Goal: Task Accomplishment & Management: Manage account settings

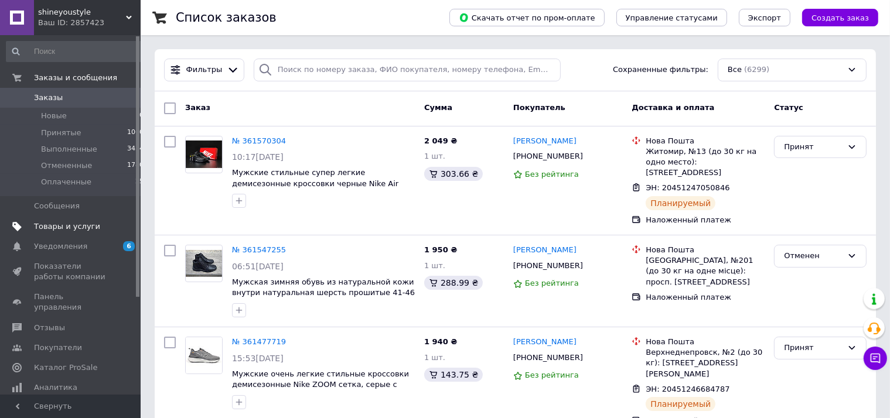
click at [104, 233] on link "Товары и услуги" at bounding box center [75, 227] width 151 height 20
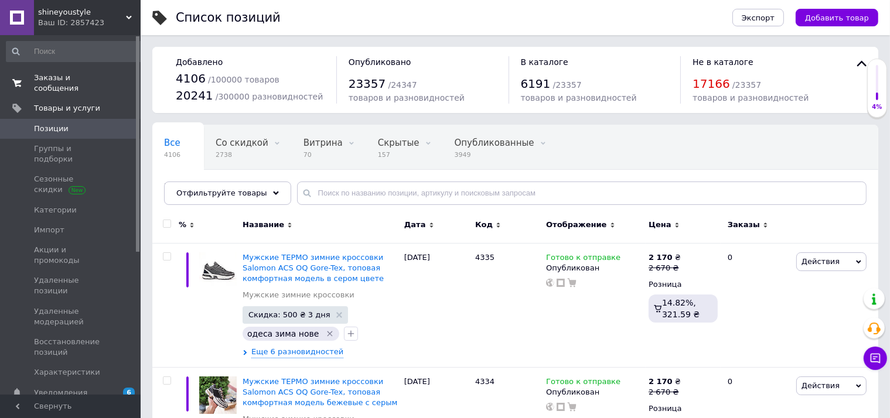
click at [79, 72] on link "Заказы и сообщения 0 0" at bounding box center [75, 83] width 151 height 30
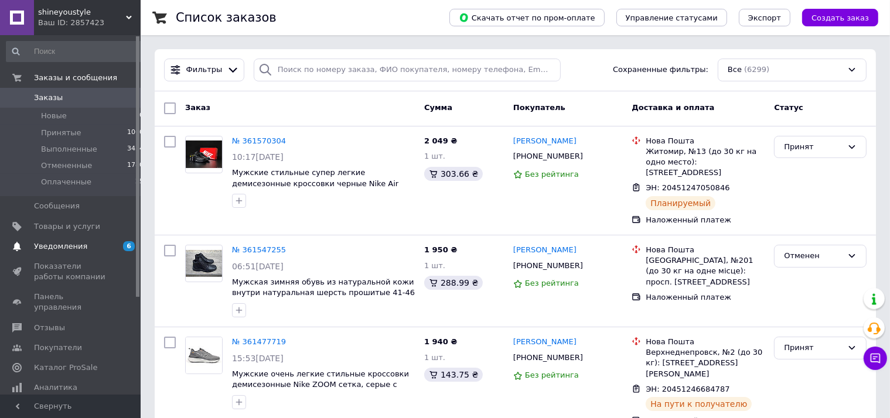
click at [80, 256] on link "Уведомления 6 0" at bounding box center [75, 247] width 151 height 20
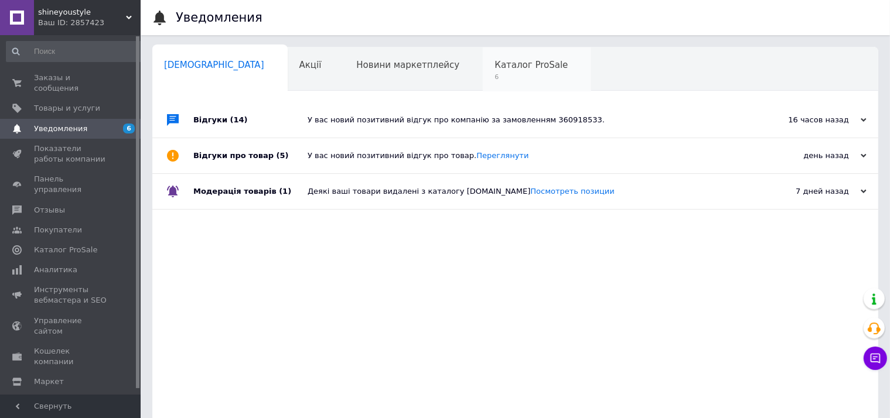
click at [495, 64] on span "Каталог ProSale" at bounding box center [531, 65] width 73 height 11
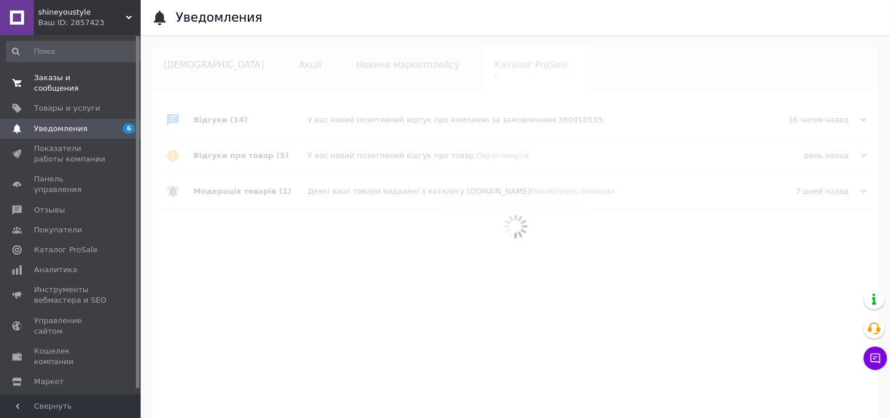
click at [50, 76] on span "Заказы и сообщения" at bounding box center [71, 83] width 74 height 21
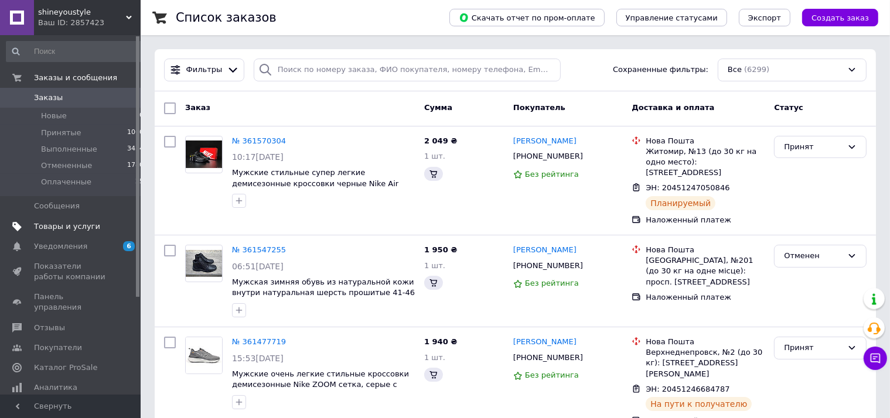
click at [76, 231] on span "Товары и услуги" at bounding box center [67, 227] width 66 height 11
click at [85, 229] on span "Товары и услуги" at bounding box center [67, 227] width 66 height 11
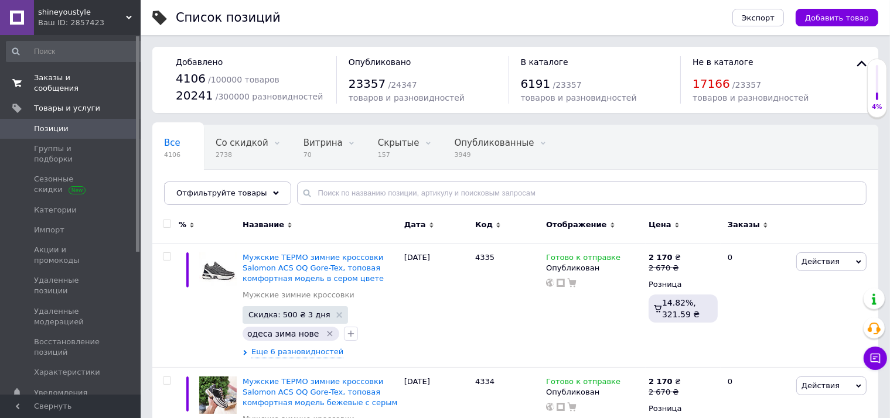
click at [77, 73] on span "Заказы и сообщения" at bounding box center [71, 83] width 74 height 21
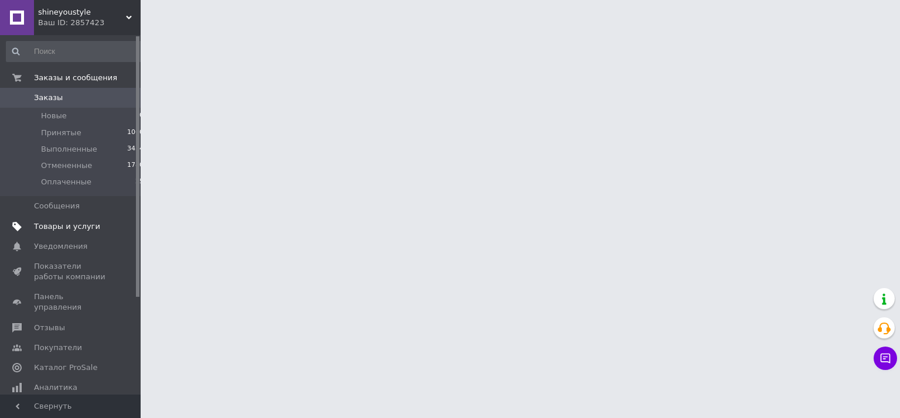
click at [86, 231] on link "Товары и услуги" at bounding box center [75, 227] width 151 height 20
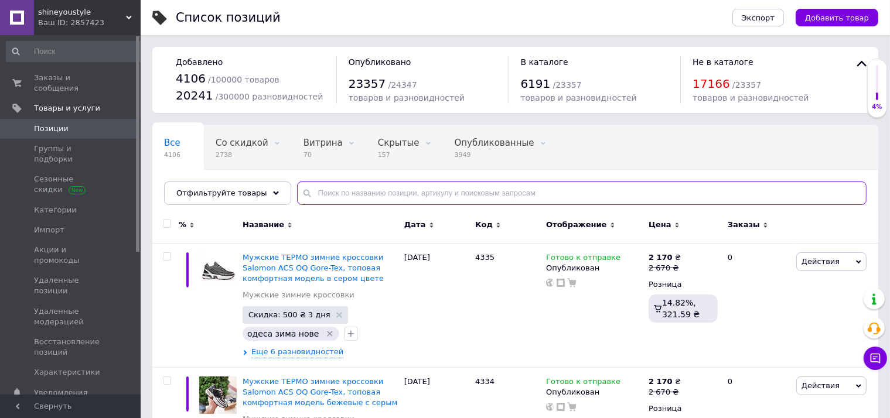
paste input "UGG"
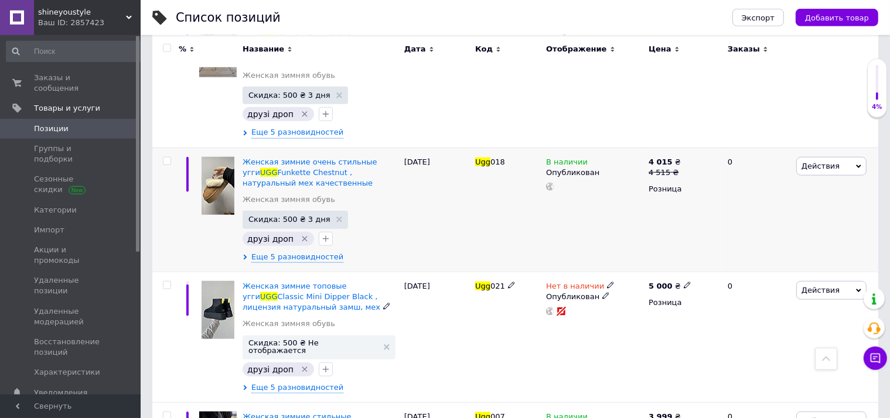
scroll to position [1114, 0]
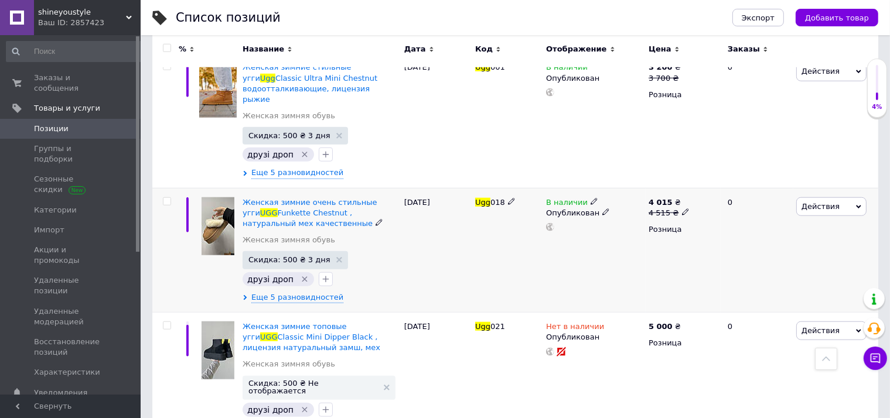
type input "UGG"
click at [484, 188] on div "Ugg 018" at bounding box center [507, 250] width 71 height 124
copy span "Ugg 018"
click at [827, 12] on button "Добавить товар" at bounding box center [837, 18] width 83 height 18
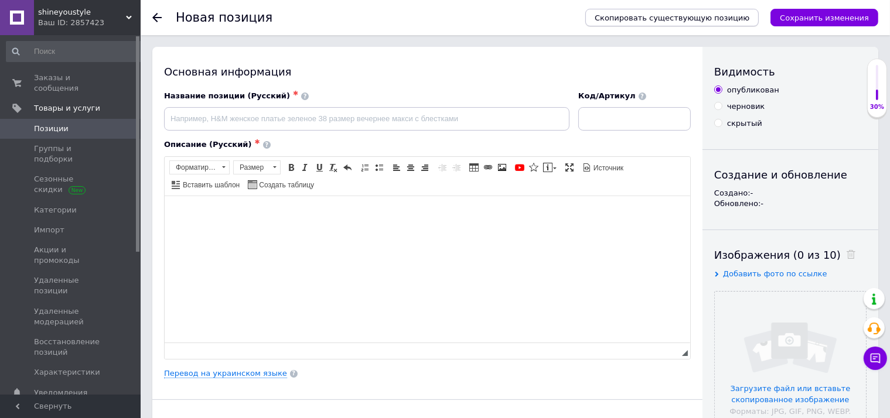
click at [700, 18] on span "Скопировать существующую позицию" at bounding box center [672, 17] width 155 height 9
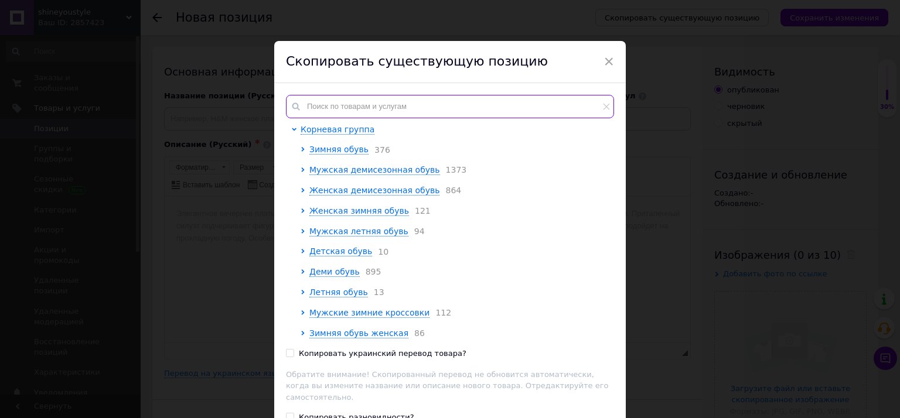
paste input "Ugg018"
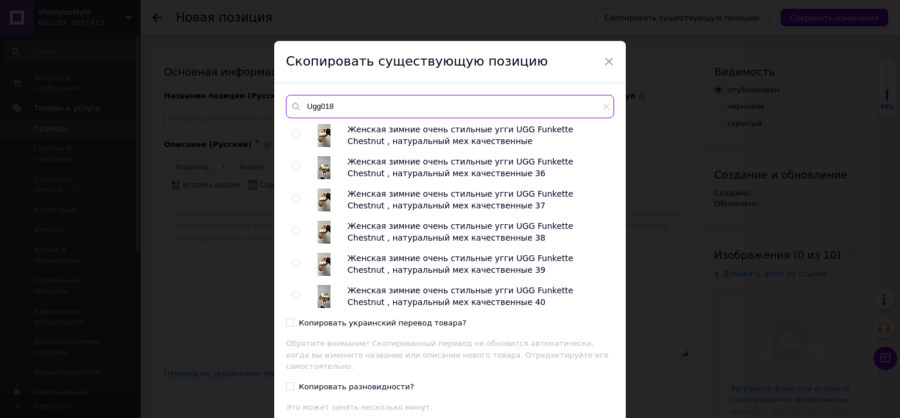
type input "Ugg018"
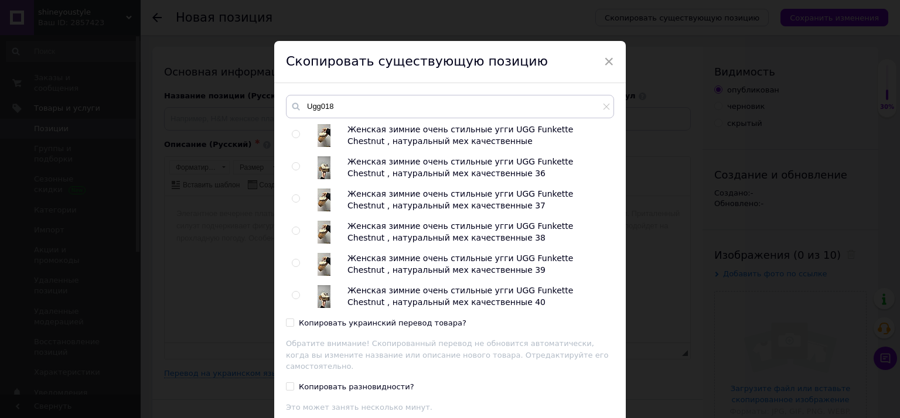
click at [296, 133] on div at bounding box center [298, 135] width 12 height 23
click at [292, 131] on input "radio" at bounding box center [296, 135] width 8 height 8
radio input "true"
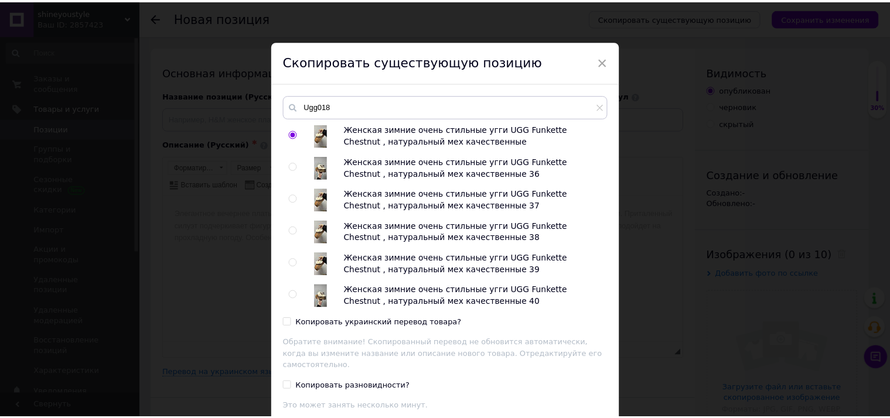
scroll to position [80, 0]
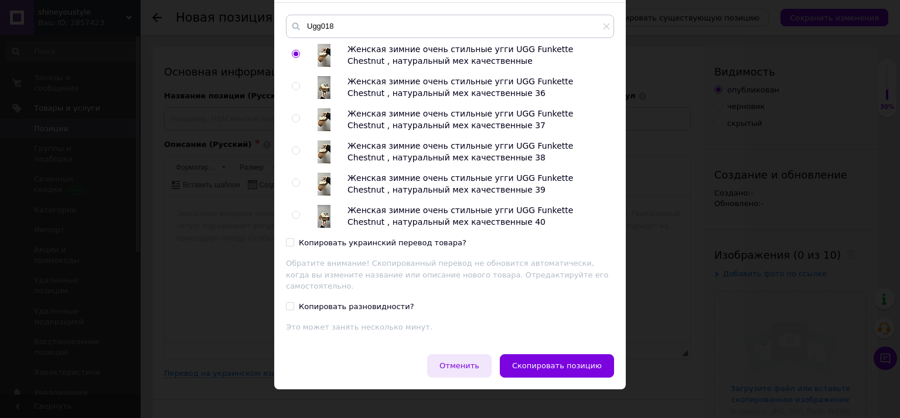
click at [559, 362] on span "Скопировать позицию" at bounding box center [557, 366] width 90 height 9
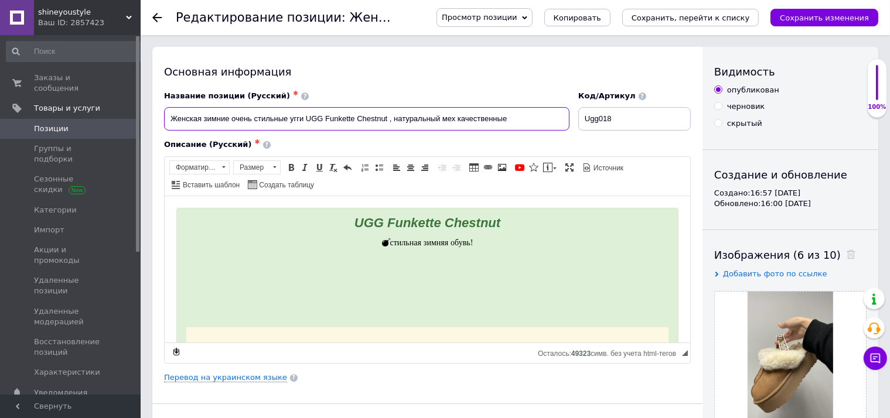
click at [452, 122] on input "Женская зимние очень стильные угги UGG Funkette Chestnut , натуральный мех каче…" at bounding box center [367, 118] width 406 height 23
checkbox input "true"
paste input "е зимние стильные угги UGG Lowmel Sneaker Platform Chestnut, качественные натур…"
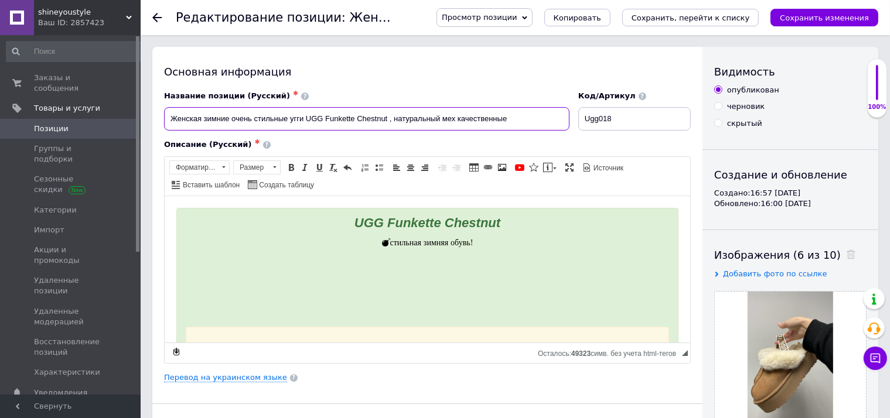
type input "Женские зимние стильные угги UGG Lowmel Sneaker Platform Chestnut, качественные…"
checkbox input "true"
type input "Женские зимние стильные угги UGG Lowmel Sneaker Platform Chestnut, качественные…"
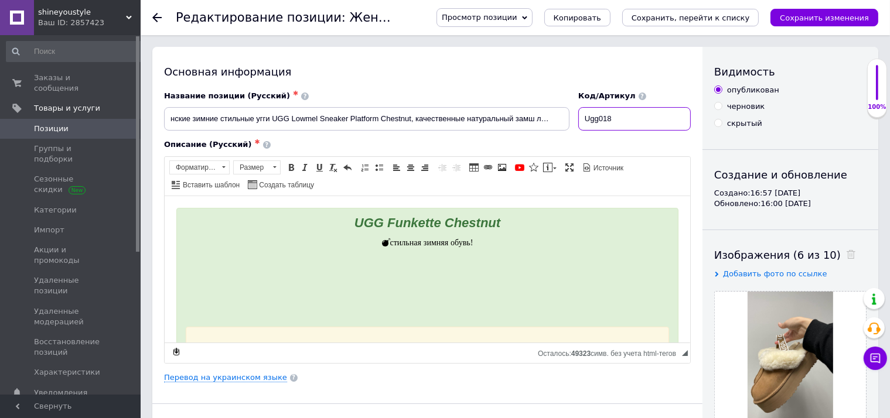
click at [616, 123] on input "Ugg018" at bounding box center [634, 118] width 113 height 23
checkbox input "true"
paste input "1700"
type input "1700"
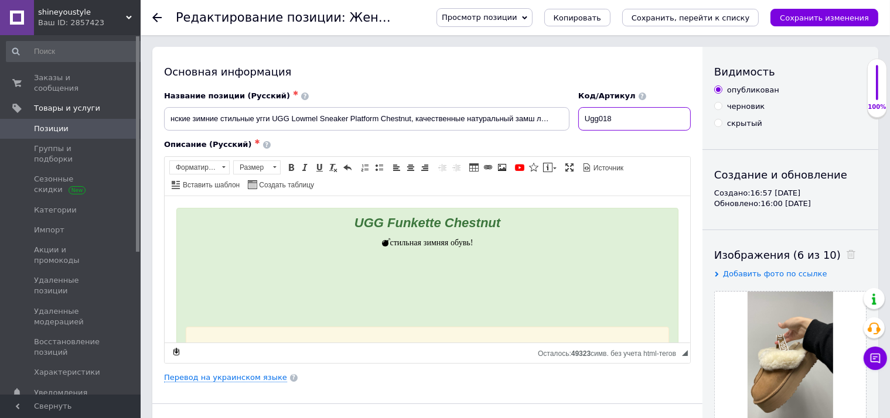
checkbox input "true"
type input "1700"
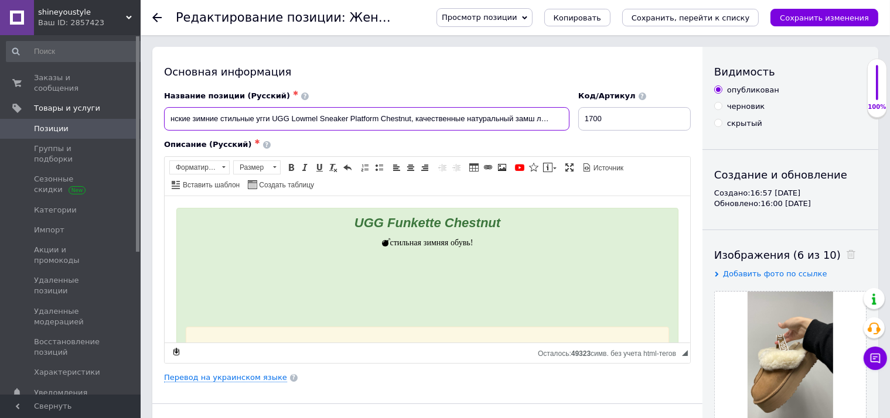
drag, startPoint x: 273, startPoint y: 119, endPoint x: 411, endPoint y: 128, distance: 138.0
click at [411, 128] on input "Женские зимние стильные угги UGG Lowmel Sneaker Platform Chestnut, качественные…" at bounding box center [367, 118] width 406 height 23
click at [472, 221] on em "UGG Funkette Chestnut" at bounding box center [427, 222] width 146 height 15
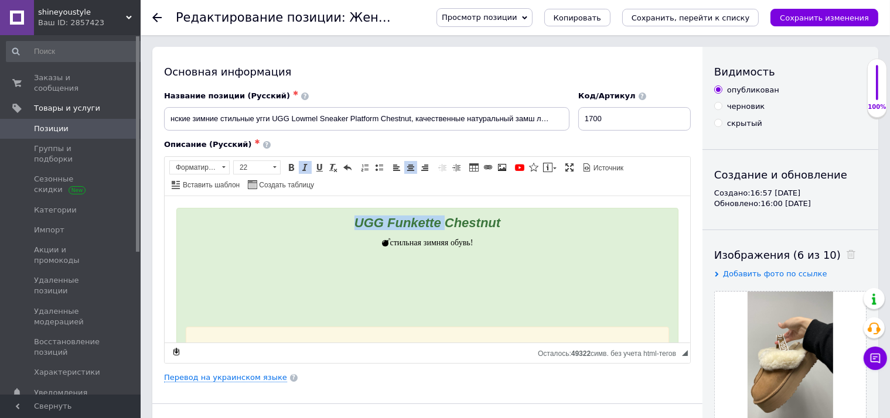
click at [472, 221] on em "UGG Funkette Chestnut" at bounding box center [427, 222] width 146 height 15
checkbox input "true"
click at [437, 302] on div "UGG Lowmel Sneaker Platform Chestnut стильная зимняя обувь! сезон: зима материа…" at bounding box center [427, 315] width 502 height 217
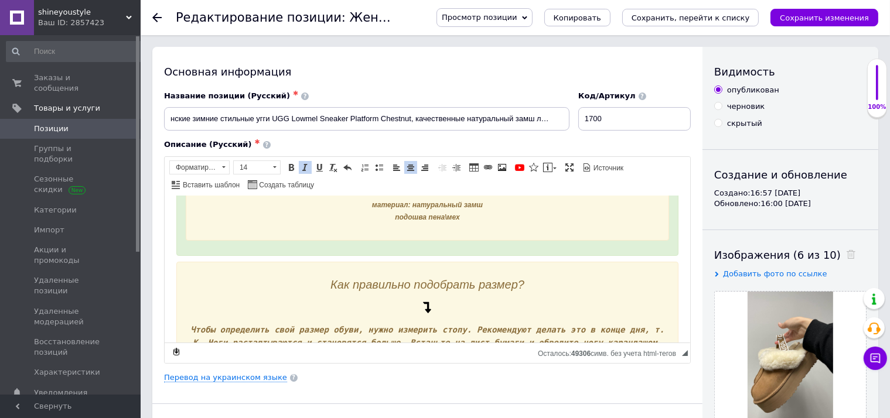
scroll to position [124, 0]
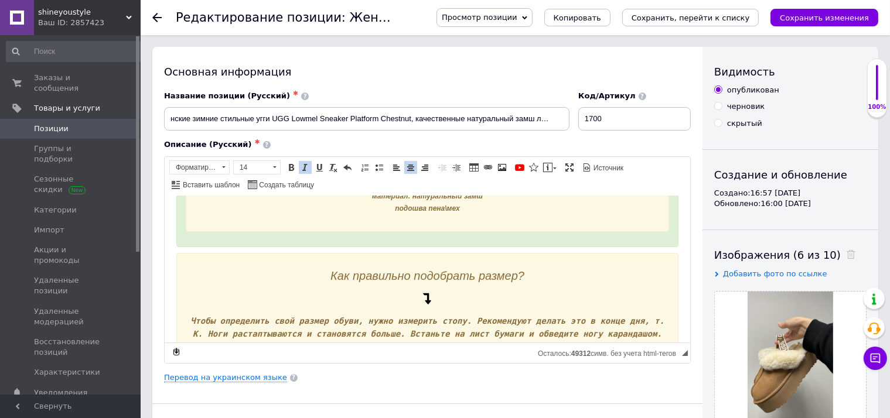
click at [437, 211] on strong "сезон: зима материал: натуральный замш подошва пена\мех" at bounding box center [427, 195] width 111 height 33
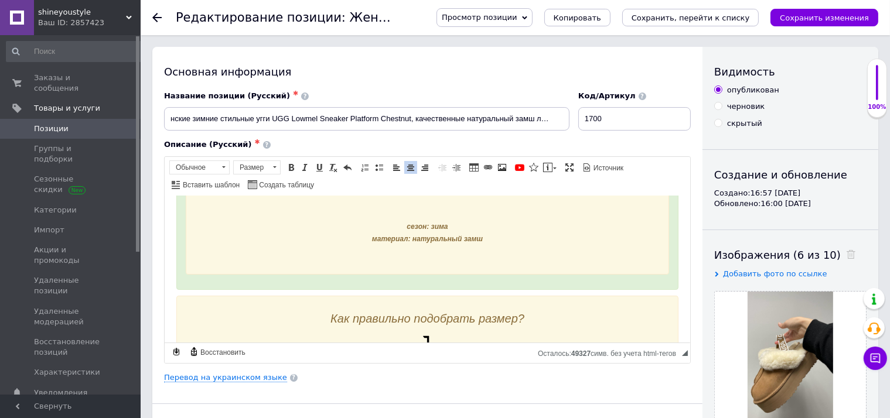
scroll to position [0, 0]
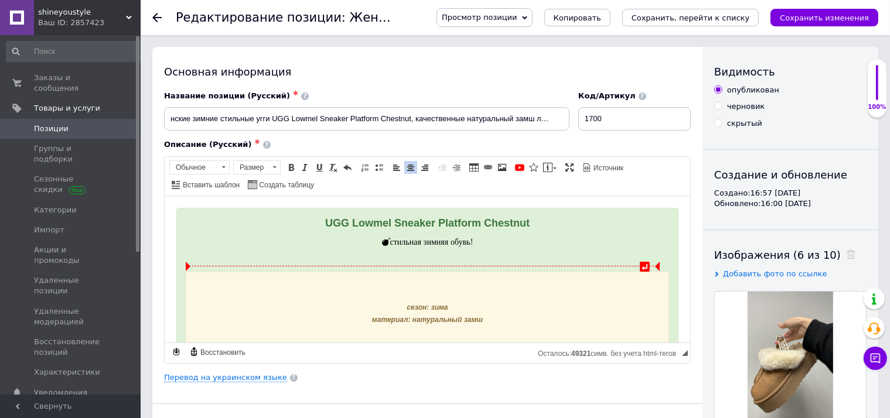
click at [401, 285] on div "сезон: зима материал: натуральный замш" at bounding box center [427, 312] width 484 height 83
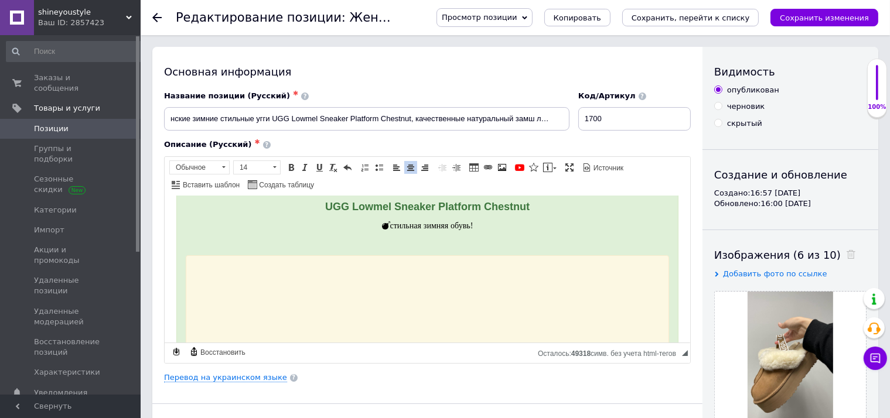
click at [432, 277] on p "Визуальный текстовый редактор, A24DE706-7B64-437A-811A-C12AB5557F0C" at bounding box center [427, 278] width 465 height 12
click at [847, 256] on icon at bounding box center [851, 254] width 9 height 9
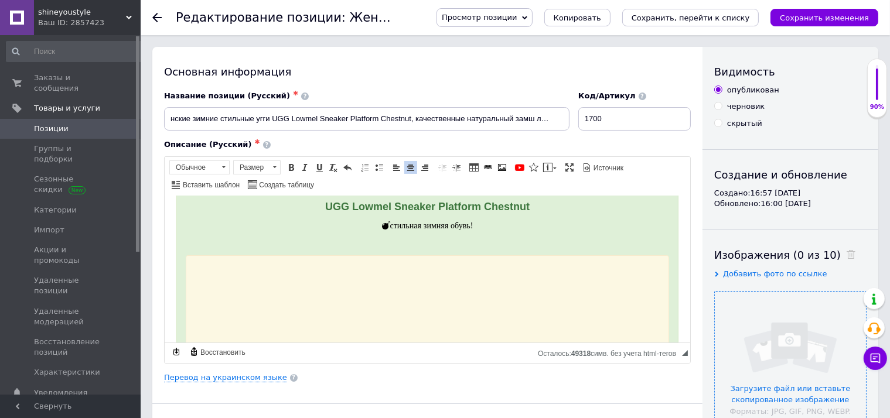
click at [792, 342] on input "file" at bounding box center [790, 367] width 151 height 151
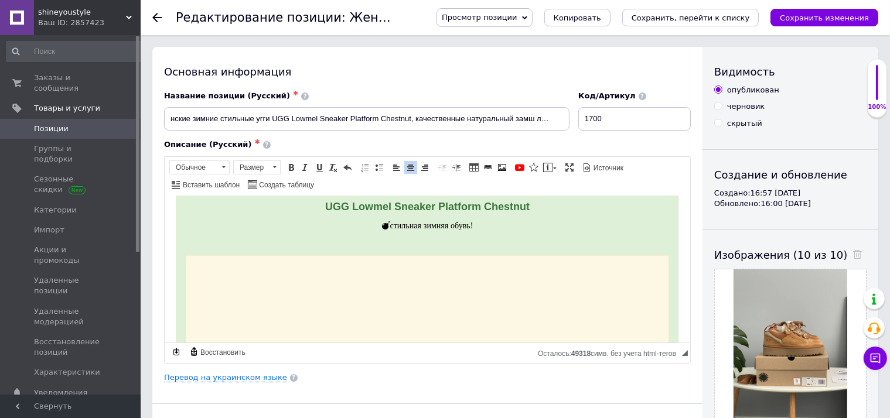
click at [427, 321] on p "Визуальный текстовый редактор, A24DE706-7B64-437A-811A-C12AB5557F0C" at bounding box center [427, 318] width 465 height 12
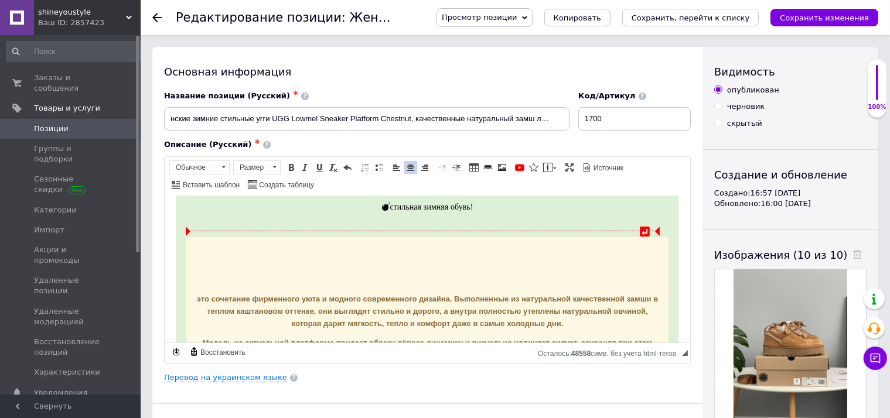
scroll to position [0, 0]
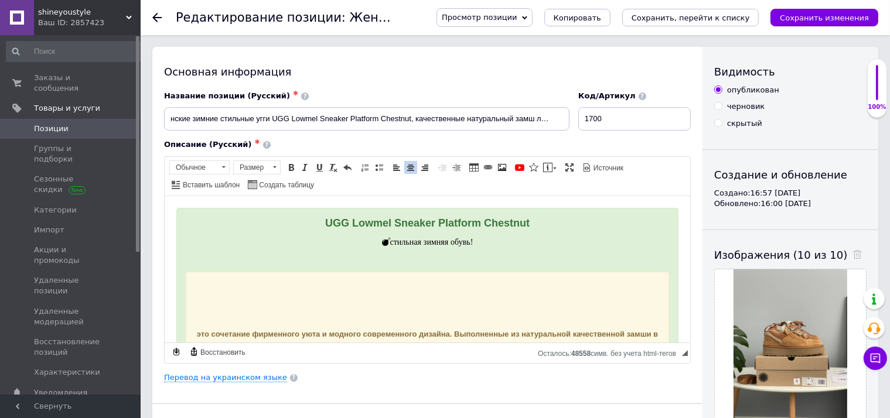
click at [404, 290] on p "Визуальный текстовый редактор, A24DE706-7B64-437A-811A-C12AB5557F0C" at bounding box center [427, 294] width 465 height 12
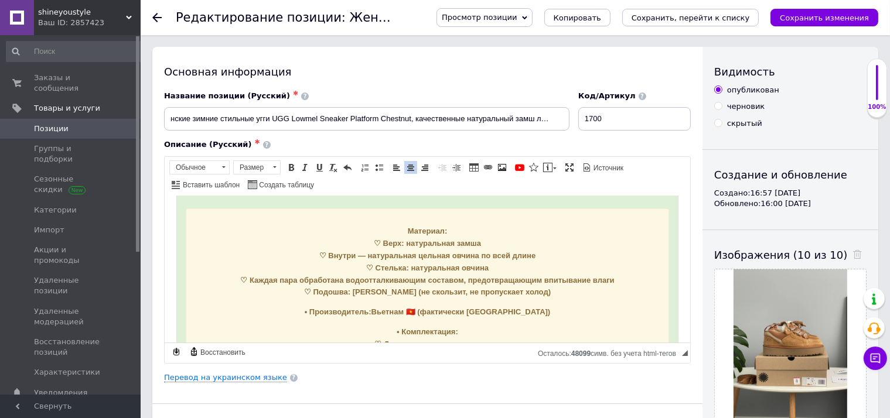
scroll to position [124, 0]
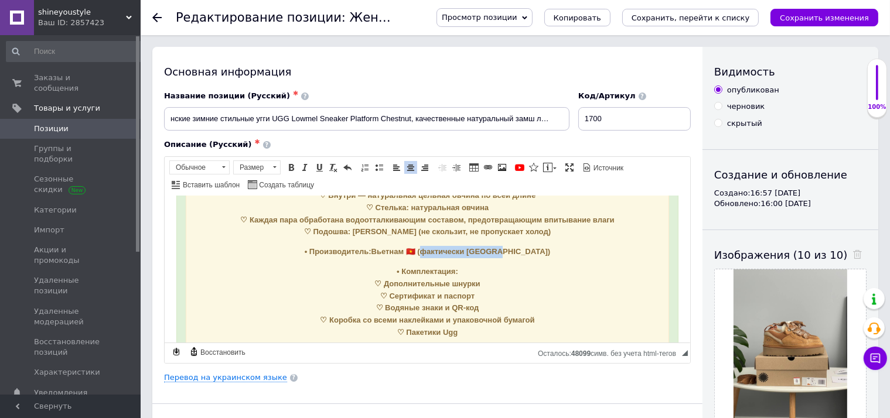
drag, startPoint x: 447, startPoint y: 253, endPoint x: 587, endPoint y: 253, distance: 140.7
click at [585, 254] on p "• Производитель: Вьетнам 🇻🇳 (фактически Китай)" at bounding box center [427, 252] width 465 height 12
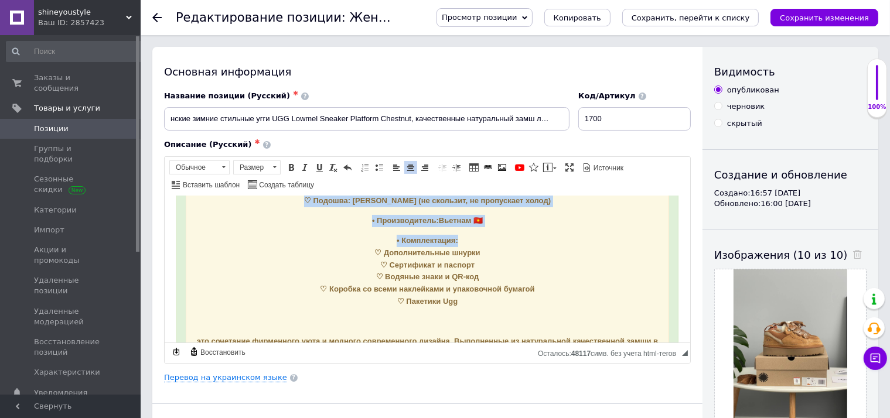
scroll to position [185, 0]
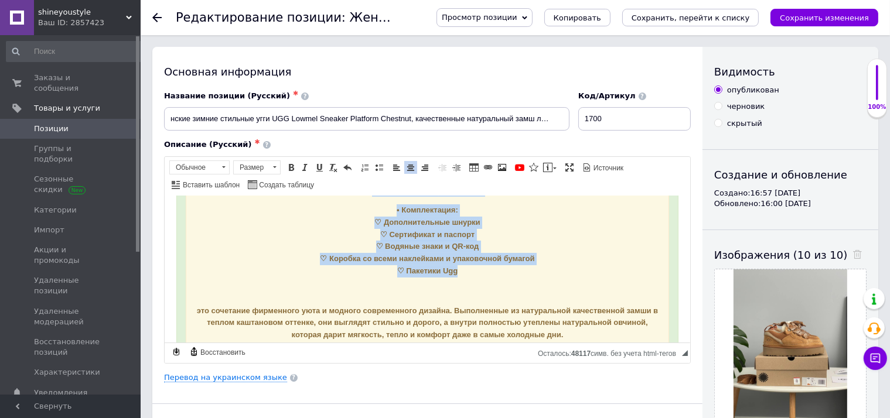
drag, startPoint x: 378, startPoint y: 281, endPoint x: 430, endPoint y: 251, distance: 59.6
click at [469, 275] on div "Материал: ♡ Верх: натуральная замша ♡ Внутри — натуральная цельная овчина по вс…" at bounding box center [427, 288] width 484 height 405
click at [257, 168] on span "Размер" at bounding box center [251, 167] width 35 height 13
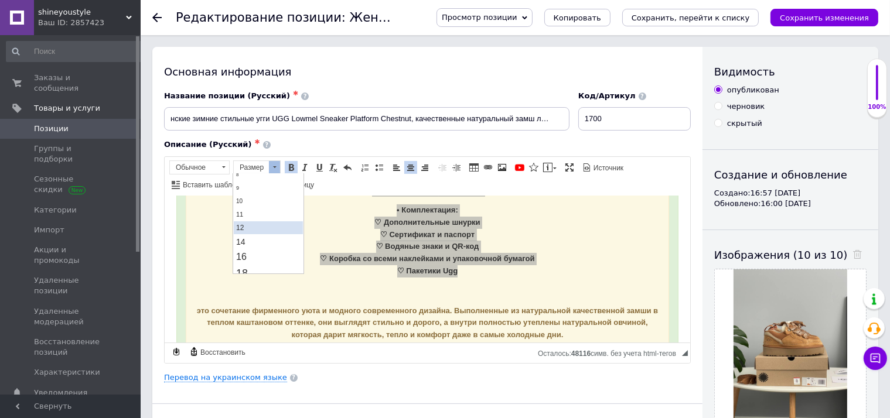
scroll to position [62, 0]
drag, startPoint x: 250, startPoint y: 216, endPoint x: 320, endPoint y: 195, distance: 73.4
click at [250, 216] on link "14" at bounding box center [268, 217] width 69 height 14
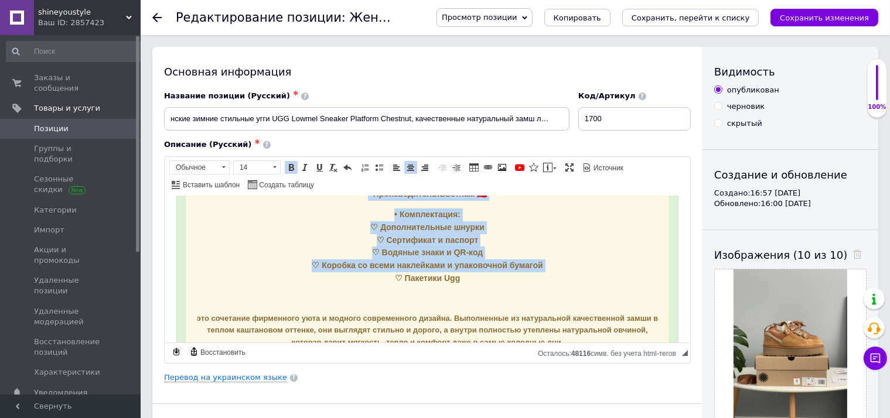
click at [421, 264] on span "• Комплектация: ♡ Дополнительные шнурки ♡ Сертификат и паспорт ♡ Водяные знаки …" at bounding box center [426, 245] width 231 height 73
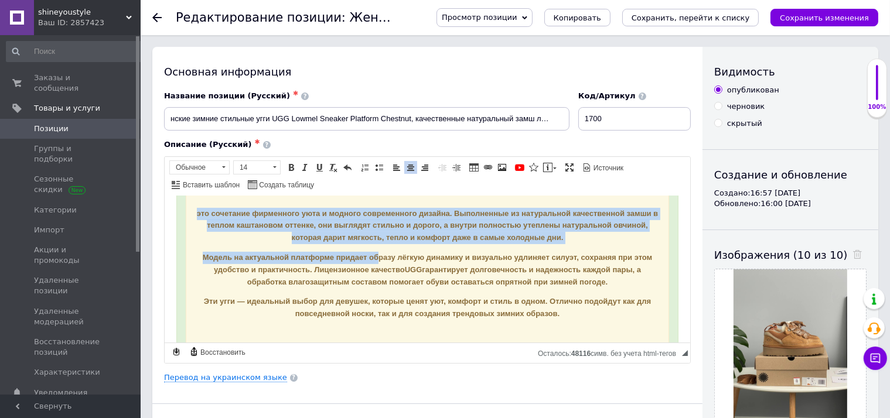
scroll to position [309, 0]
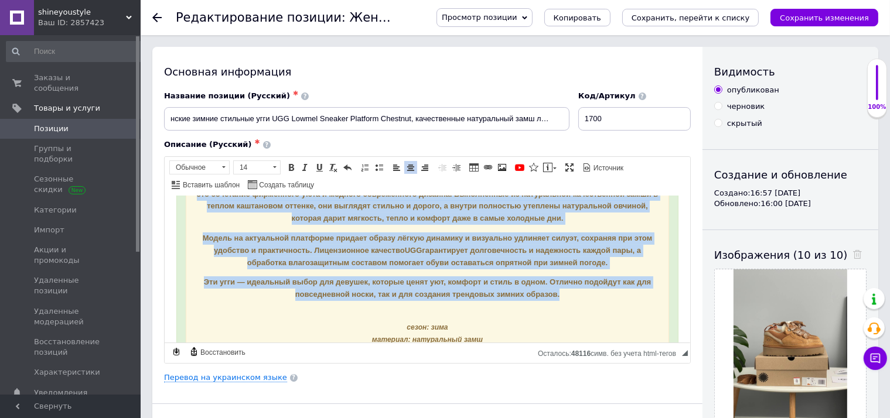
drag, startPoint x: 193, startPoint y: 250, endPoint x: 566, endPoint y: 296, distance: 375.5
click at [566, 297] on div "Материал: ♡ Верх: натуральная замша ♡ Внутри — натуральная цельная овчина по вс…" at bounding box center [427, 168] width 484 height 413
click at [264, 170] on span "Размер" at bounding box center [251, 167] width 35 height 13
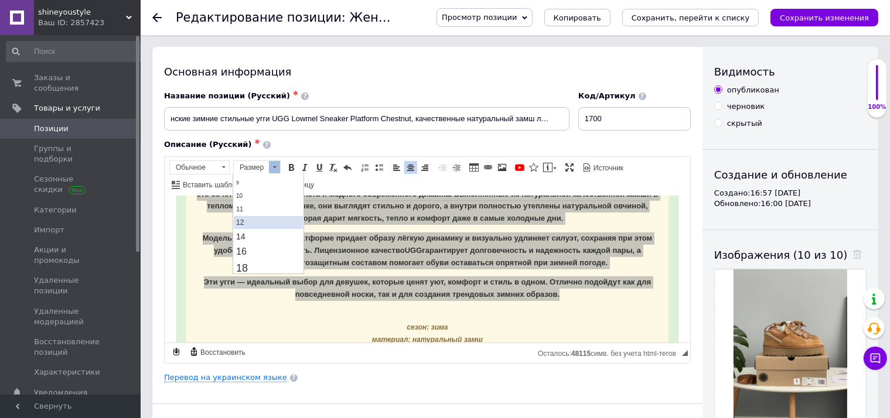
scroll to position [62, 0]
click at [257, 219] on link "14" at bounding box center [268, 217] width 69 height 14
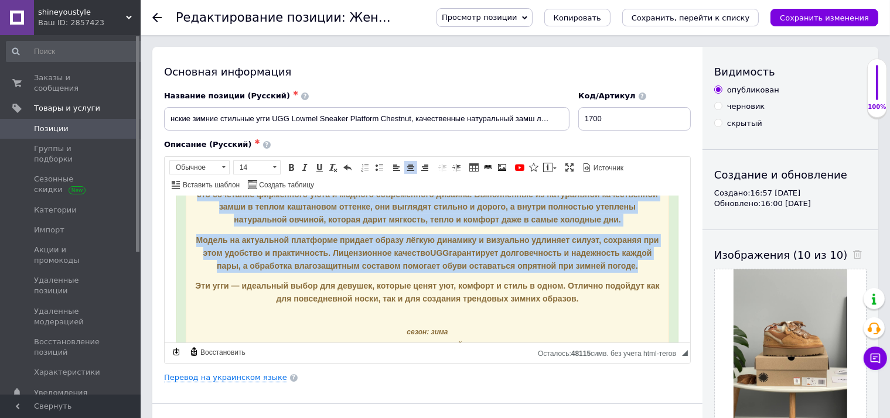
click at [420, 260] on span "Модель на актуальной платформе придает образу лёгкую динамику и визуально удлин…" at bounding box center [427, 252] width 463 height 35
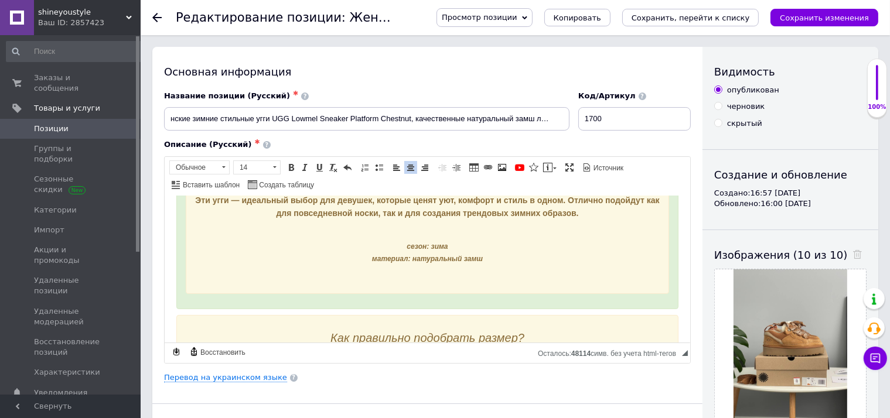
scroll to position [371, 0]
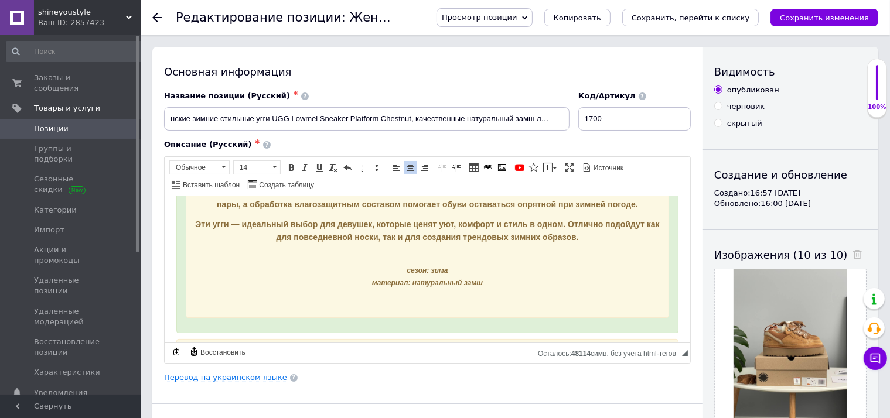
click at [415, 240] on div "Материал: ♡ Верх: натуральная замша ♡ Внутри — натуральная цельная овчина по вс…" at bounding box center [427, 108] width 484 height 417
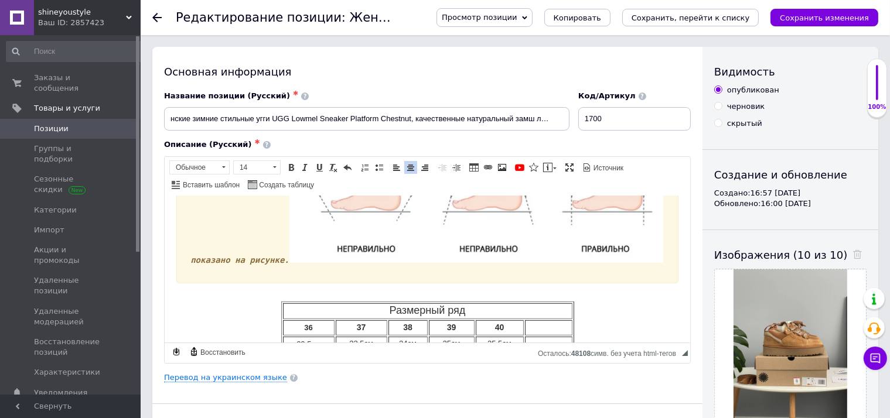
scroll to position [743, 0]
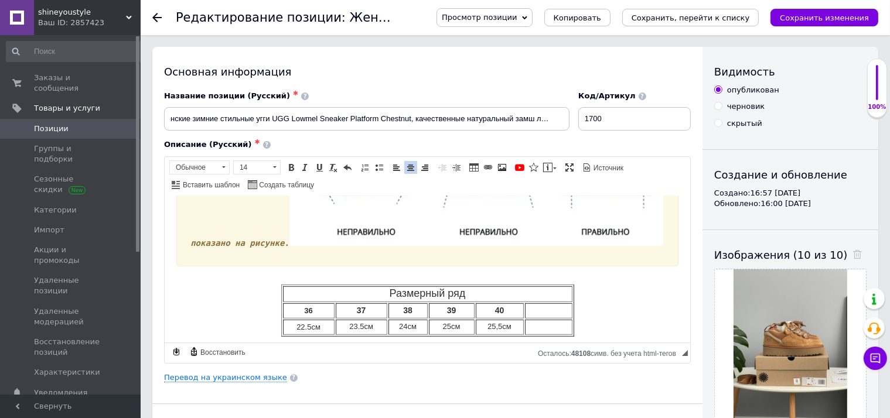
click at [555, 319] on td "Визуальный текстовый редактор, A24DE706-7B64-437A-811A-C12AB5557F0C" at bounding box center [548, 326] width 47 height 15
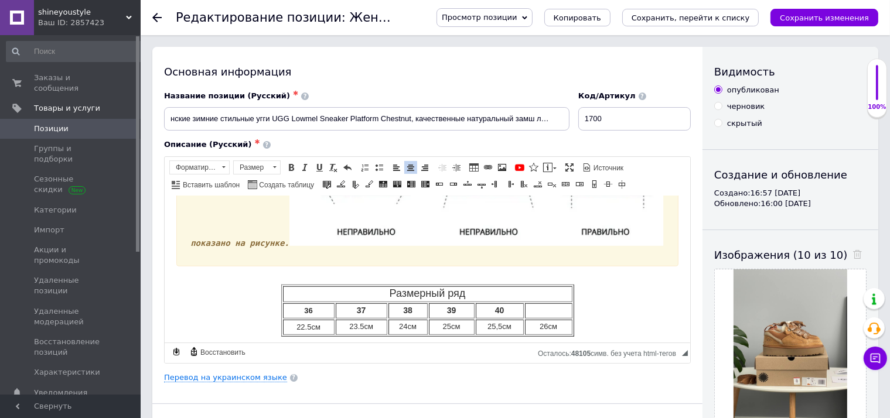
click at [557, 303] on td "Визуальный текстовый редактор, A24DE706-7B64-437A-811A-C12AB5557F0C" at bounding box center [548, 310] width 47 height 15
click at [546, 303] on td "41" at bounding box center [548, 310] width 47 height 15
click at [290, 166] on span at bounding box center [291, 167] width 9 height 9
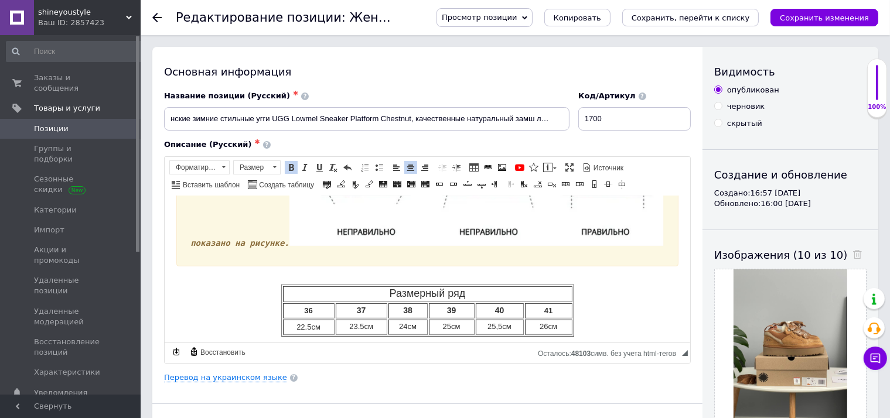
click at [563, 319] on td "26см" at bounding box center [548, 326] width 47 height 15
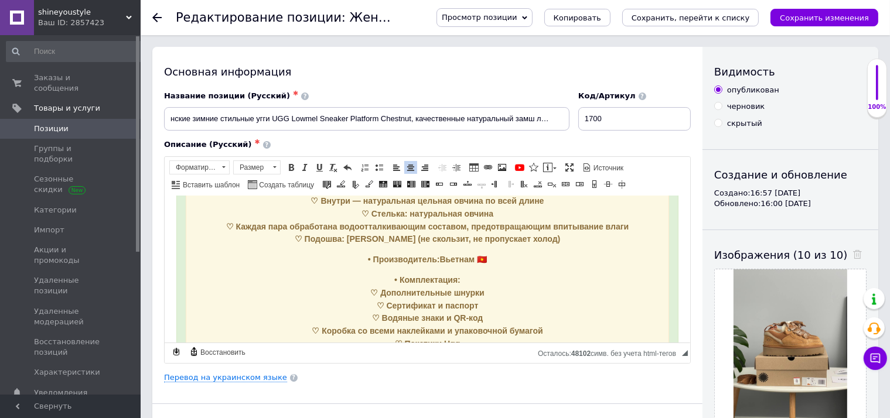
scroll to position [0, 0]
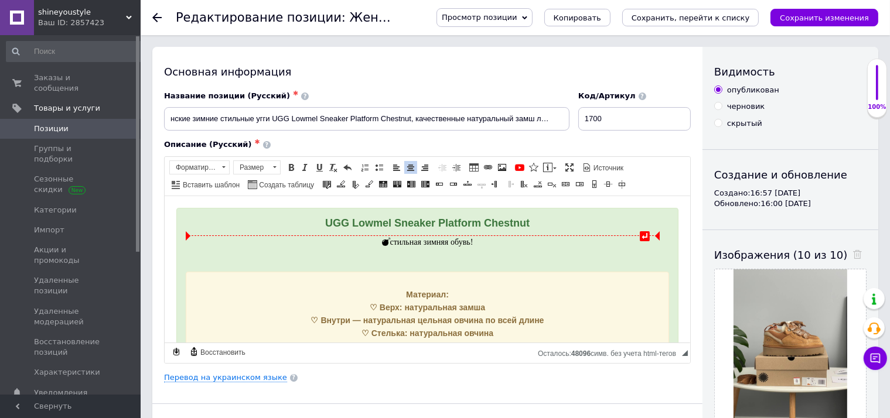
click at [416, 236] on div "стильная зимняя обувь!" at bounding box center [427, 241] width 484 height 13
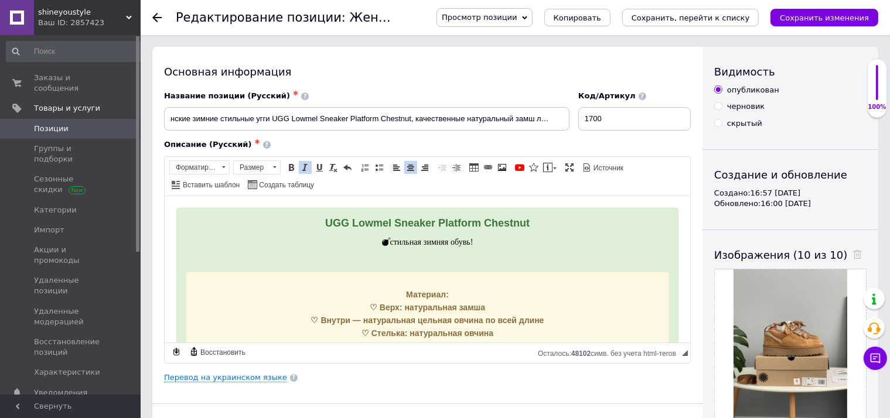
click at [416, 236] on div "стильная зимняя обувь!" at bounding box center [427, 241] width 484 height 13
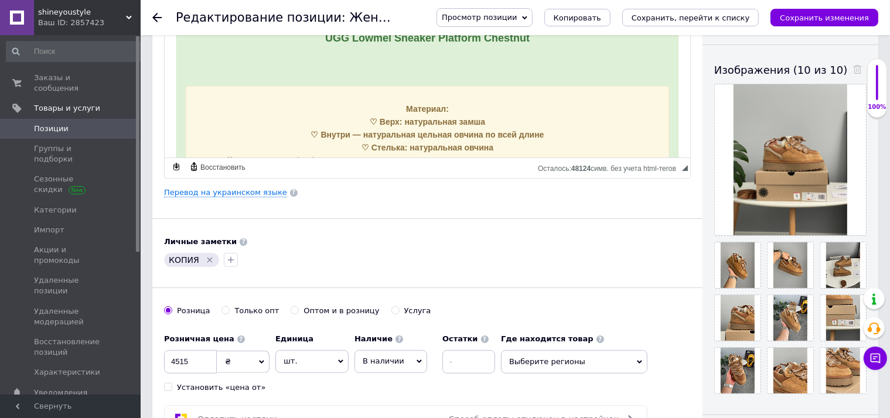
scroll to position [62, 0]
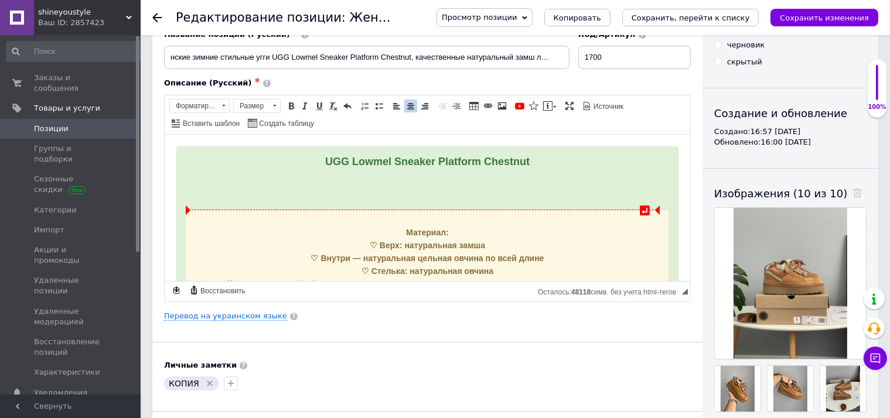
click at [434, 200] on div "Визуальный текстовый редактор, A24DE706-7B64-437A-811A-C12AB5557F0C" at bounding box center [427, 198] width 484 height 12
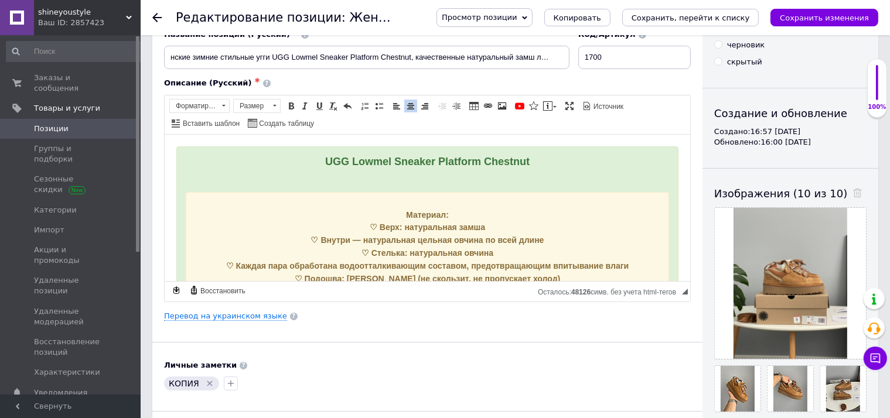
click at [470, 162] on div "UGG Lowmel Sneaker Platform Chestnut" at bounding box center [427, 161] width 484 height 12
click at [253, 108] on span "Размер" at bounding box center [251, 106] width 35 height 13
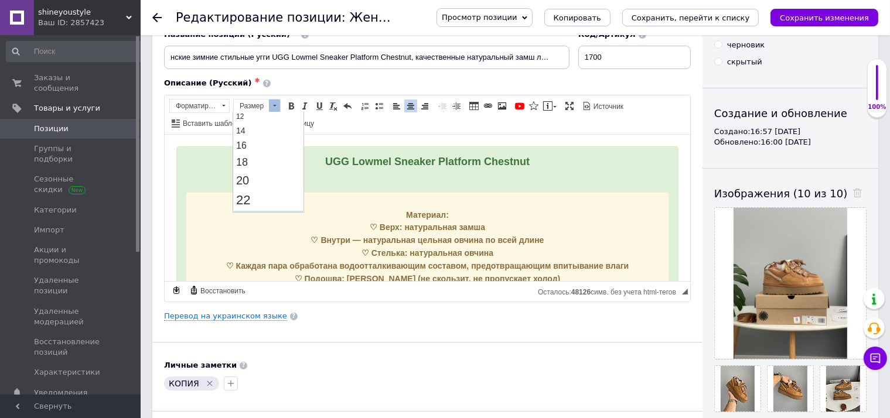
scroll to position [124, 0]
click at [256, 168] on link "22" at bounding box center [268, 164] width 69 height 20
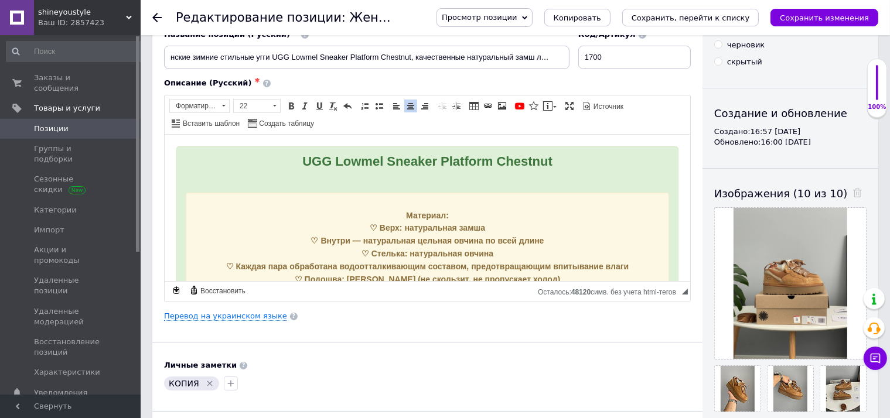
click at [449, 186] on div "Визуальный текстовый редактор, A24DE706-7B64-437A-811A-C12AB5557F0C" at bounding box center [427, 180] width 484 height 12
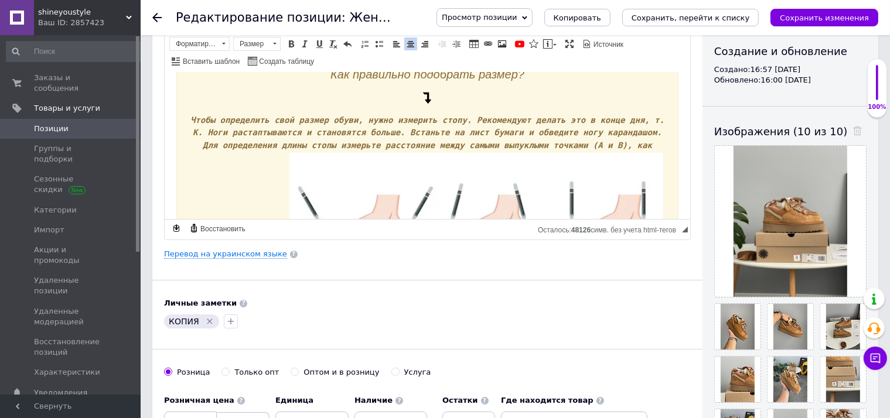
scroll to position [433, 0]
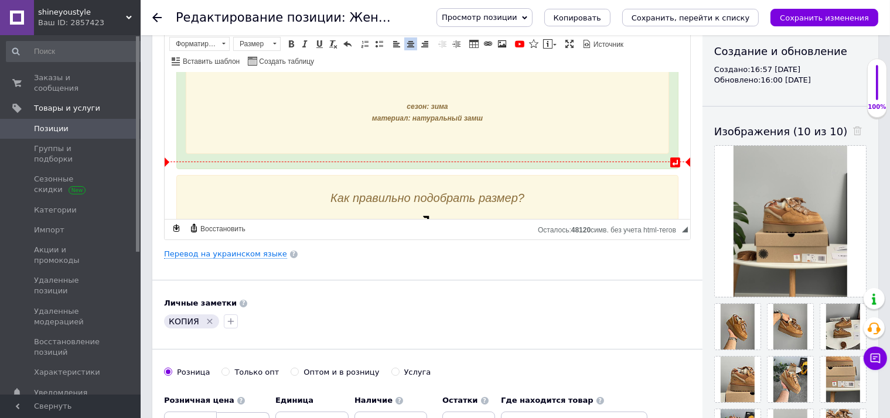
click at [454, 191] on span "Как правильно подобрать размер?" at bounding box center [427, 197] width 194 height 13
click at [304, 43] on span at bounding box center [305, 43] width 9 height 9
click at [469, 162] on body "UGG Lowmel Sneaker Platform Chestnut Материал: ♡ Верх: натуральная замша ♡ Внут…" at bounding box center [427, 129] width 502 height 957
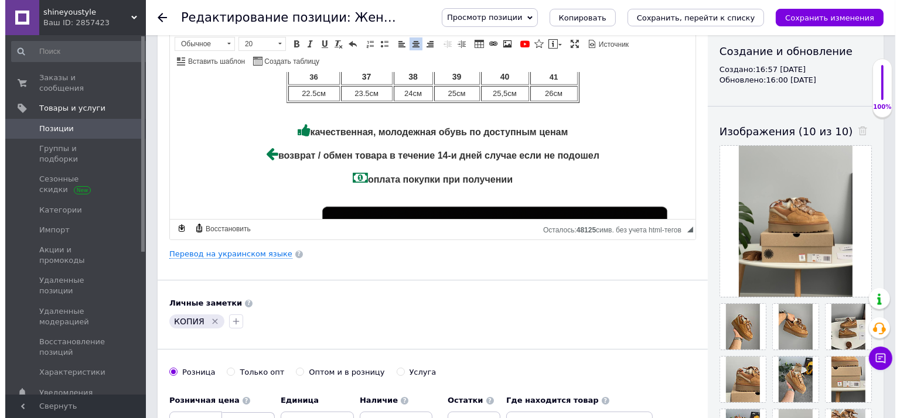
scroll to position [853, 0]
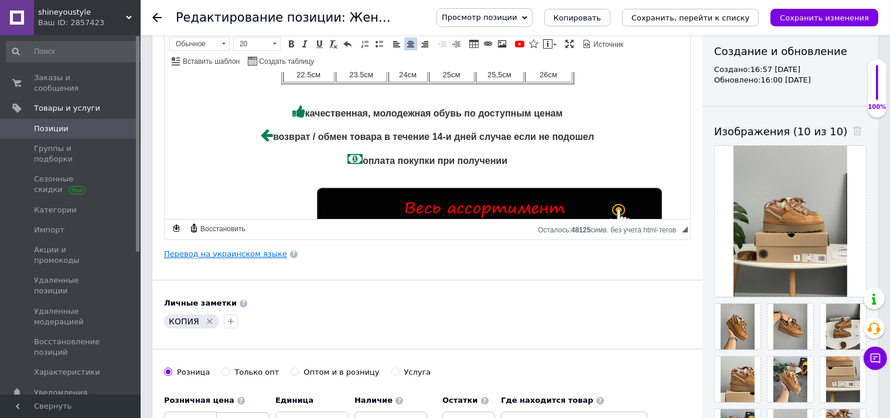
click at [250, 251] on link "Перевод на украинском языке" at bounding box center [225, 254] width 123 height 9
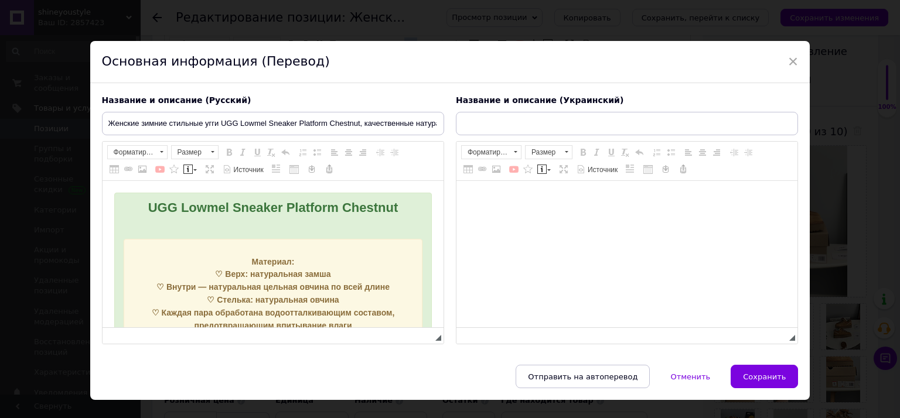
scroll to position [0, 0]
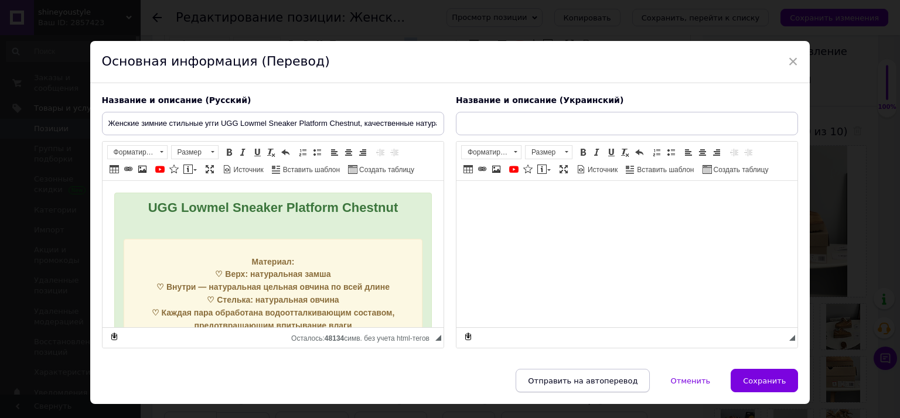
drag, startPoint x: 609, startPoint y: 372, endPoint x: 613, endPoint y: 377, distance: 6.7
click at [611, 376] on button "Отправить на автоперевод" at bounding box center [583, 380] width 134 height 23
click at [613, 377] on span "Отправить на автоперевод" at bounding box center [583, 381] width 110 height 9
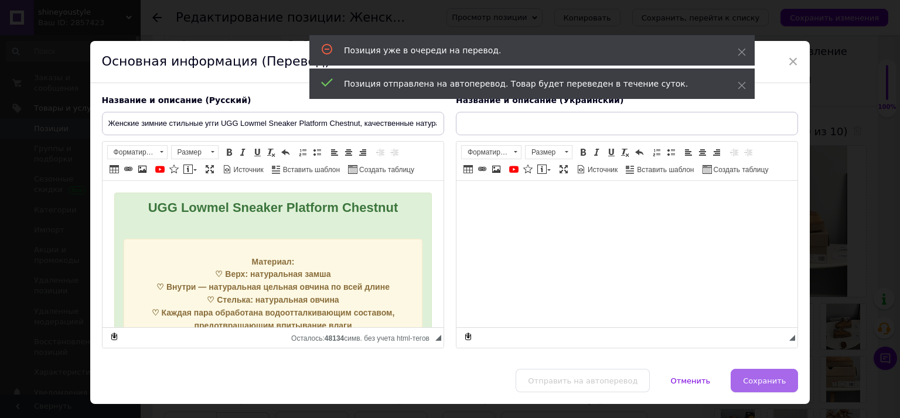
click at [764, 380] on span "Сохранить" at bounding box center [764, 381] width 43 height 9
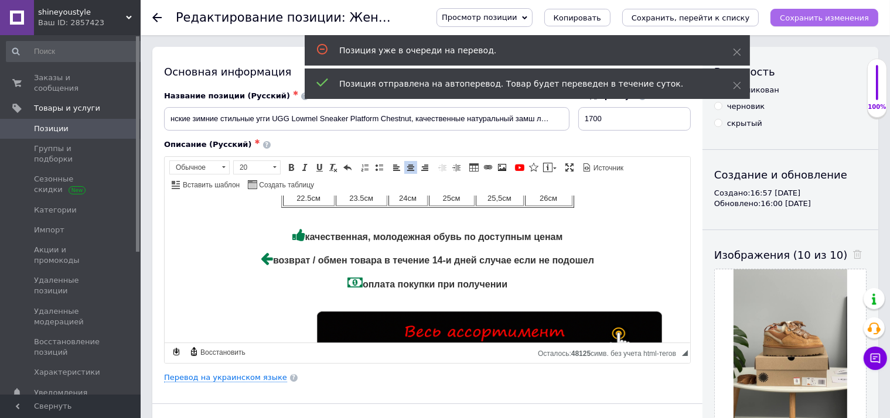
click at [842, 18] on icon "Сохранить изменения" at bounding box center [824, 17] width 89 height 9
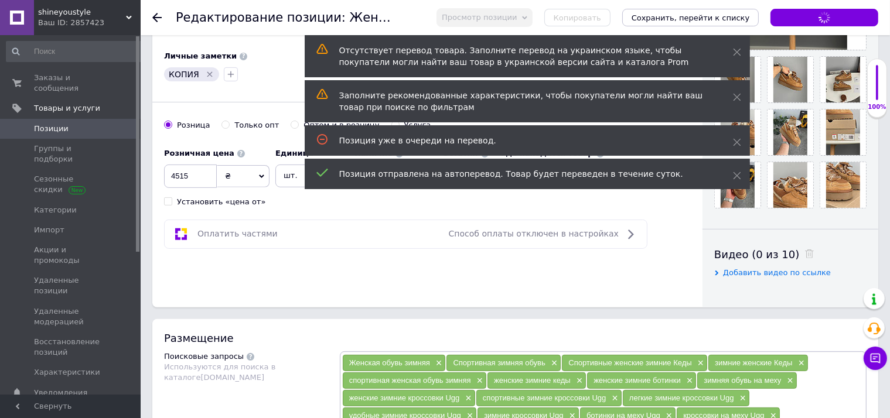
scroll to position [247, 0]
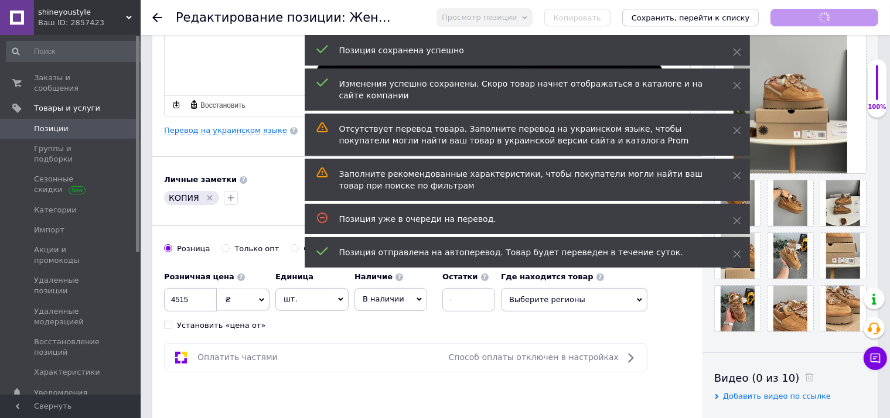
click at [207, 195] on icon "Удалить метку" at bounding box center [209, 197] width 9 height 9
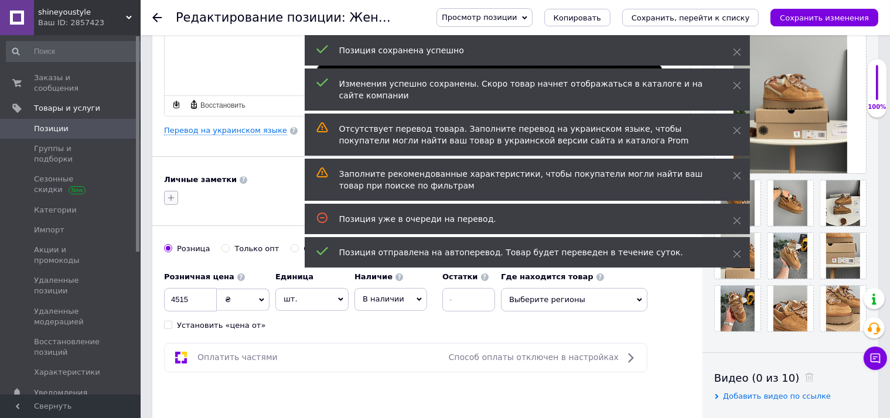
click at [169, 195] on icon "button" at bounding box center [170, 197] width 9 height 9
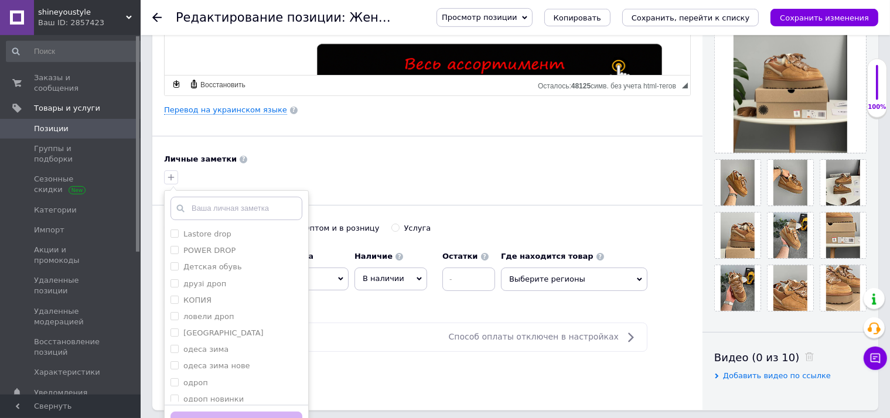
scroll to position [185, 0]
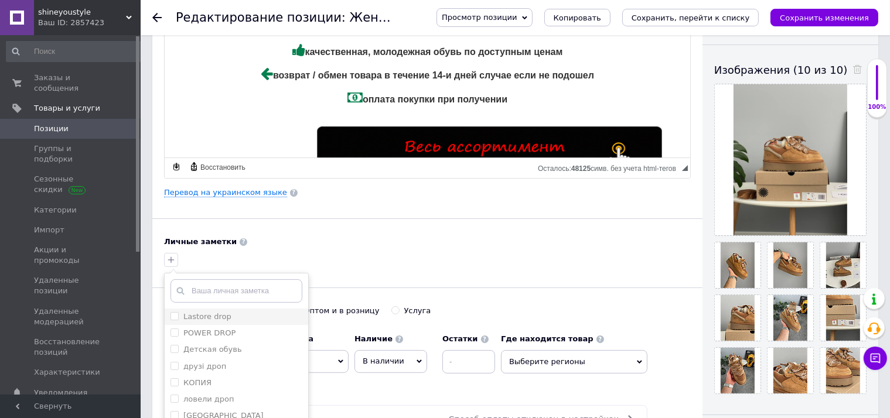
click at [225, 315] on label "Lastore drop" at bounding box center [207, 316] width 48 height 9
checkbox input "true"
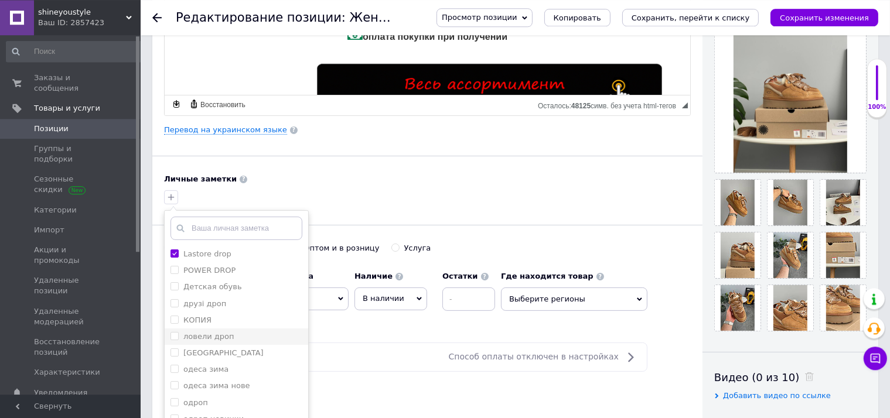
scroll to position [309, 0]
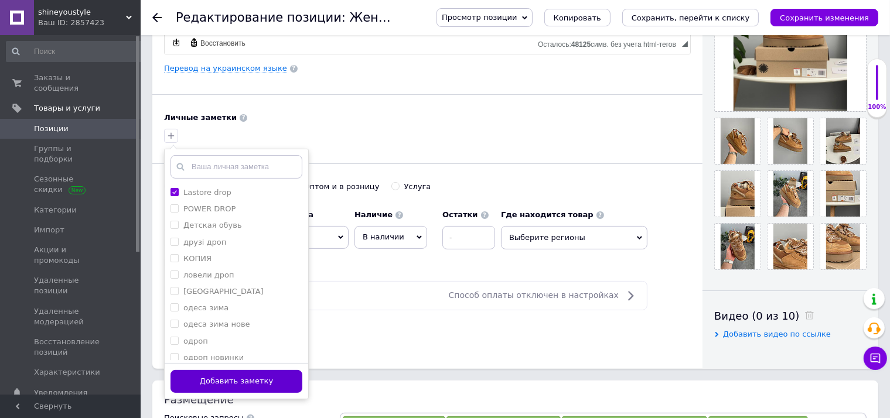
click at [258, 376] on button "Добавить заметку" at bounding box center [237, 381] width 132 height 23
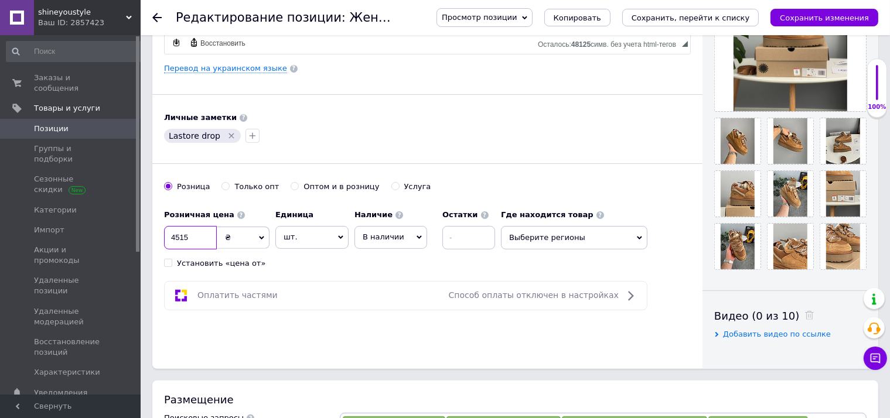
click at [201, 238] on input "4515" at bounding box center [190, 237] width 53 height 23
checkbox input "true"
type input "5"
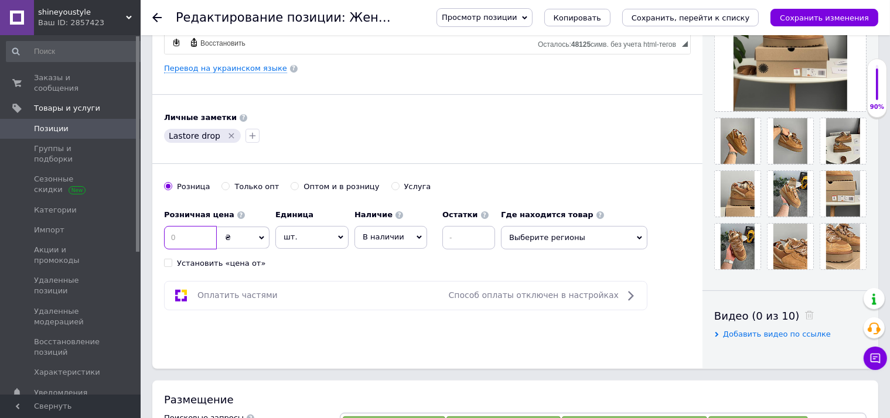
checkbox input "true"
type input "51"
checkbox input "true"
type input "510"
checkbox input "true"
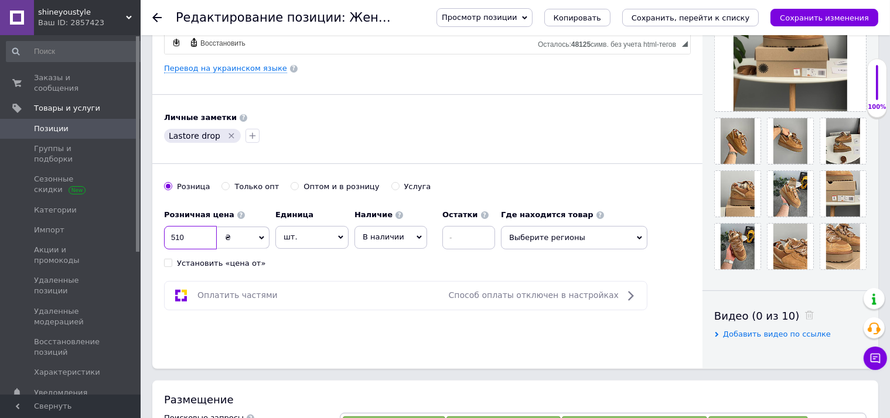
type input "5100"
checkbox input "true"
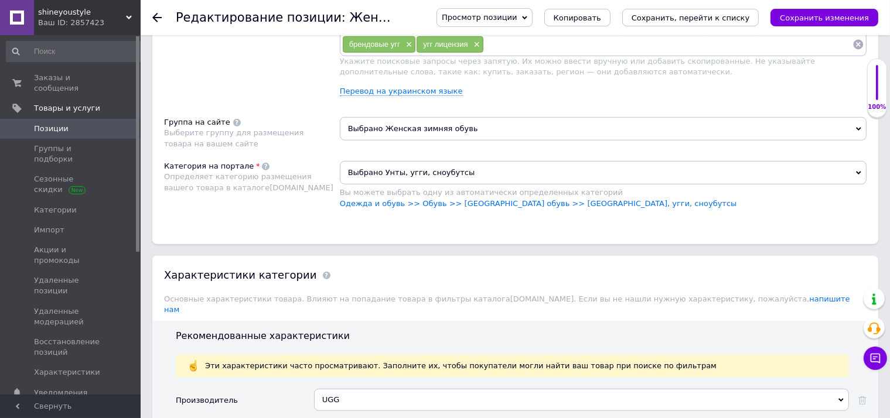
scroll to position [804, 0]
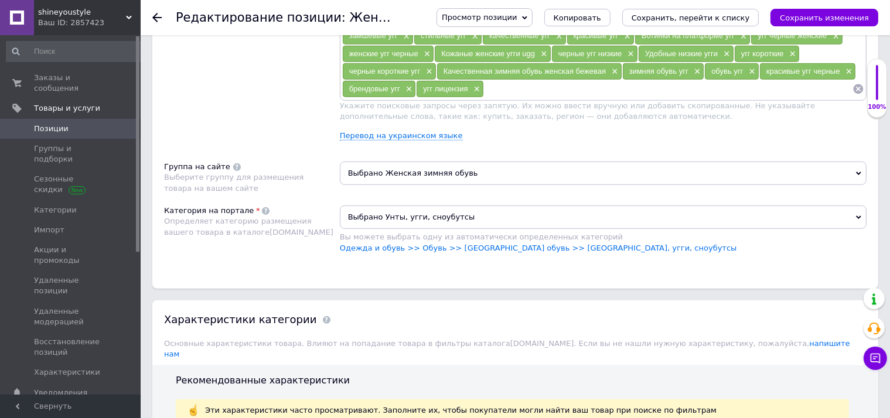
type input "5100"
click at [453, 174] on span "Выбрано Женская зимняя обувь" at bounding box center [603, 173] width 527 height 23
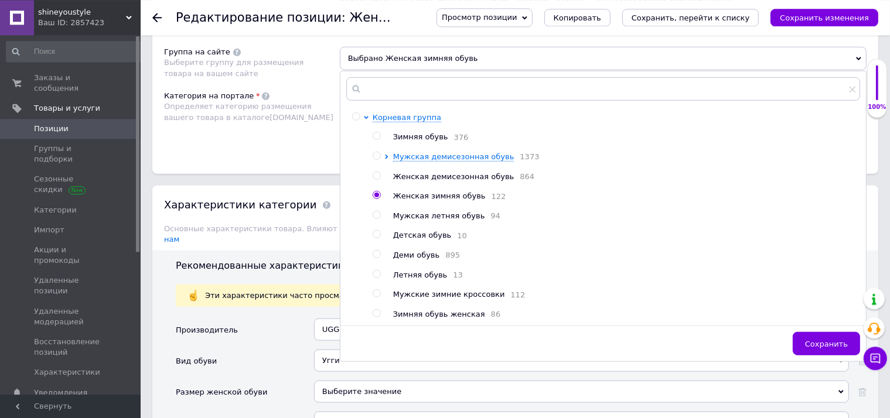
scroll to position [990, 0]
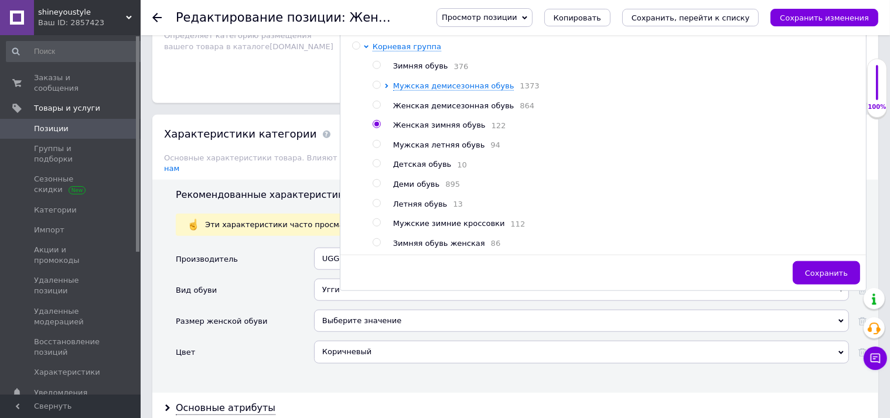
click at [464, 248] on span "Зимняя обувь женская" at bounding box center [439, 243] width 92 height 9
checkbox input "true"
radio input "false"
radio input "true"
click at [820, 278] on span "Сохранить" at bounding box center [826, 273] width 43 height 9
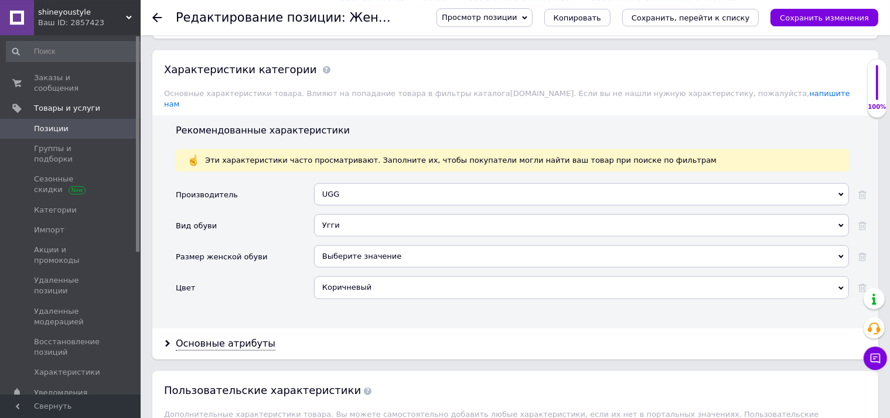
scroll to position [1114, 0]
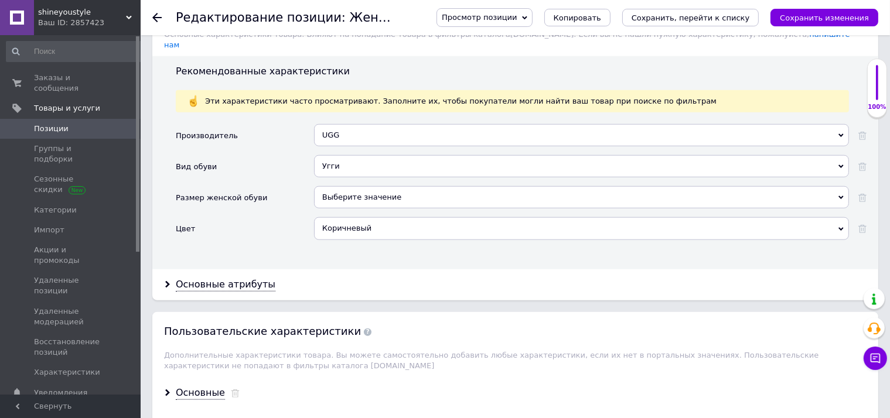
click at [366, 217] on div "Коричневый" at bounding box center [581, 228] width 535 height 22
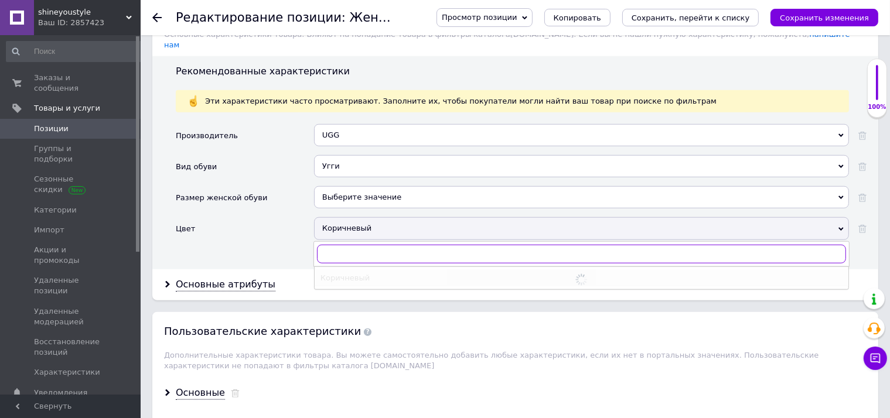
checkbox input "true"
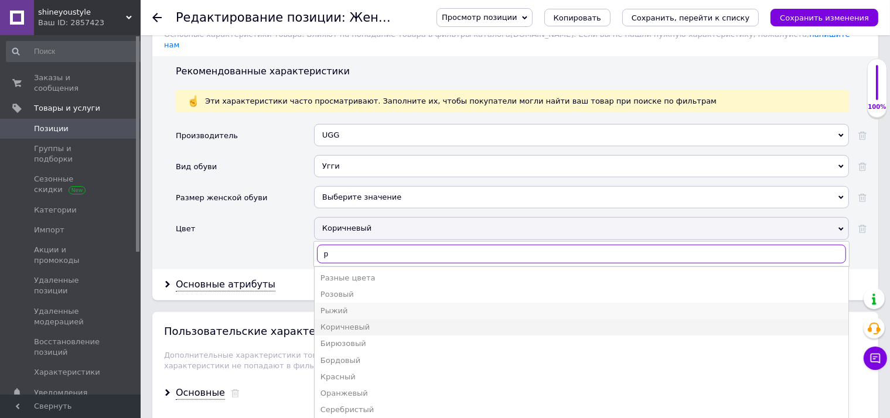
type input "р"
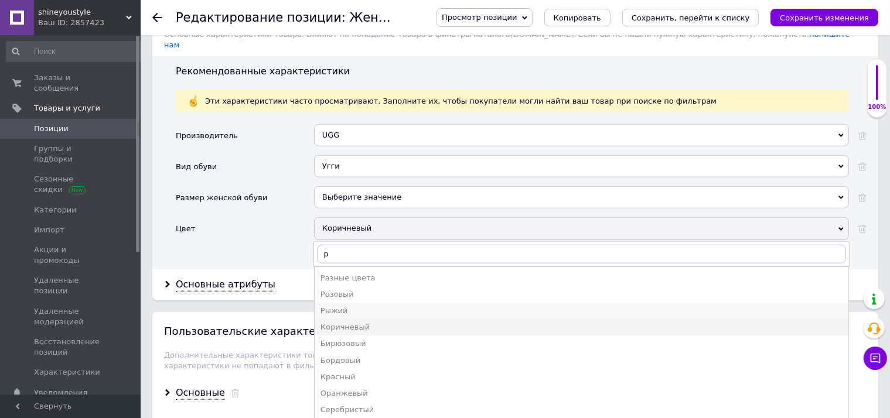
click at [346, 306] on div "Рыжий" at bounding box center [582, 311] width 522 height 11
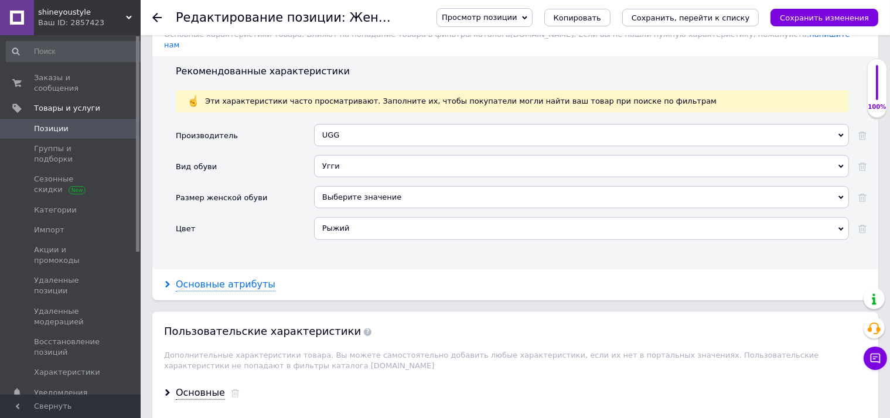
click at [205, 278] on div "Основные атрибуты" at bounding box center [226, 284] width 100 height 13
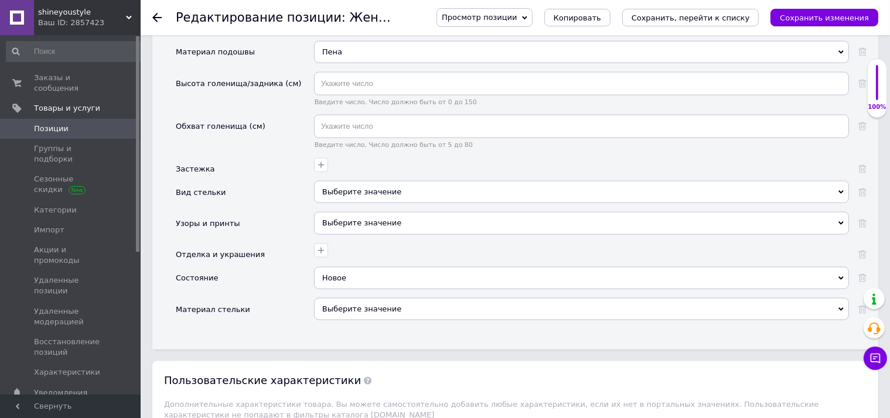
scroll to position [1732, 0]
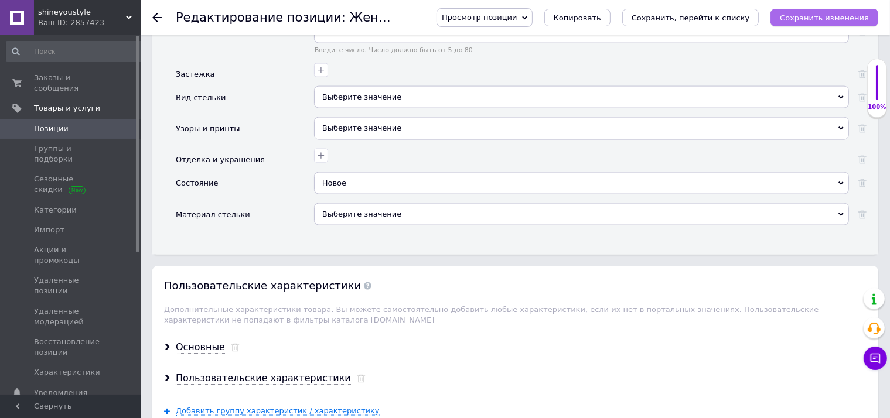
click at [832, 20] on icon "Сохранить изменения" at bounding box center [824, 17] width 89 height 9
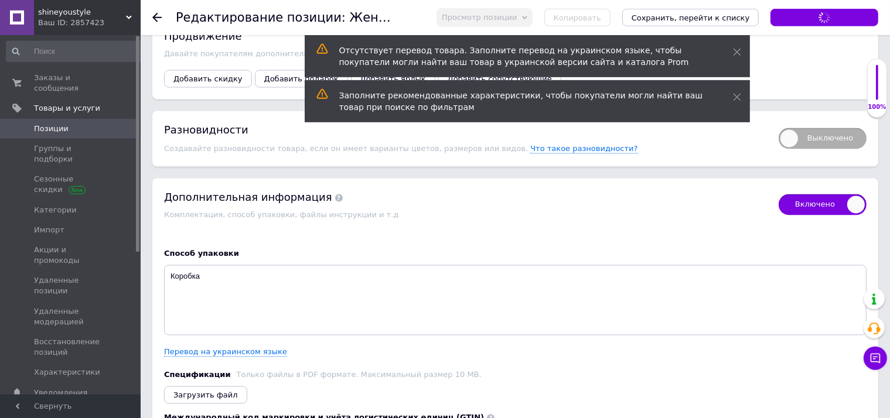
scroll to position [2228, 0]
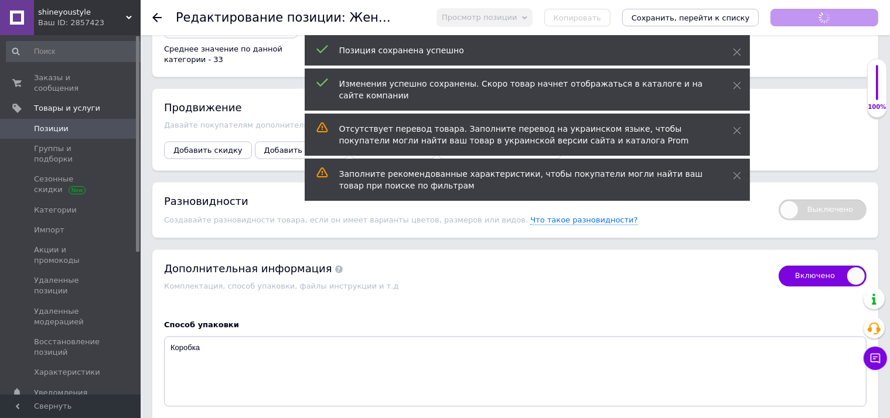
checkbox input "true"
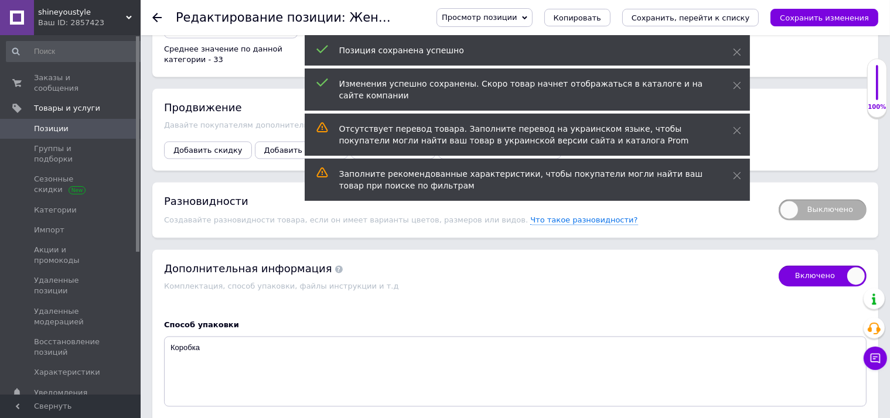
click at [826, 199] on span "Выключено" at bounding box center [823, 209] width 88 height 21
click at [779, 195] on input "Выключено" at bounding box center [775, 196] width 8 height 8
checkbox input "true"
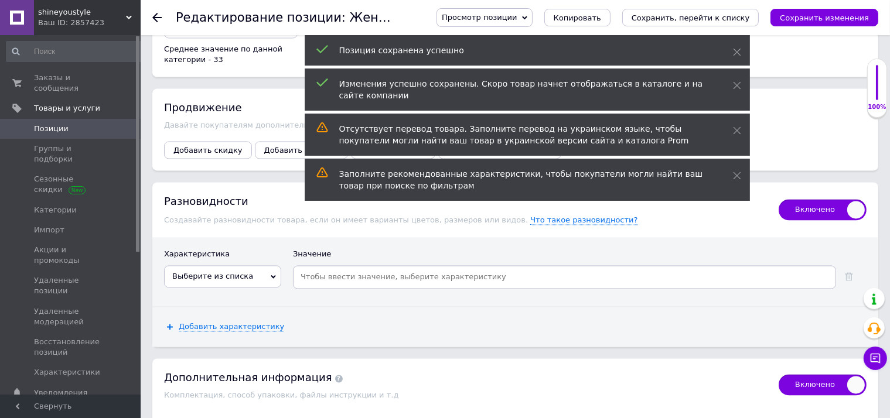
click at [249, 251] on div "Характеристика" at bounding box center [222, 257] width 117 height 16
click at [256, 265] on span "Выберите из списка" at bounding box center [222, 276] width 117 height 22
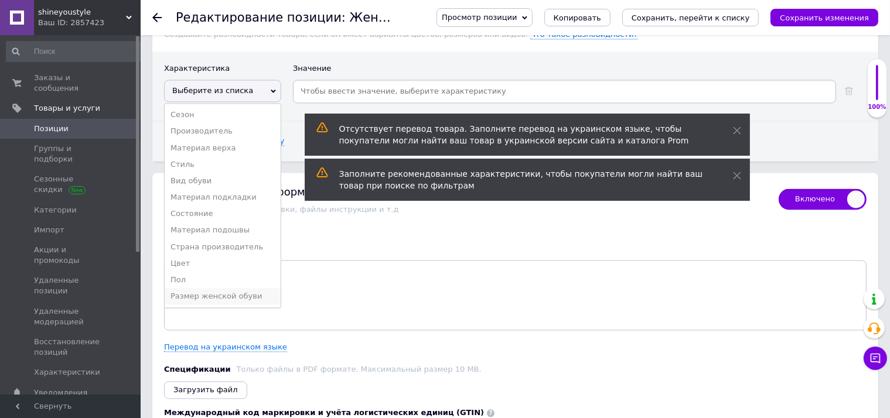
click at [246, 288] on li "Размер женской обуви" at bounding box center [223, 296] width 116 height 16
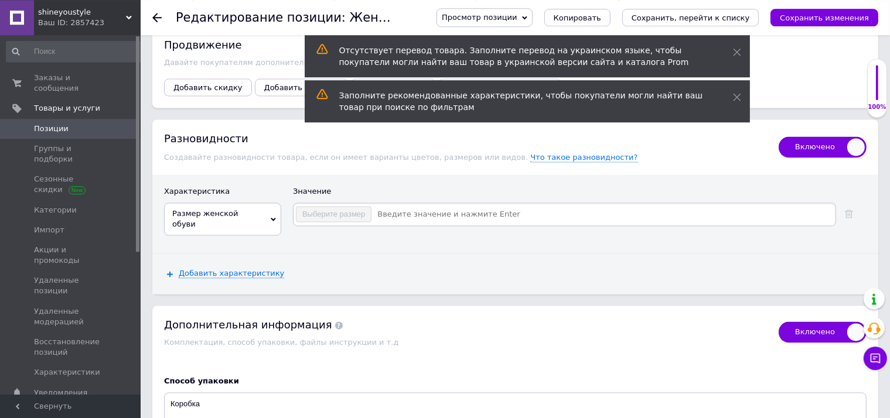
scroll to position [2290, 0]
click at [431, 211] on div "Выберите размер" at bounding box center [564, 214] width 543 height 23
click at [442, 206] on input at bounding box center [603, 215] width 462 height 18
checkbox input "true"
type input "36"
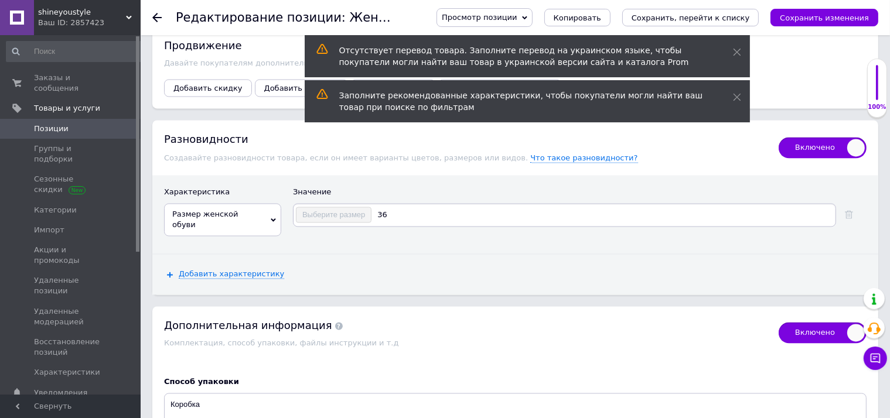
checkbox input "true"
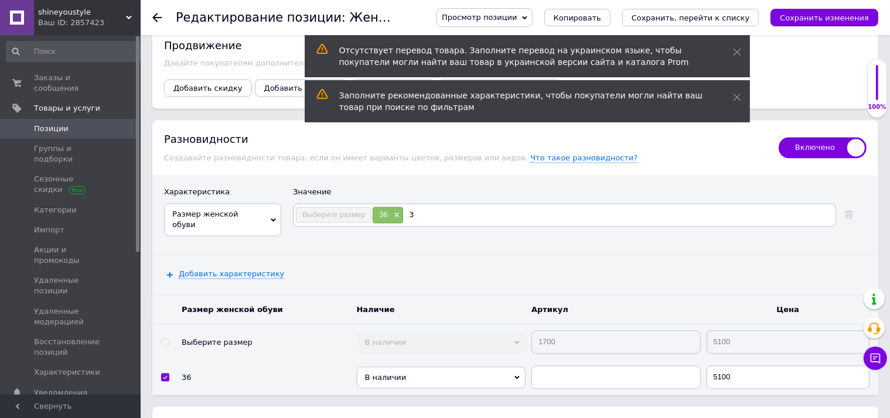
type input "37"
checkbox input "true"
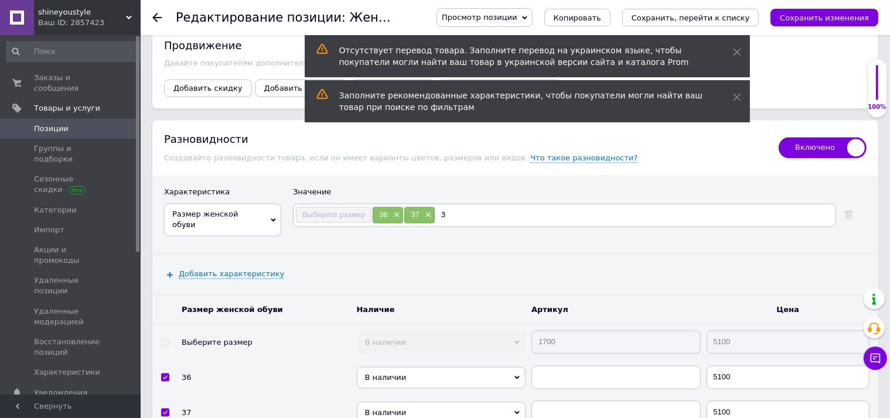
type input "38"
checkbox input "true"
type input "39"
checkbox input "true"
type input "40"
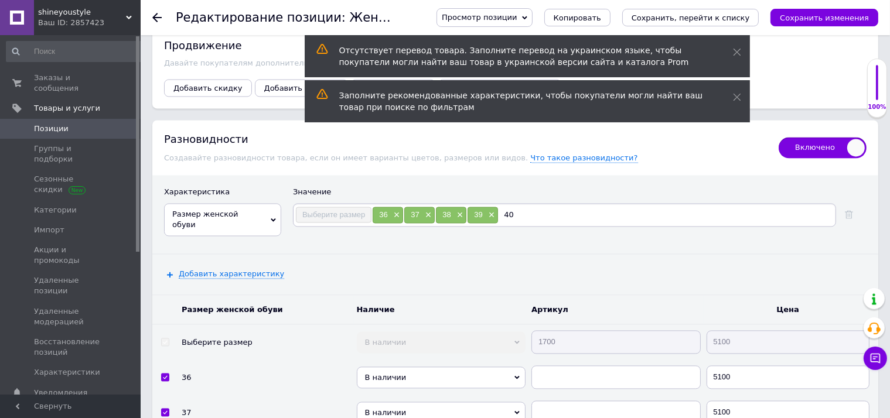
checkbox input "true"
type input "41"
checkbox input "true"
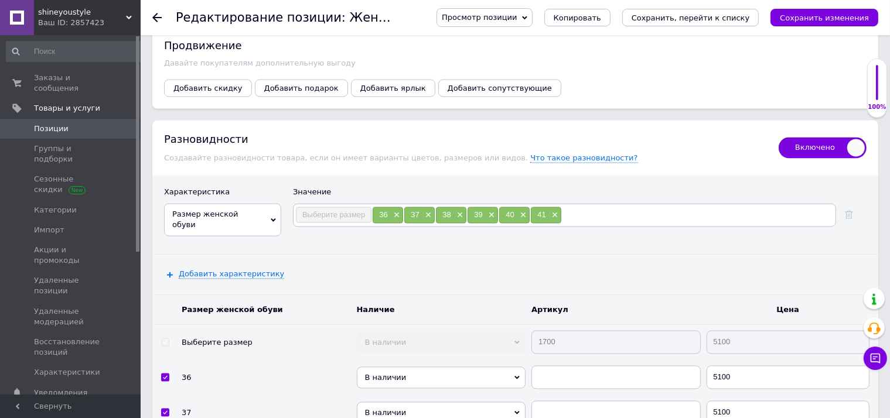
scroll to position [2476, 0]
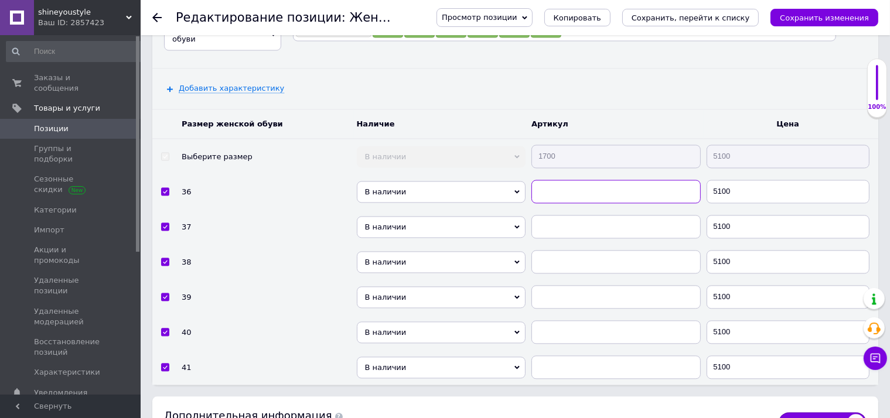
paste input "1700"
checkbox input "true"
type input "1700"
paste input "1700"
checkbox input "true"
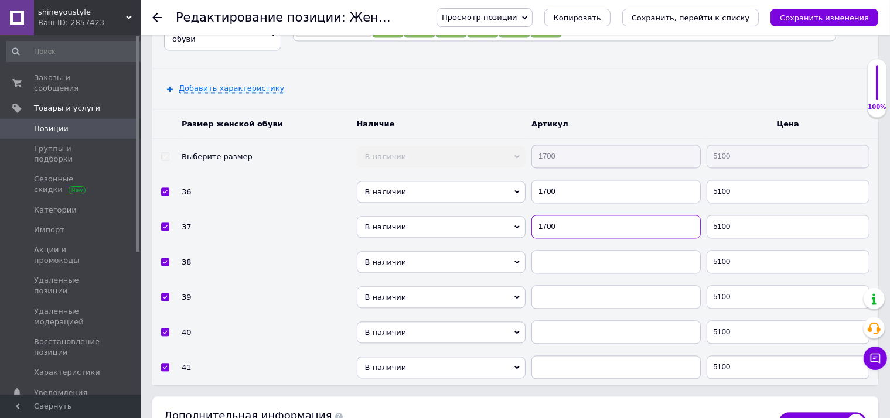
type input "1700"
paste input "1700"
checkbox input "true"
type input "1700"
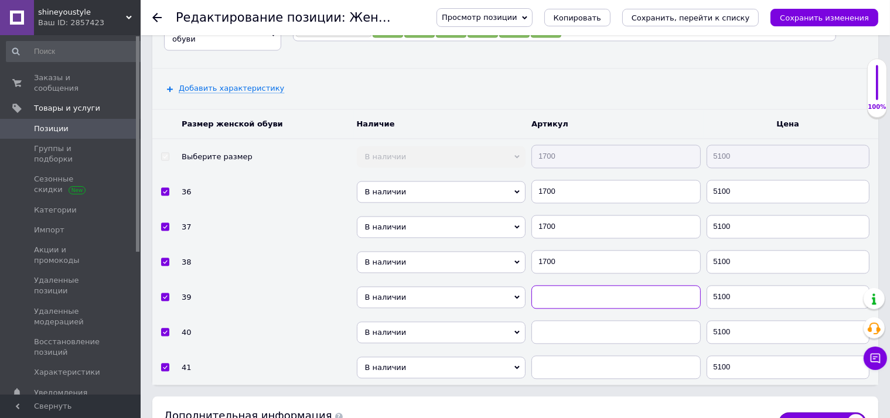
paste input "1700"
checkbox input "true"
type input "1700"
paste input "1700"
checkbox input "true"
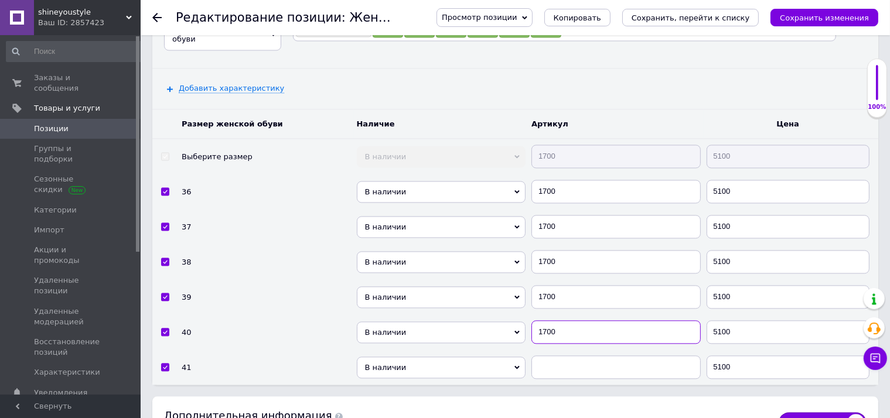
type input "1700"
paste input "1700"
checkbox input "true"
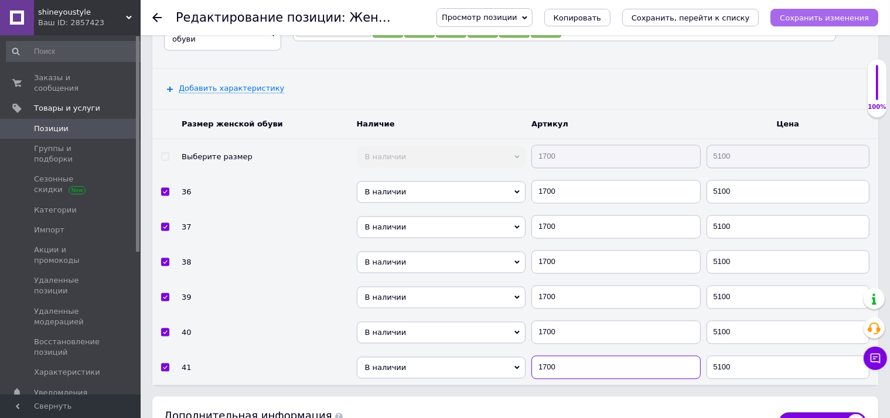
type input "1700"
click at [852, 22] on icon "Сохранить изменения" at bounding box center [824, 17] width 89 height 9
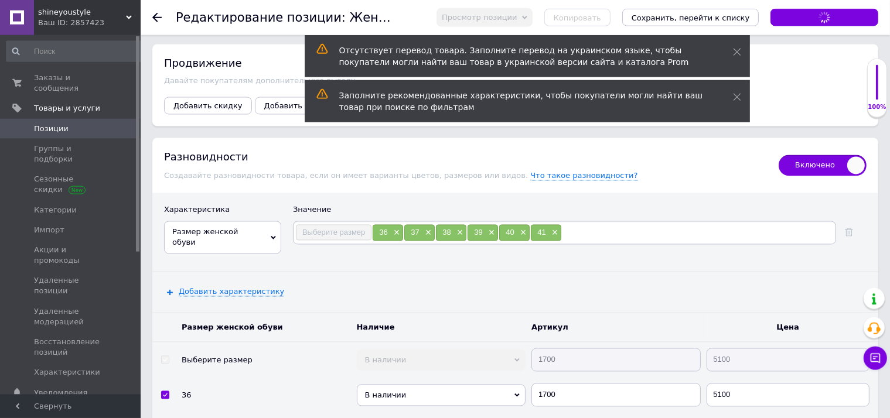
scroll to position [2228, 0]
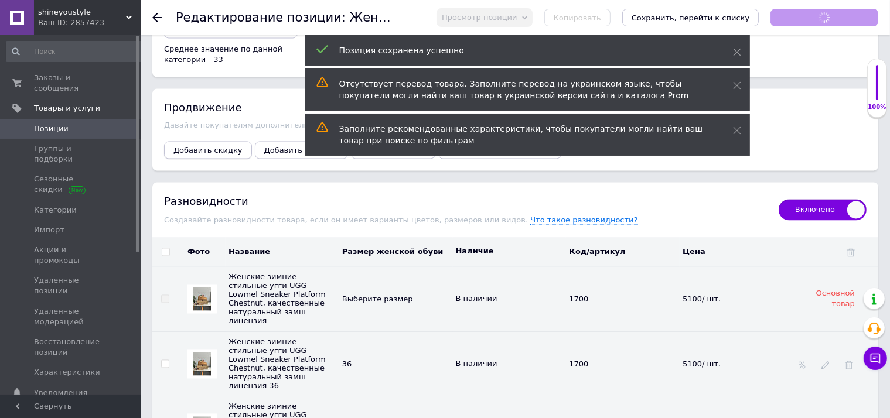
click at [215, 146] on span "Добавить скидку" at bounding box center [207, 150] width 69 height 9
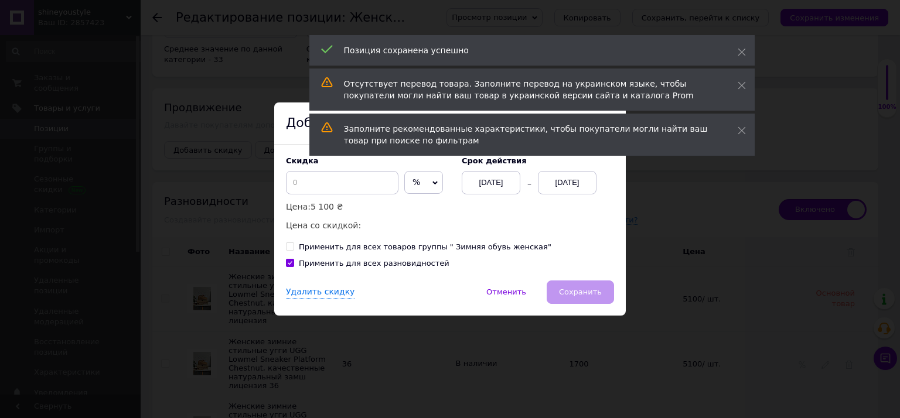
click at [411, 190] on span "%" at bounding box center [423, 182] width 39 height 23
click at [405, 208] on li "₴" at bounding box center [424, 207] width 38 height 16
click at [352, 185] on input at bounding box center [342, 182] width 113 height 23
checkbox input "true"
type input "5"
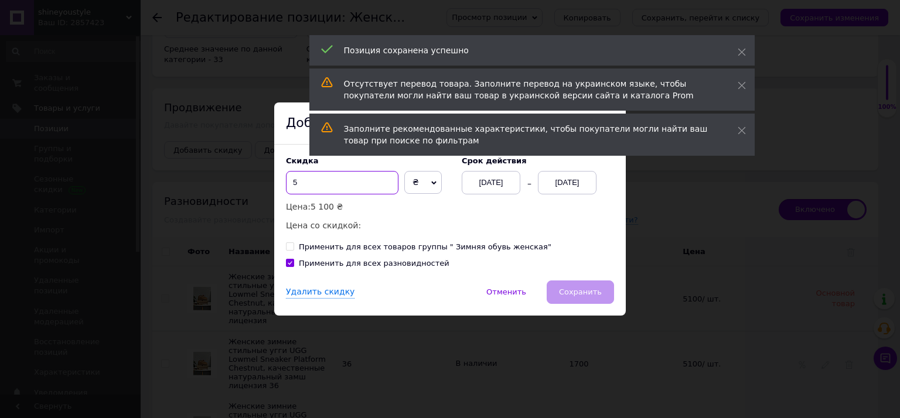
checkbox input "true"
type input "50"
checkbox input "true"
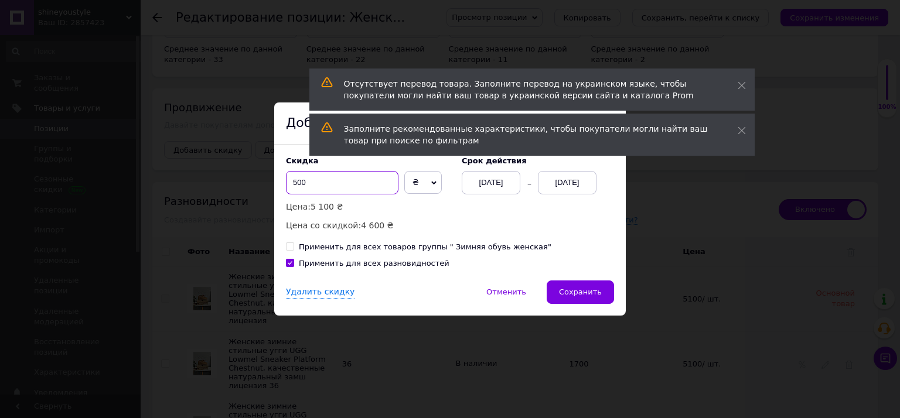
type input "500"
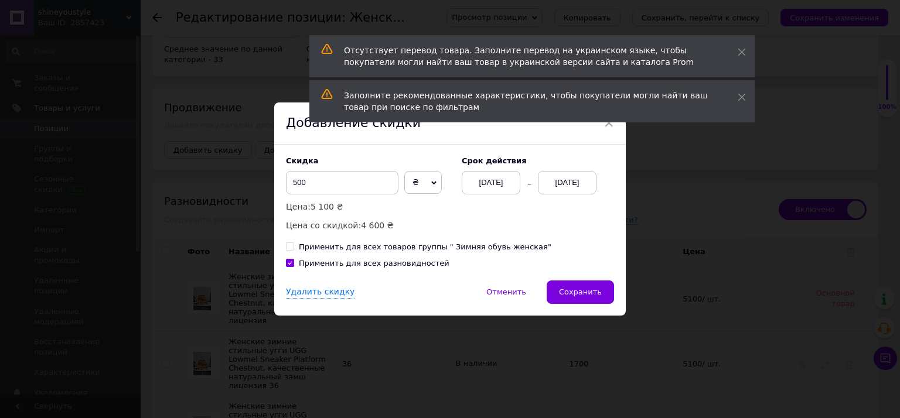
click at [556, 179] on div "[DATE]" at bounding box center [567, 182] width 59 height 23
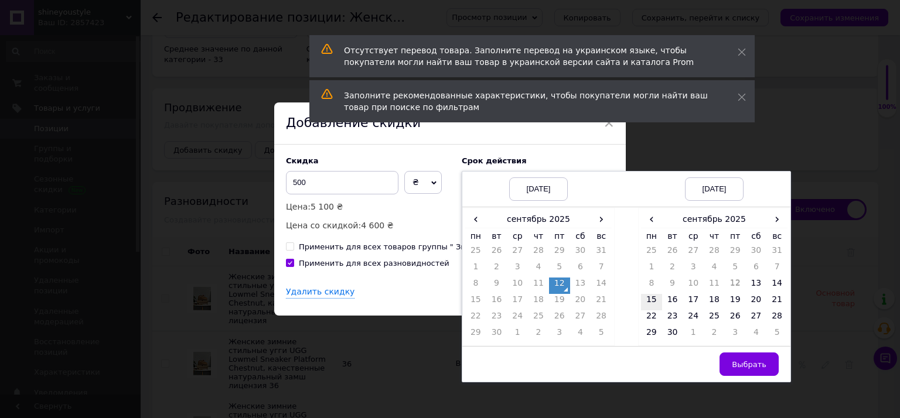
click at [651, 306] on td "15" at bounding box center [651, 302] width 21 height 16
click at [732, 360] on span "Выбрать" at bounding box center [749, 364] width 35 height 9
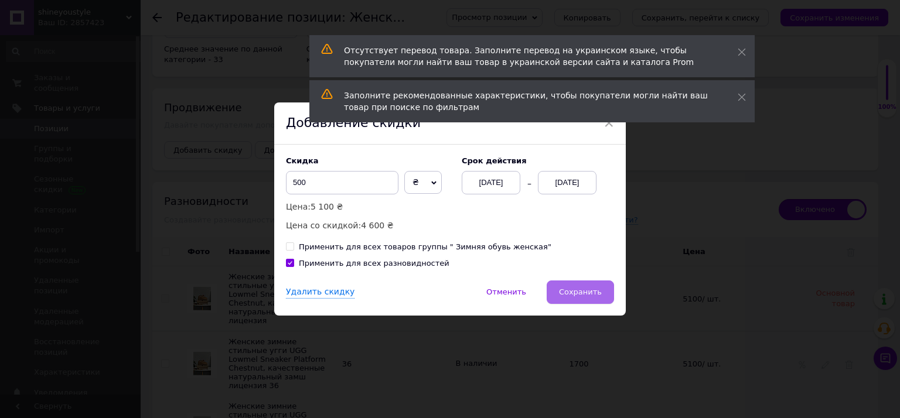
click at [580, 285] on button "Сохранить" at bounding box center [580, 292] width 67 height 23
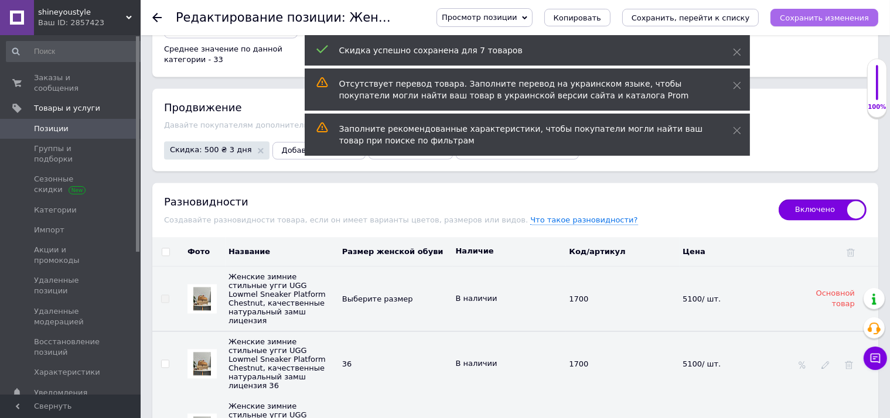
click at [837, 23] on button "Сохранить изменения" at bounding box center [825, 18] width 108 height 18
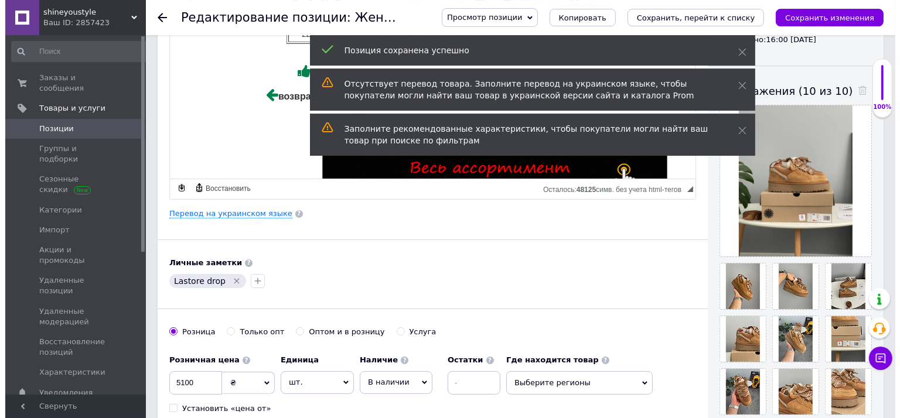
scroll to position [131, 0]
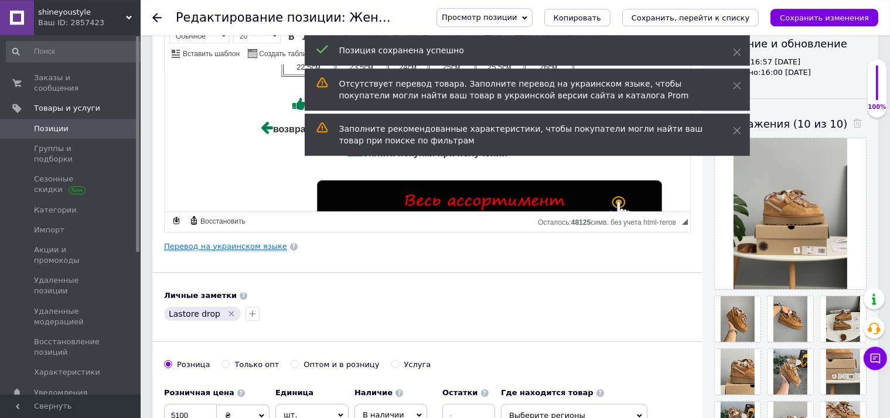
click at [264, 244] on link "Перевод на украинском языке" at bounding box center [225, 246] width 123 height 9
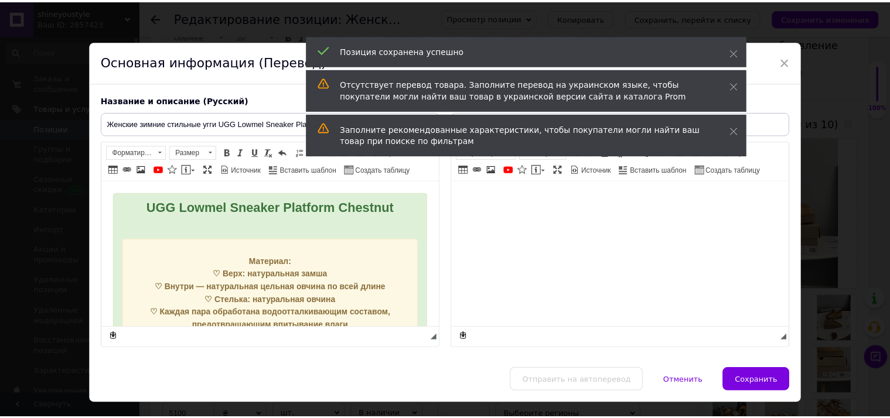
scroll to position [0, 0]
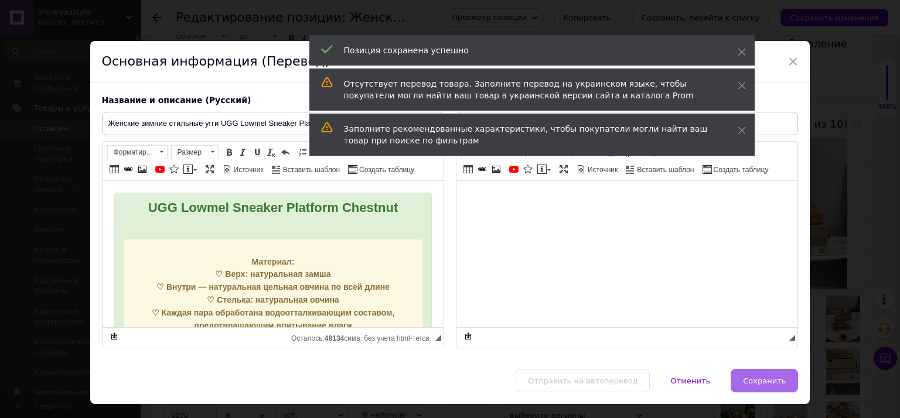
click at [757, 379] on span "Сохранить" at bounding box center [764, 381] width 43 height 9
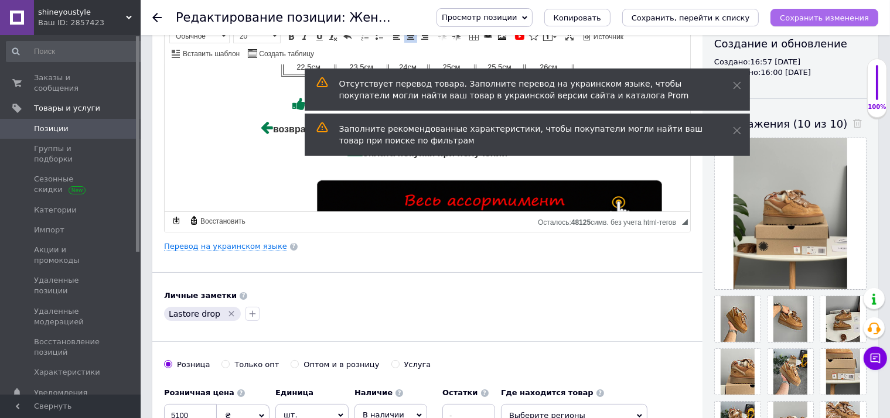
click at [829, 22] on icon "Сохранить изменения" at bounding box center [824, 17] width 89 height 9
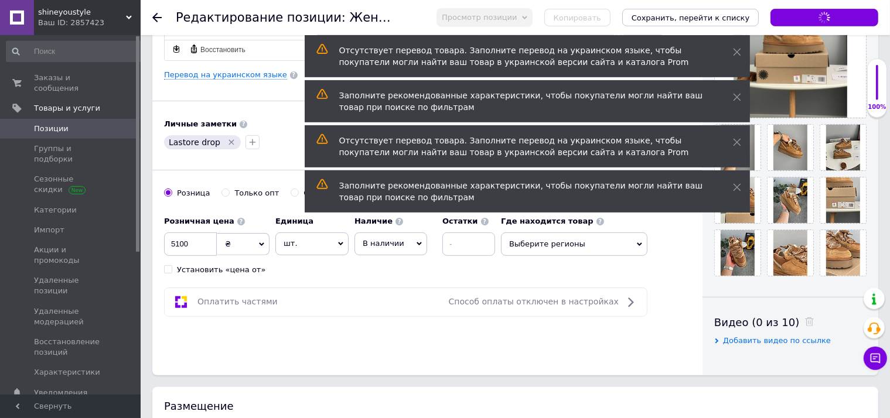
scroll to position [317, 0]
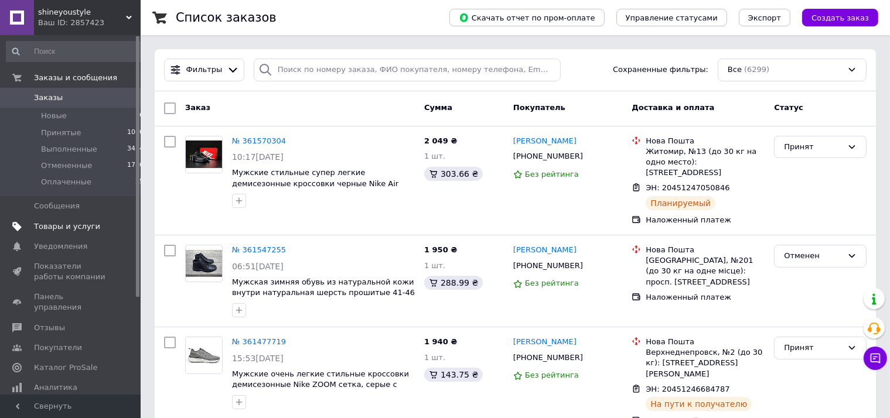
click at [79, 221] on link "Товары и услуги" at bounding box center [75, 227] width 151 height 20
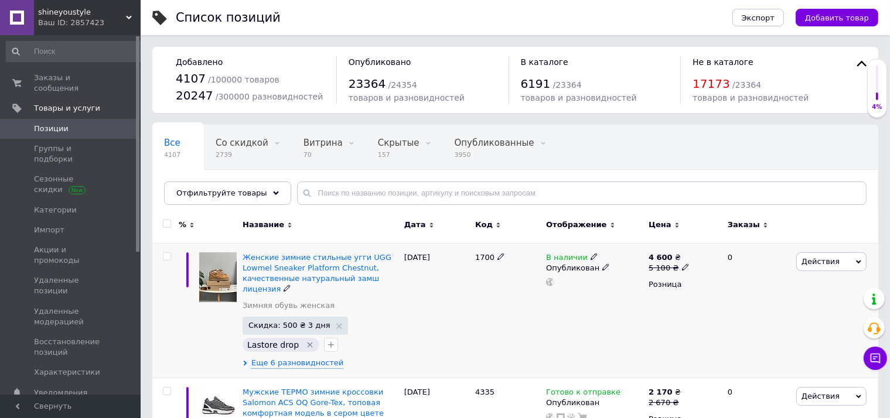
click at [486, 254] on span "1700" at bounding box center [484, 257] width 19 height 9
copy span "1700"
click at [837, 18] on span "Добавить товар" at bounding box center [837, 17] width 64 height 9
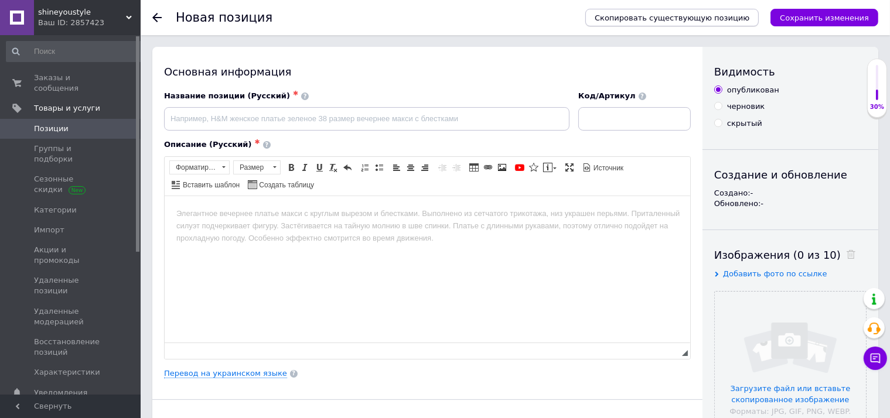
click at [750, 18] on span "Скопировать существующую позицию" at bounding box center [672, 17] width 155 height 9
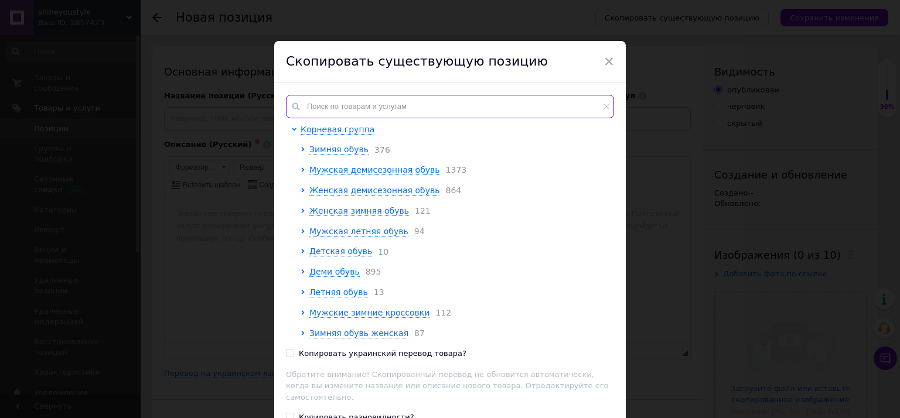
paste input "1700"
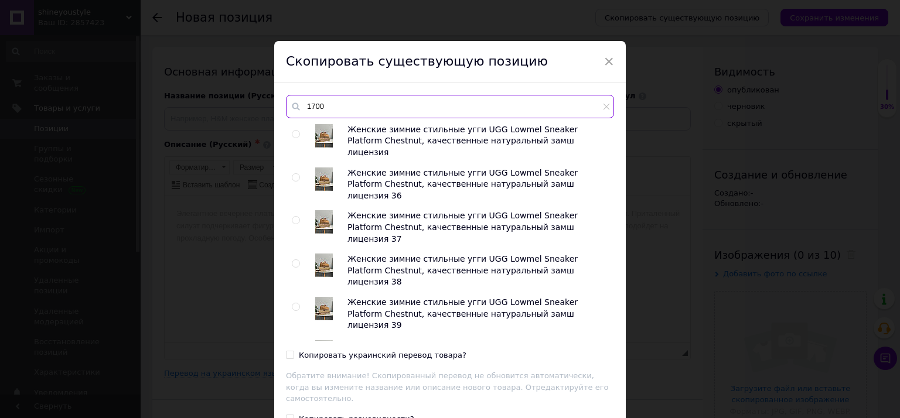
type input "1700"
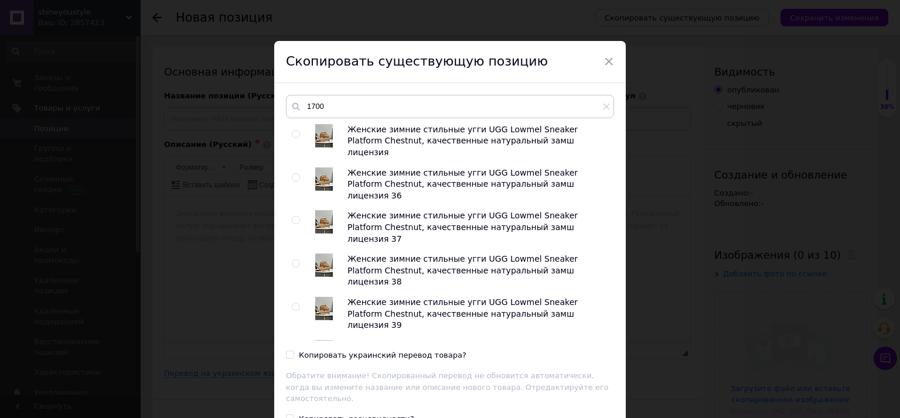
click at [292, 132] on input "radio" at bounding box center [296, 135] width 8 height 8
radio input "true"
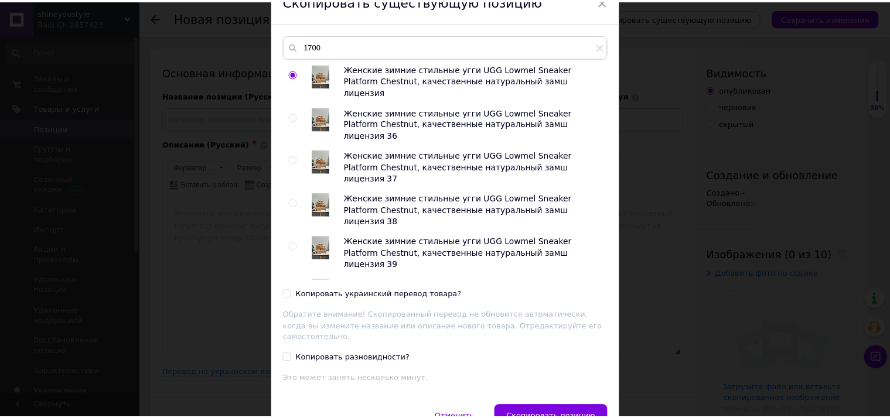
scroll to position [113, 0]
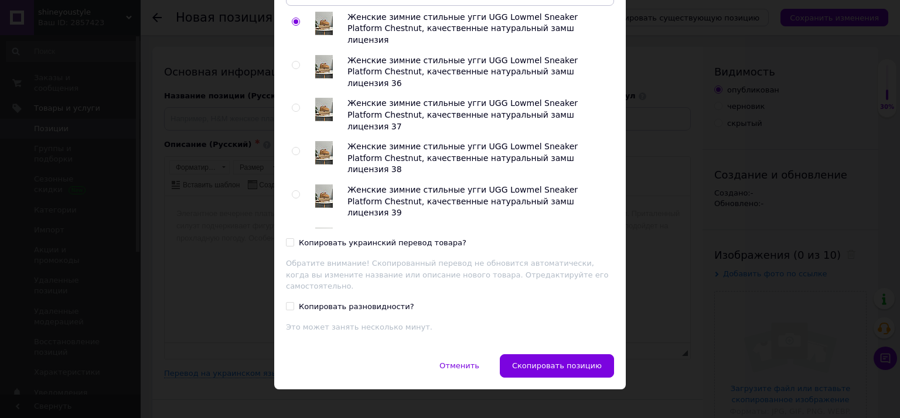
click at [552, 362] on span "Скопировать позицию" at bounding box center [557, 366] width 90 height 9
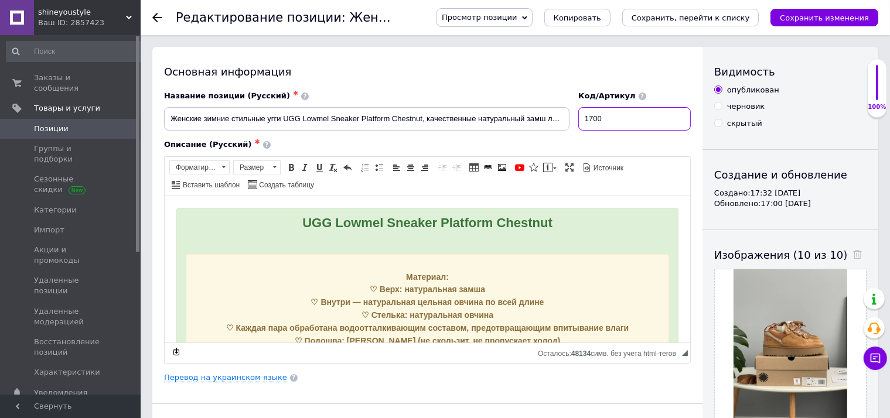
click at [632, 120] on input "1700" at bounding box center [634, 118] width 113 height 23
checkbox input "true"
paste input "1"
type input "1701"
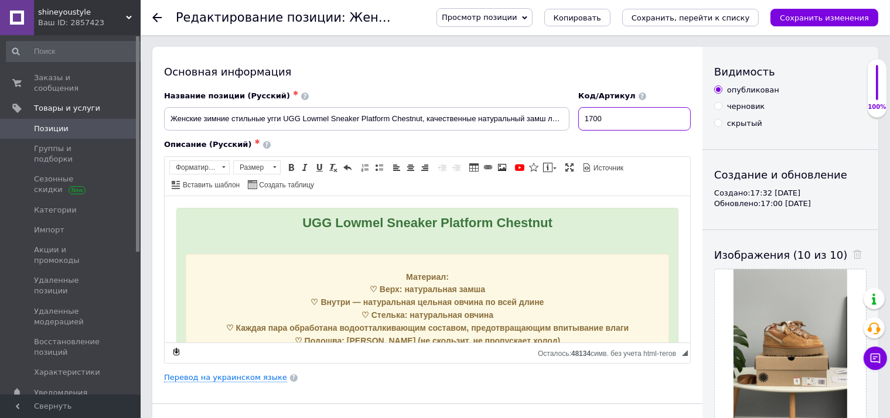
checkbox input "true"
type input "1701"
click at [511, 221] on span "UGG Lowmel Sneaker Platform Chestnut" at bounding box center [427, 222] width 250 height 15
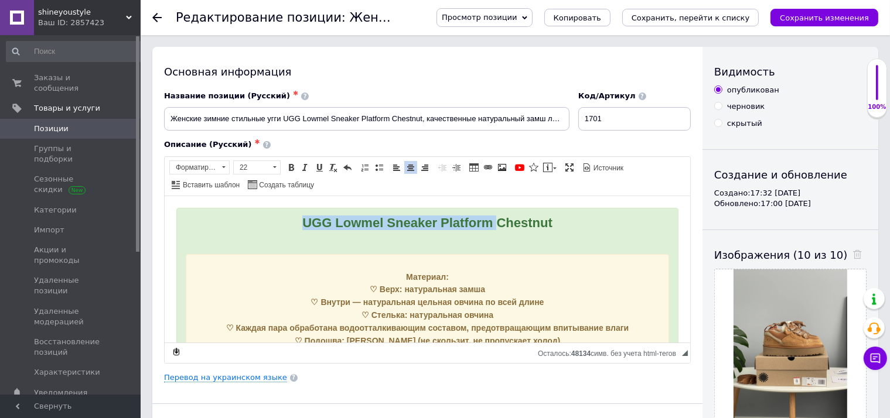
click at [511, 221] on span "UGG Lowmel Sneaker Platform Chestnut" at bounding box center [427, 222] width 250 height 15
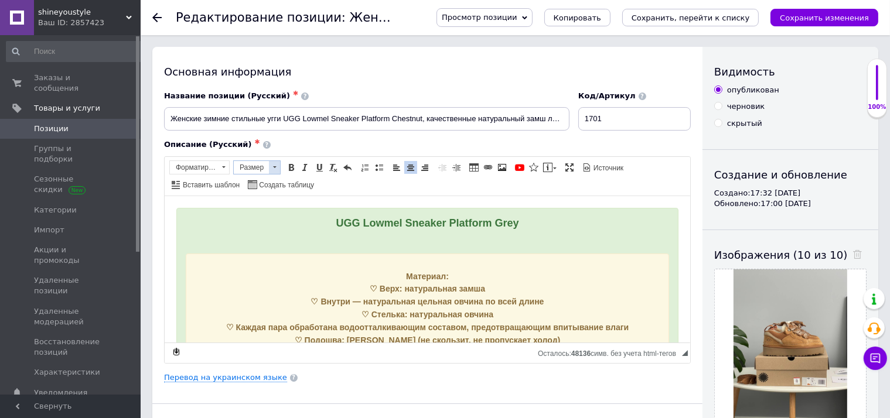
click at [266, 167] on span "Размер" at bounding box center [251, 167] width 35 height 13
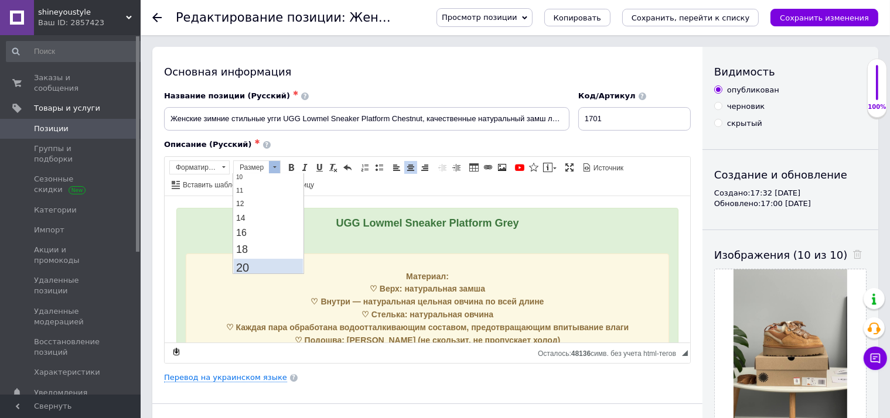
scroll to position [124, 0]
click at [256, 232] on link "22" at bounding box center [268, 225] width 69 height 20
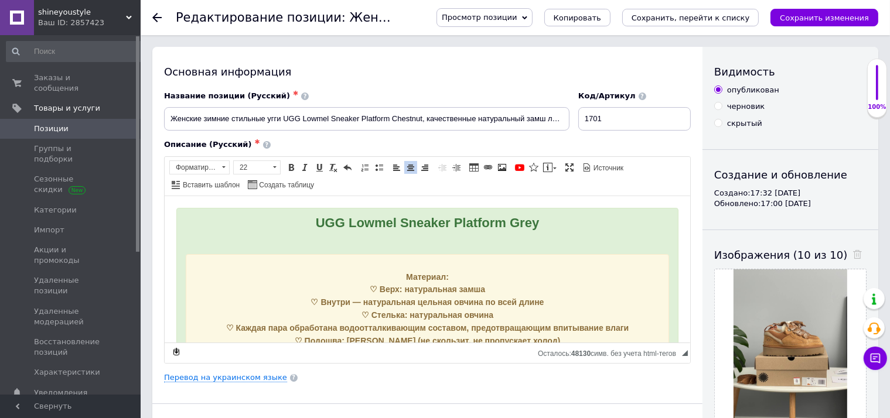
click at [422, 241] on div "Визуальный текстовый редактор, 42D83F1A-9500-45AF-B939-8CB2D51711E5" at bounding box center [427, 242] width 484 height 12
drag, startPoint x: 283, startPoint y: 120, endPoint x: 423, endPoint y: 118, distance: 140.1
click at [423, 118] on input "Женские зимние стильные угги UGG Lowmel Sneaker Platform Chestnut, качественные…" at bounding box center [367, 118] width 406 height 23
checkbox input "true"
type input "Женские зимние стильные угги UGG Lowmel Sneaker Platform Grey , качественные на…"
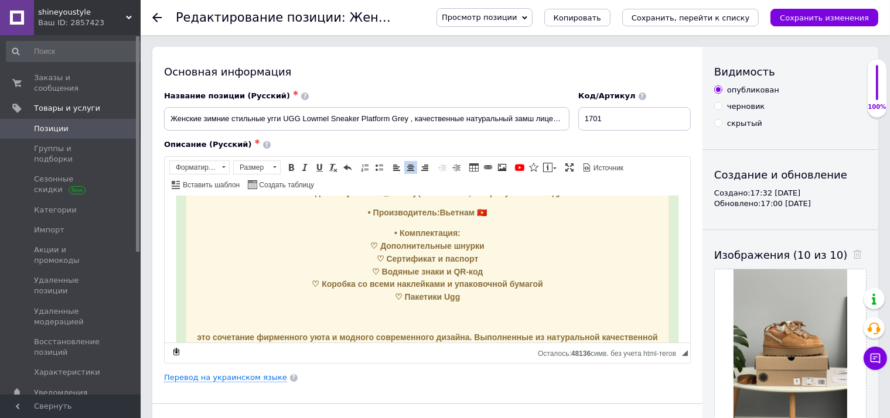
checkbox input "true"
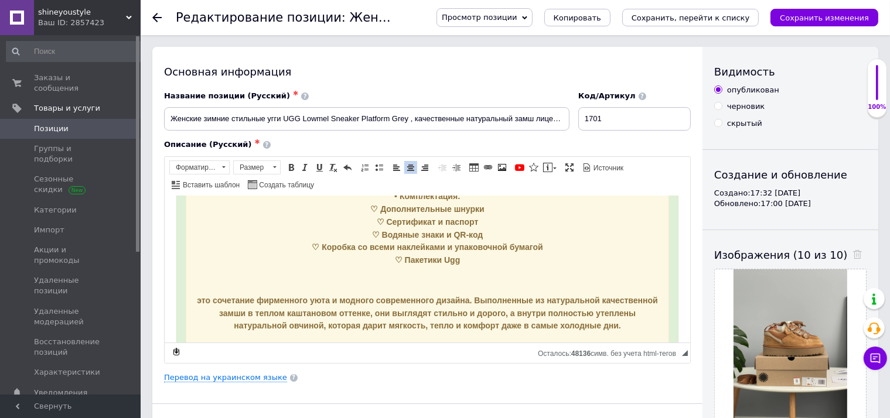
type input "Женские зимние стильные угги UGG Lowmel Sneaker Platform Grey , качественные на…"
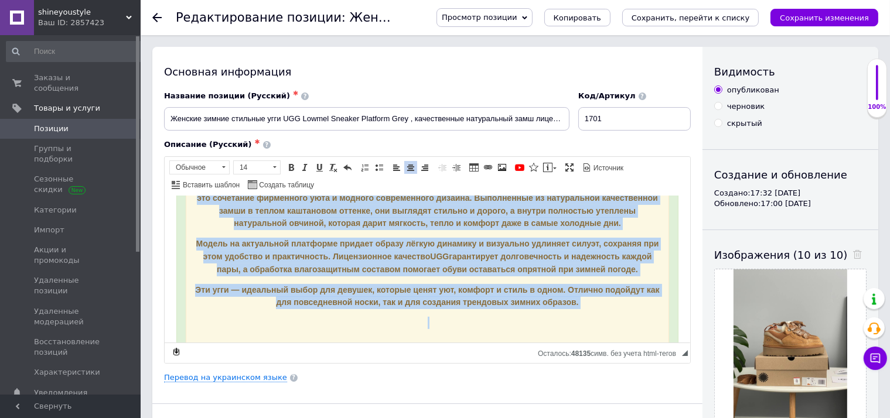
scroll to position [309, 0]
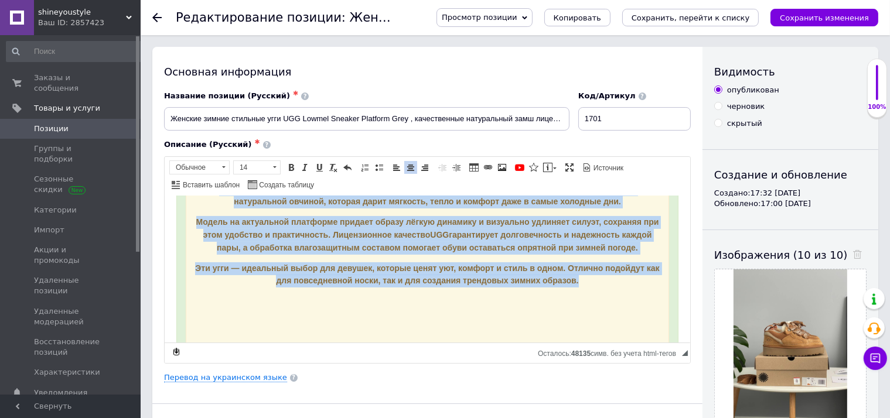
drag, startPoint x: 241, startPoint y: 296, endPoint x: 592, endPoint y: 269, distance: 351.5
click at [592, 269] on div "Материал: ♡ Верх: натуральная замша ♡ Внутри — натуральная цельная овчина по вс…" at bounding box center [427, 172] width 484 height 457
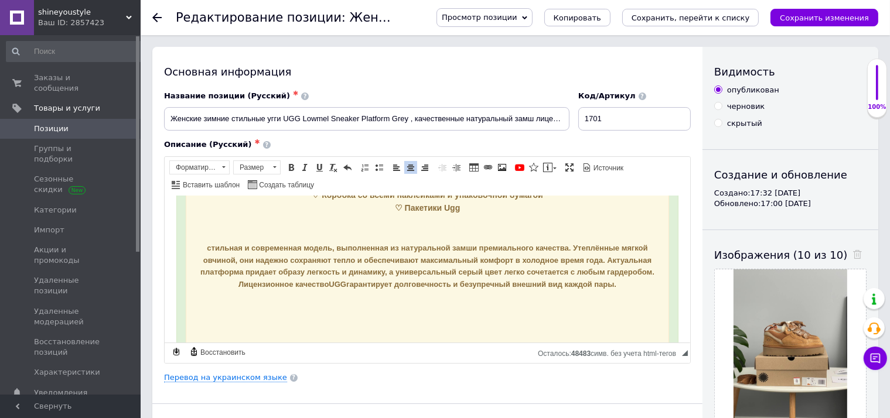
scroll to position [240, 0]
click at [449, 262] on div "Материал: ♡ Верх: натуральная замша ♡ Внутри — натуральная цельная овчина по вс…" at bounding box center [427, 208] width 484 height 388
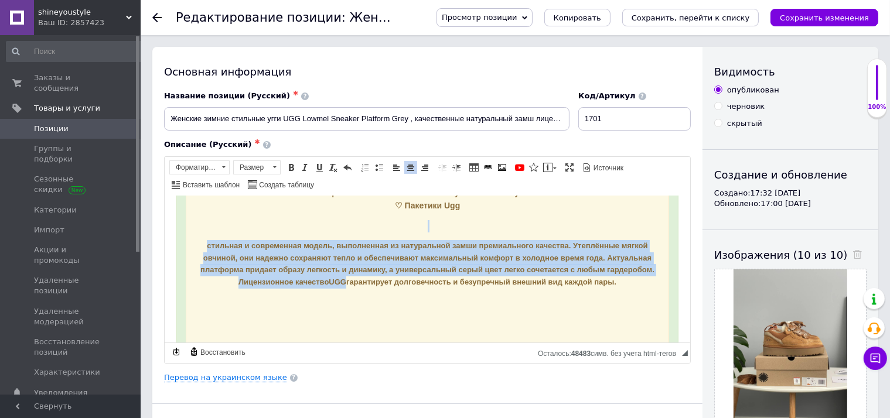
drag, startPoint x: 449, startPoint y: 262, endPoint x: 475, endPoint y: 382, distance: 122.9
click at [449, 262] on div "Материал: ♡ Верх: натуральная замша ♡ Внутри — натуральная цельная овчина по вс…" at bounding box center [427, 208] width 484 height 388
click at [256, 165] on span "Размер" at bounding box center [251, 167] width 35 height 13
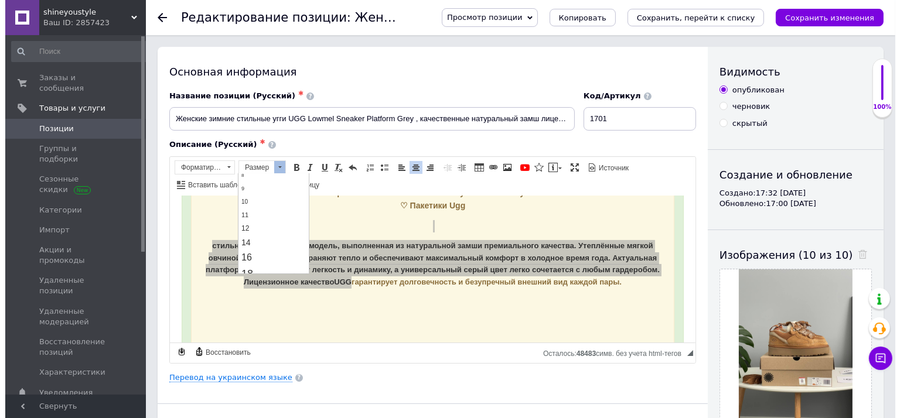
scroll to position [62, 0]
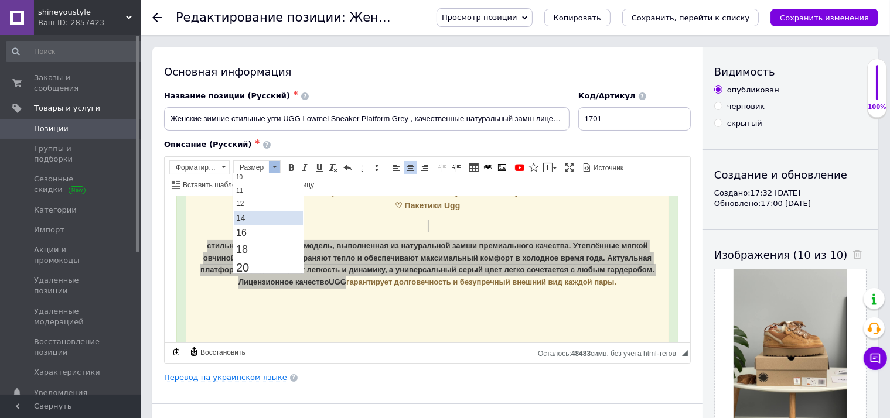
click at [250, 219] on link "14" at bounding box center [268, 217] width 69 height 14
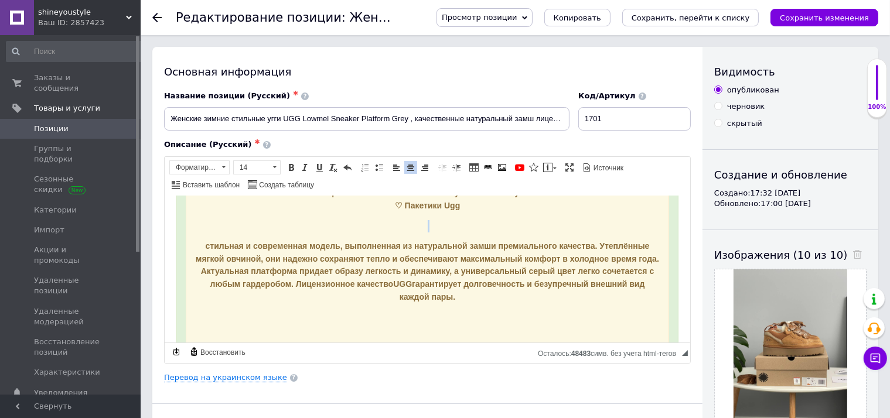
click at [472, 277] on span "стильная и современная модель, выполненная из натуральной замши премиального ка…" at bounding box center [427, 271] width 464 height 60
click at [853, 254] on icon at bounding box center [857, 254] width 9 height 9
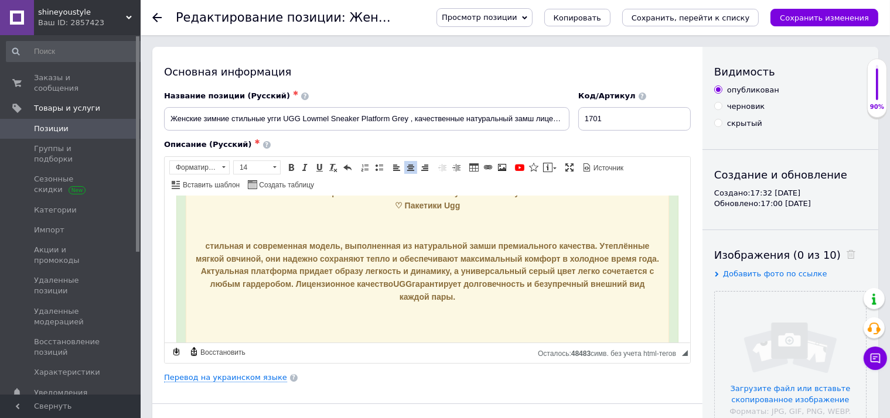
click at [822, 326] on input "file" at bounding box center [790, 367] width 151 height 151
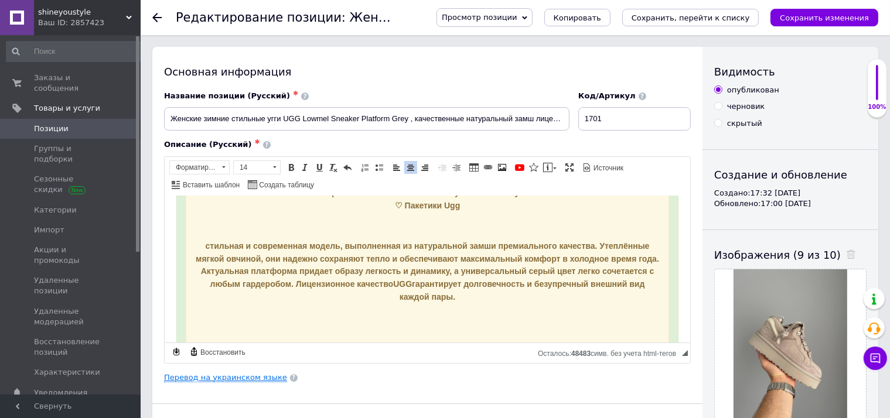
click at [226, 373] on link "Перевод на украинском языке" at bounding box center [225, 377] width 123 height 9
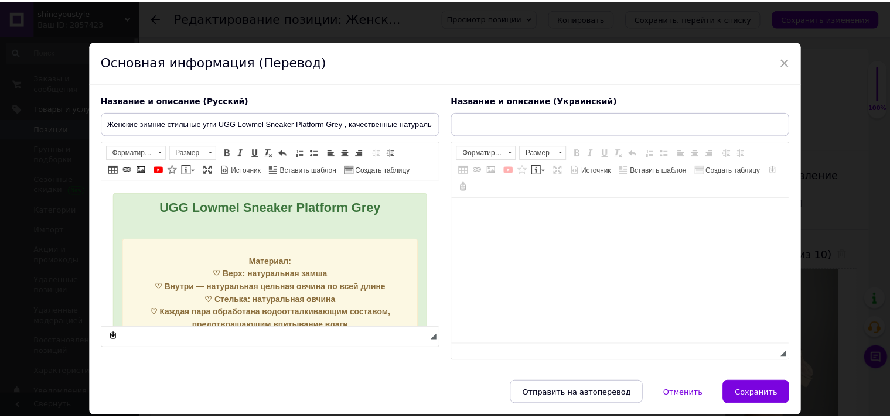
scroll to position [0, 0]
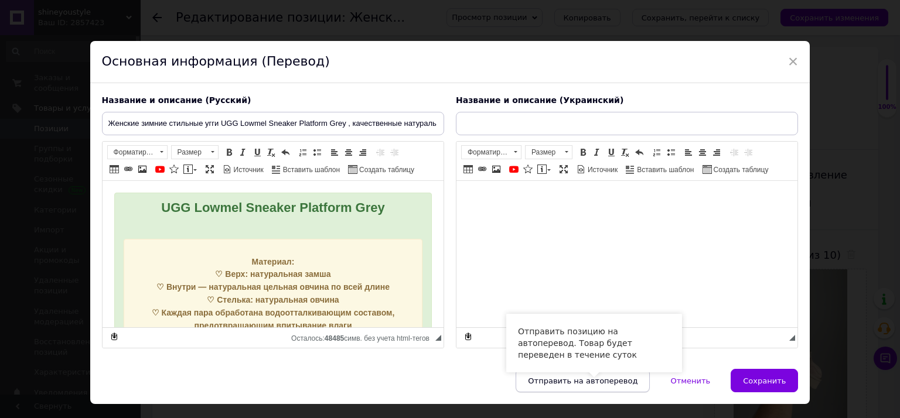
click at [614, 381] on span "Отправить на автоперевод" at bounding box center [583, 381] width 110 height 9
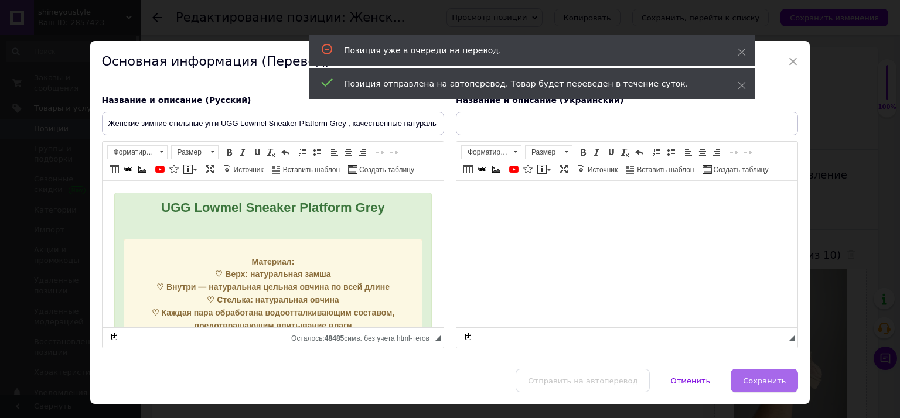
click at [760, 380] on span "Сохранить" at bounding box center [764, 381] width 43 height 9
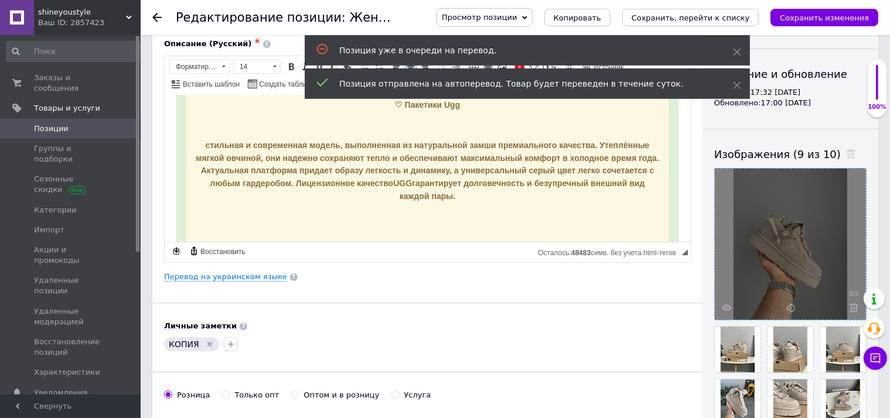
scroll to position [185, 0]
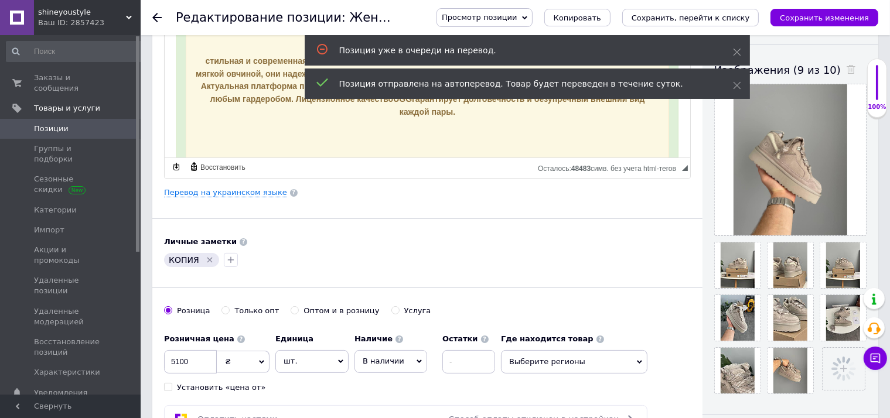
click at [210, 256] on icon "Удалить метку" at bounding box center [209, 260] width 9 height 9
drag, startPoint x: 169, startPoint y: 264, endPoint x: 186, endPoint y: 253, distance: 20.2
click at [169, 264] on button "button" at bounding box center [171, 260] width 14 height 14
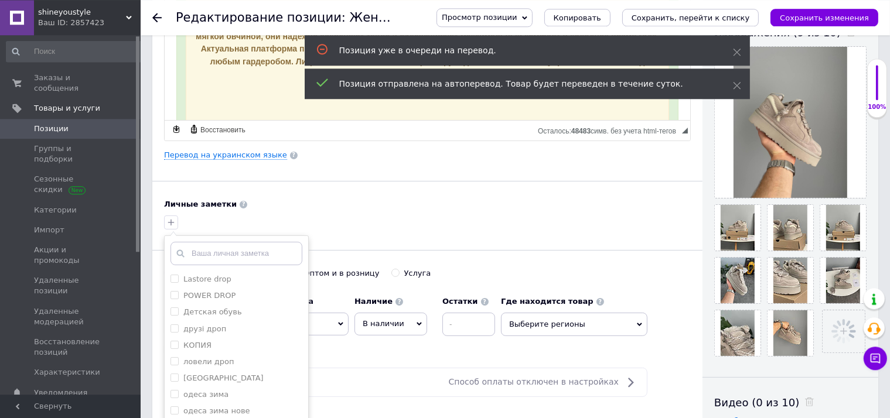
scroll to position [247, 0]
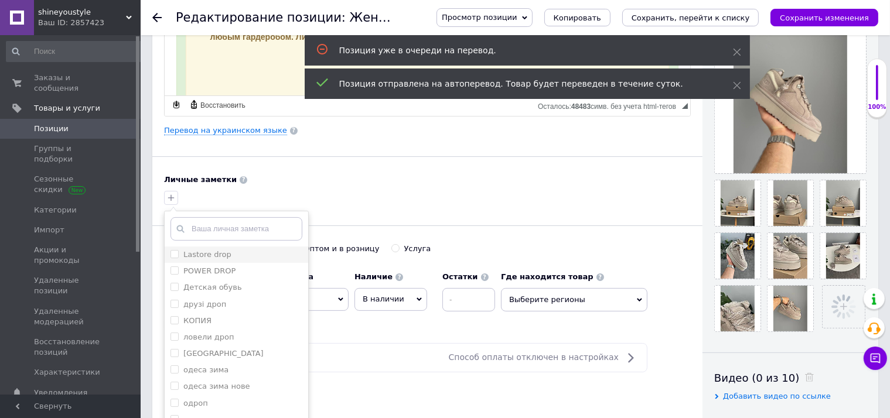
click at [228, 254] on div "Lastore drop" at bounding box center [237, 255] width 132 height 11
checkbox input "true"
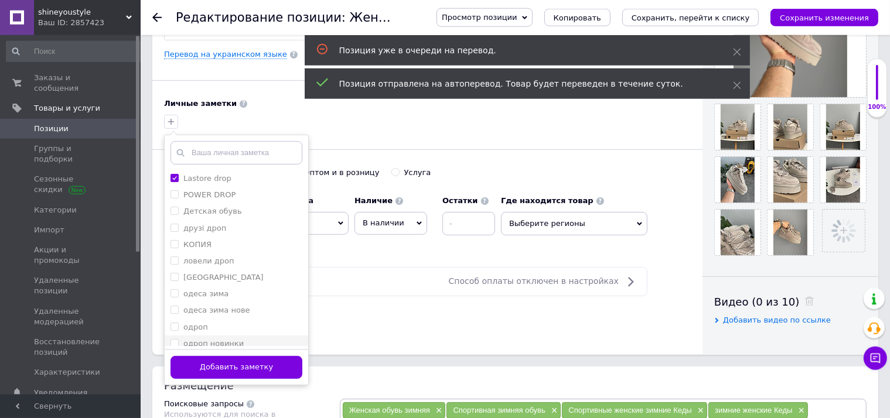
scroll to position [371, 0]
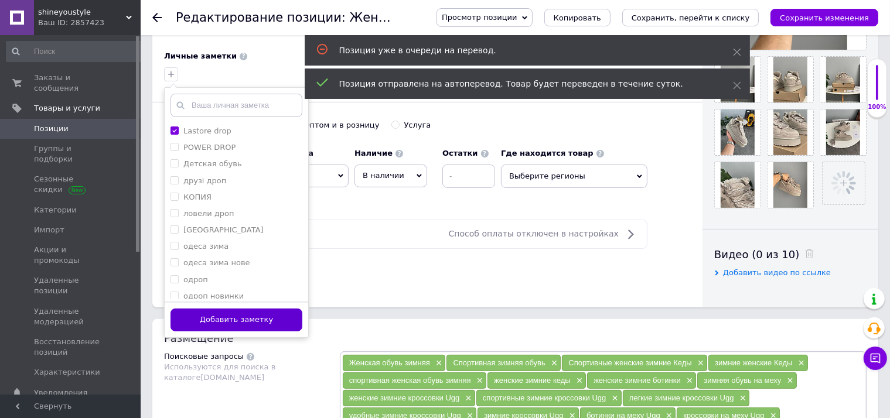
click at [244, 322] on button "Добавить заметку" at bounding box center [237, 320] width 132 height 23
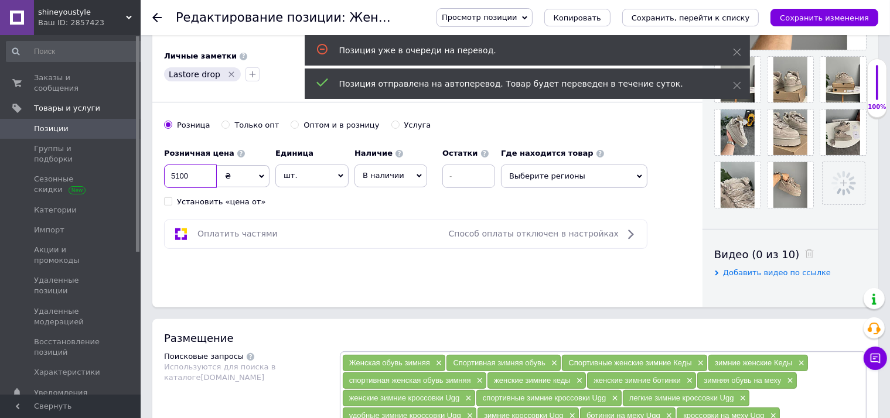
drag, startPoint x: 181, startPoint y: 176, endPoint x: 243, endPoint y: 178, distance: 62.2
click at [217, 178] on input "5100" at bounding box center [190, 176] width 53 height 23
checkbox input "true"
type input "515"
checkbox input "true"
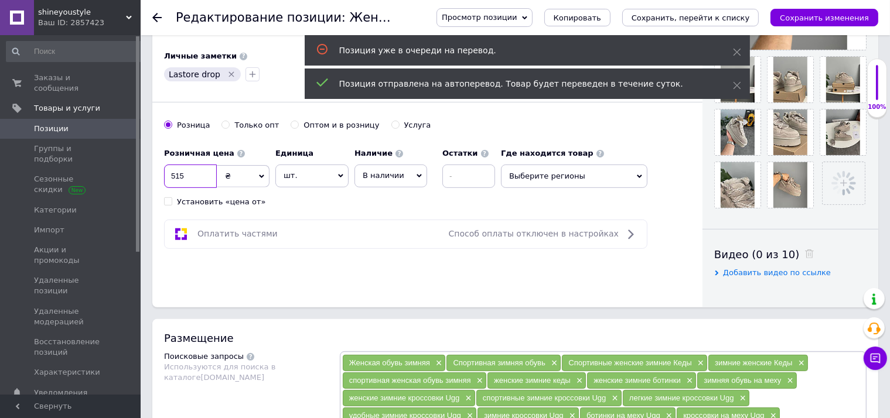
type input "5150"
checkbox input "true"
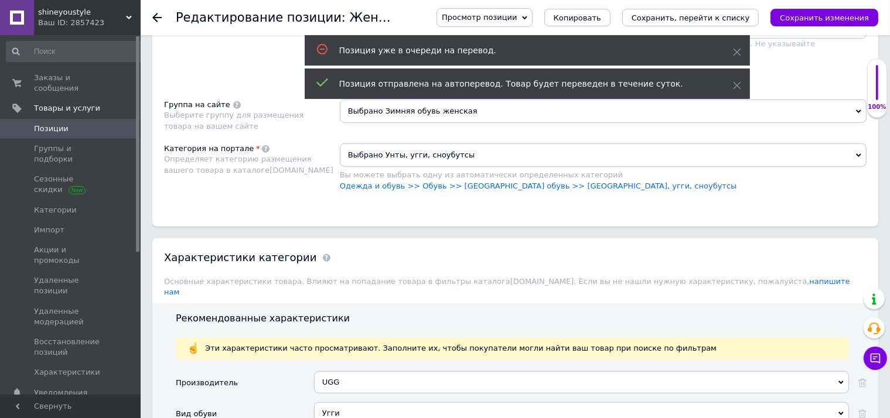
scroll to position [1052, 0]
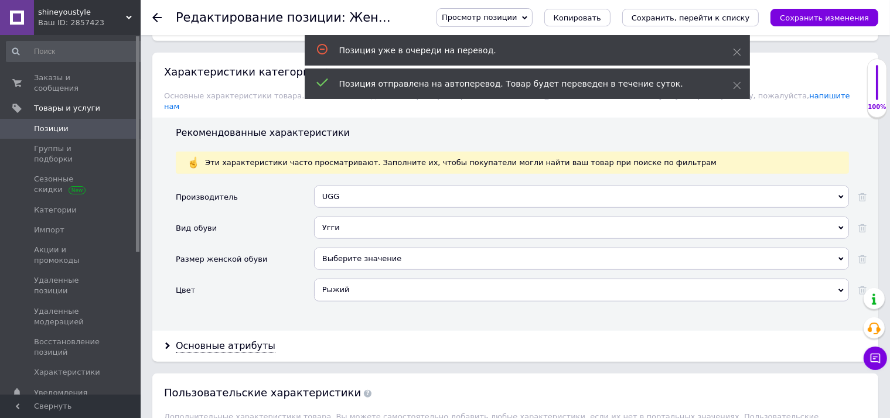
type input "5150"
click at [341, 285] on div "Рыжий" at bounding box center [581, 290] width 535 height 22
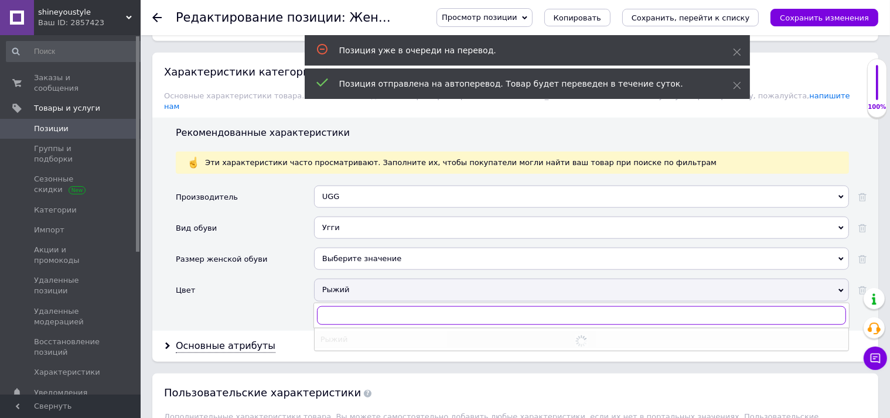
checkbox input "true"
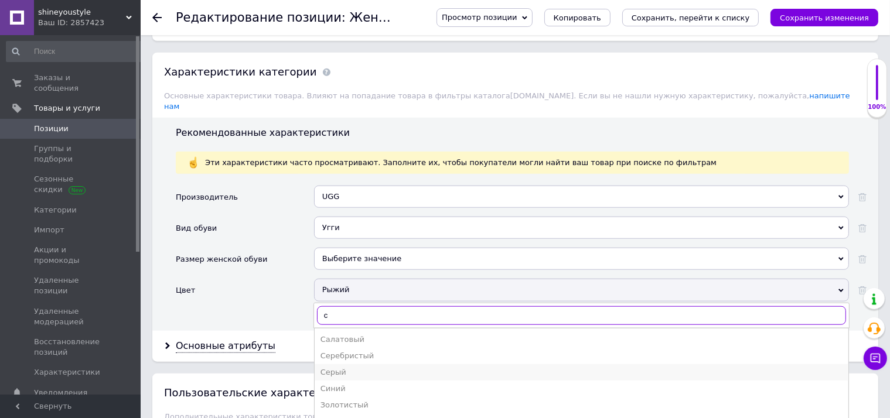
type input "с"
click at [342, 367] on div "Серый" at bounding box center [582, 372] width 522 height 11
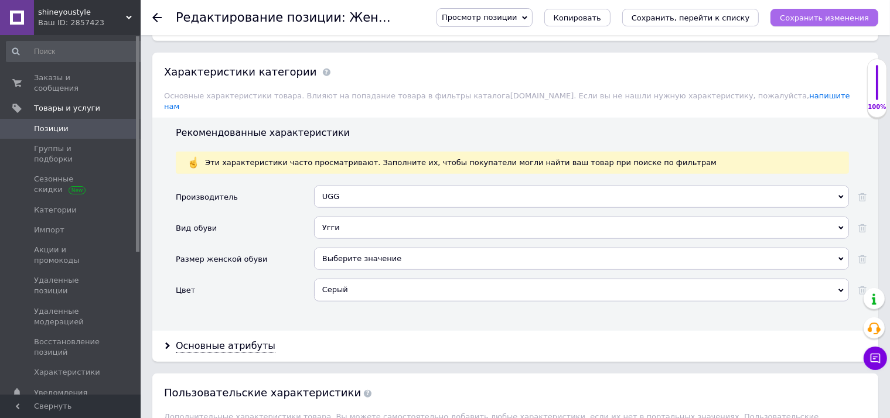
click at [819, 18] on icon "Сохранить изменения" at bounding box center [824, 17] width 89 height 9
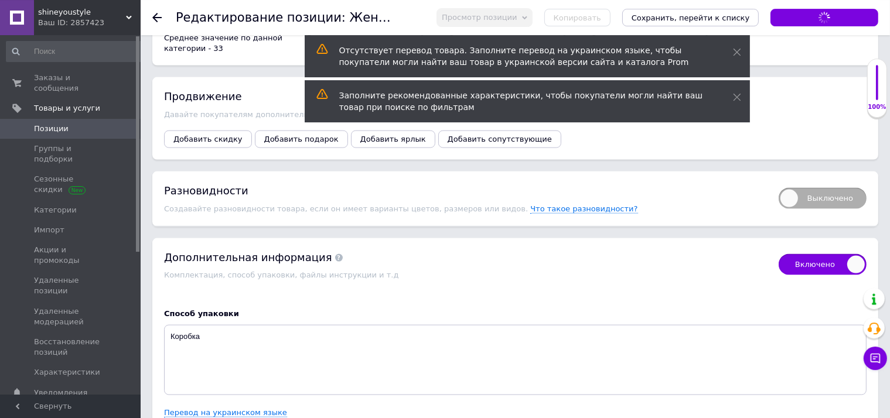
scroll to position [1732, 0]
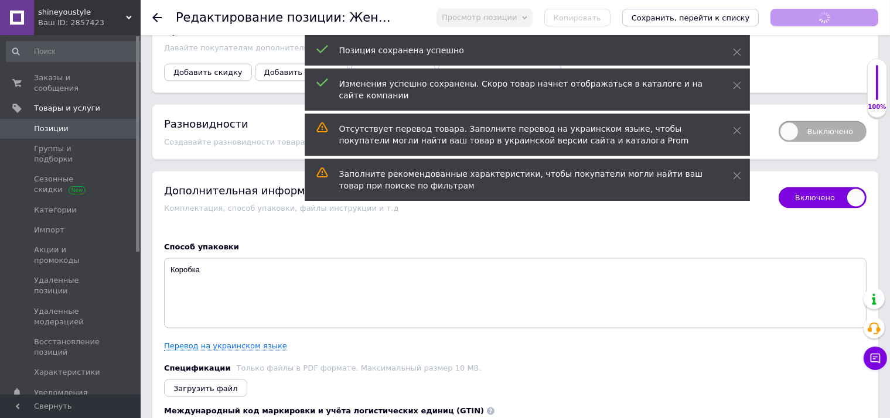
checkbox input "true"
click at [840, 123] on span "Выключено" at bounding box center [823, 131] width 88 height 21
click at [779, 121] on input "Выключено" at bounding box center [775, 118] width 8 height 8
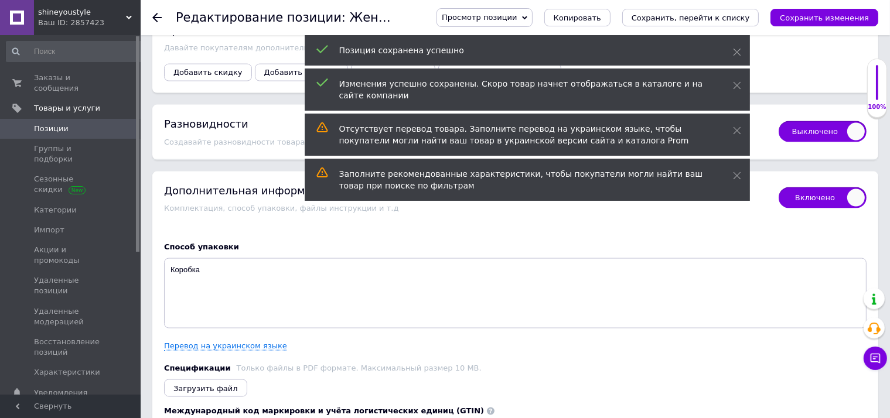
checkbox input "true"
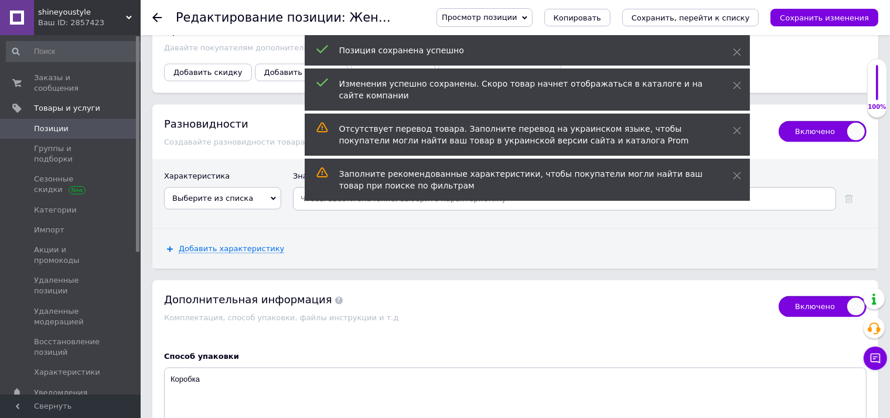
click at [240, 194] on span "Выберите из списка" at bounding box center [212, 198] width 81 height 9
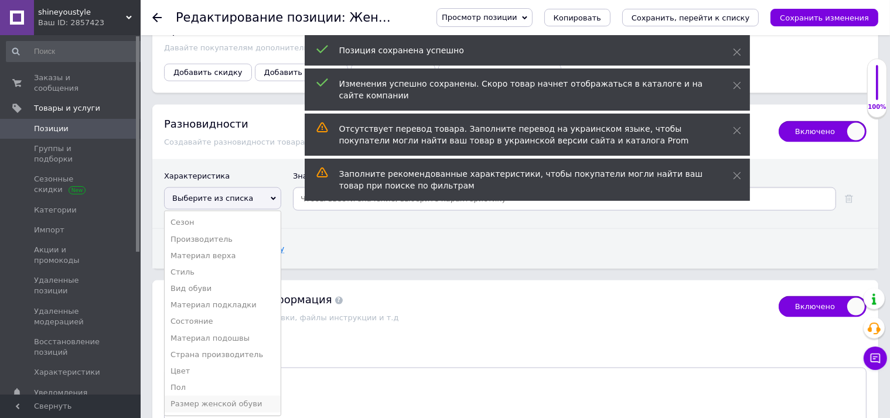
click at [234, 396] on li "Размер женской обуви" at bounding box center [223, 404] width 116 height 16
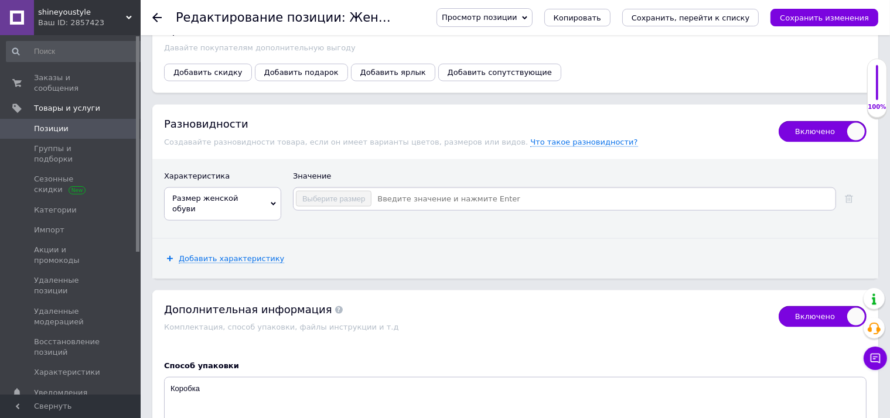
click at [393, 191] on input at bounding box center [603, 199] width 462 height 18
checkbox input "true"
type input "36"
checkbox input "true"
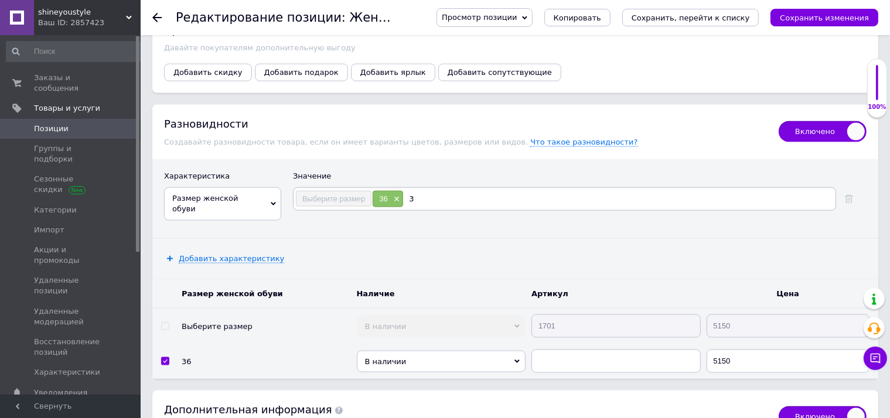
type input "37"
checkbox input "true"
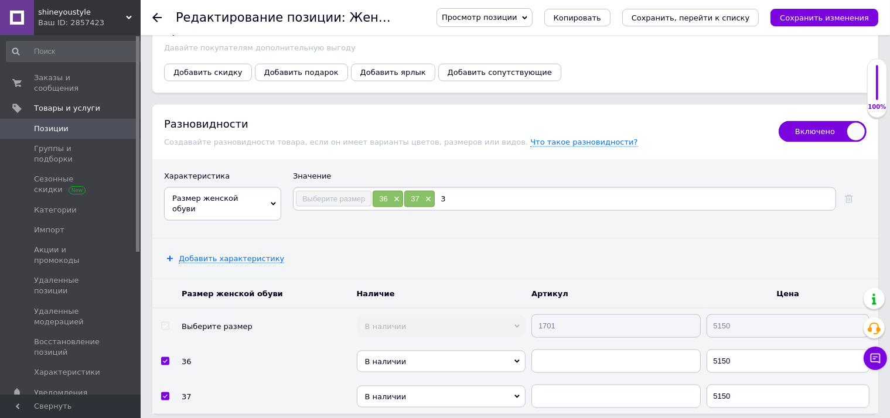
type input "38"
checkbox input "true"
type input "39"
checkbox input "true"
type input "40"
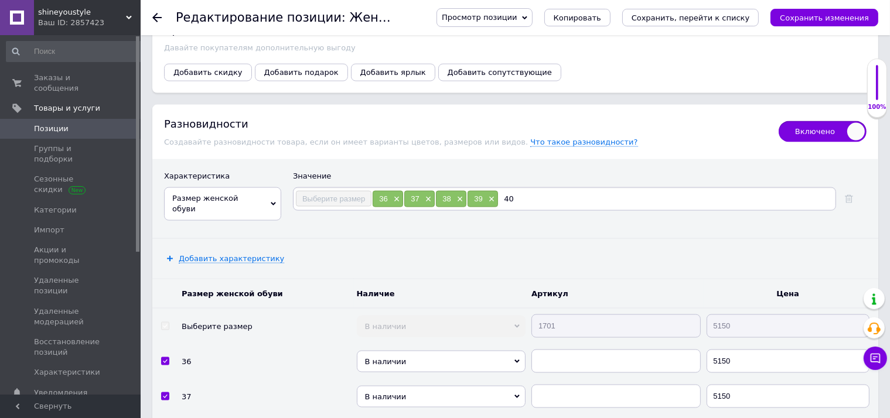
checkbox input "true"
type input "41"
checkbox input "true"
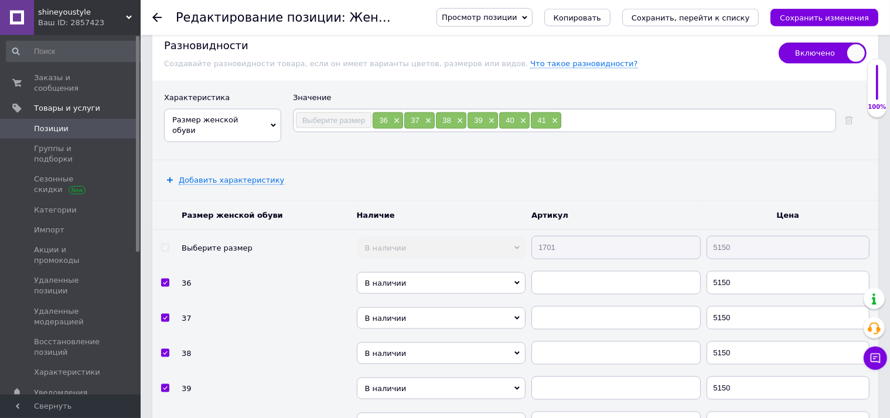
scroll to position [1857, 0]
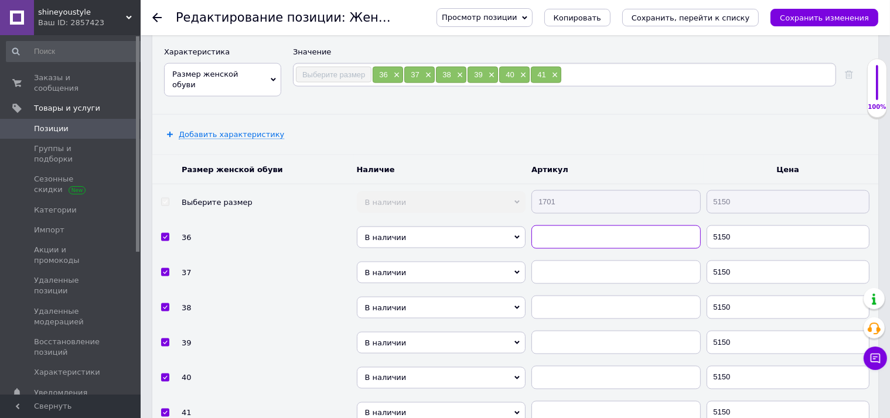
paste input "1701"
checkbox input "true"
type input "1701"
paste input "1701"
checkbox input "true"
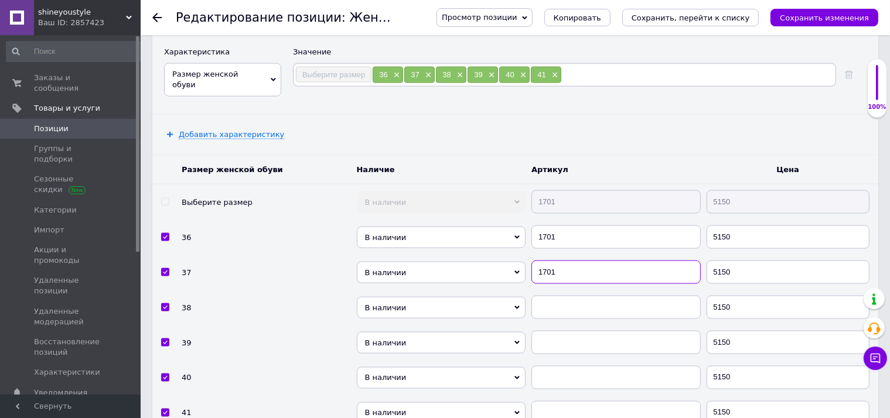
type input "1701"
paste input "1701"
checkbox input "true"
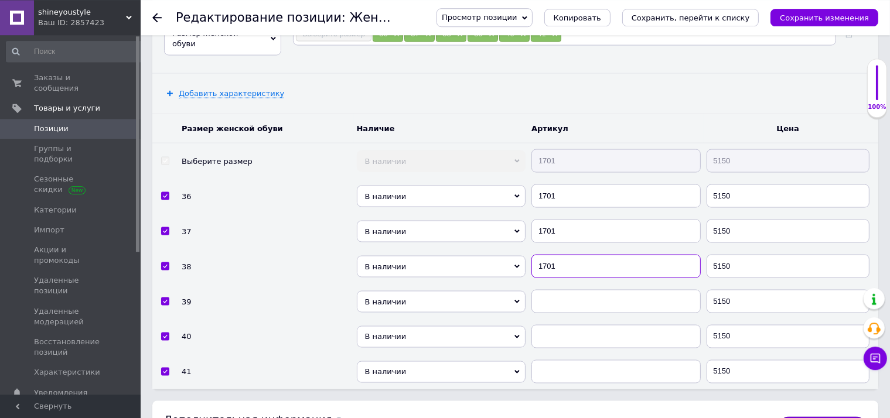
scroll to position [1918, 0]
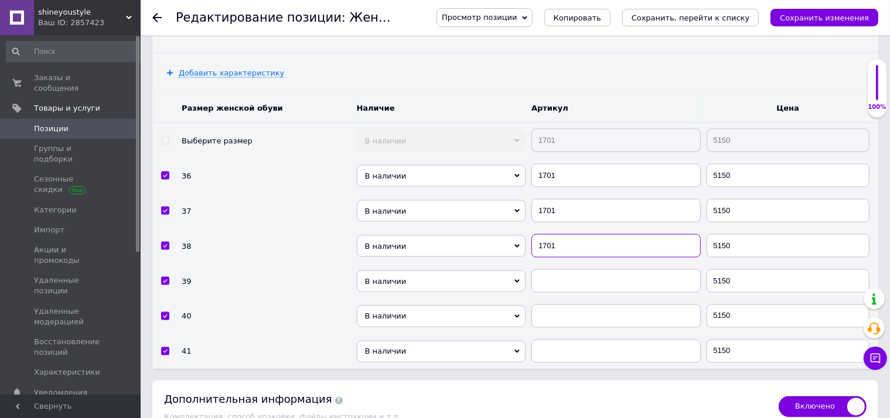
type input "1701"
paste input "1701"
checkbox input "true"
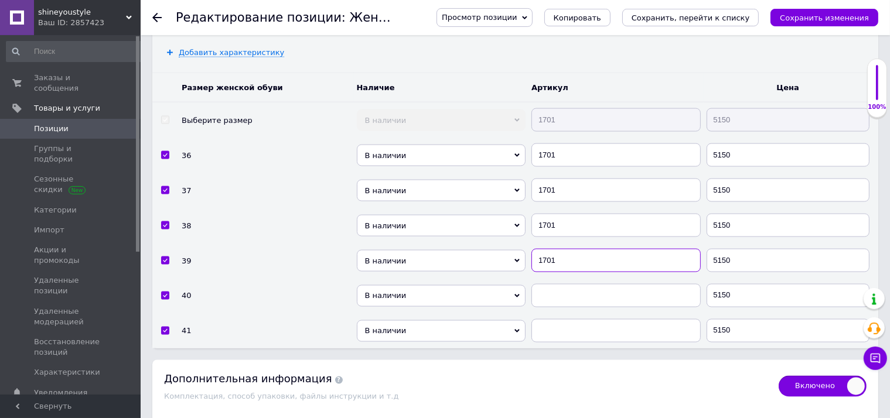
scroll to position [1980, 0]
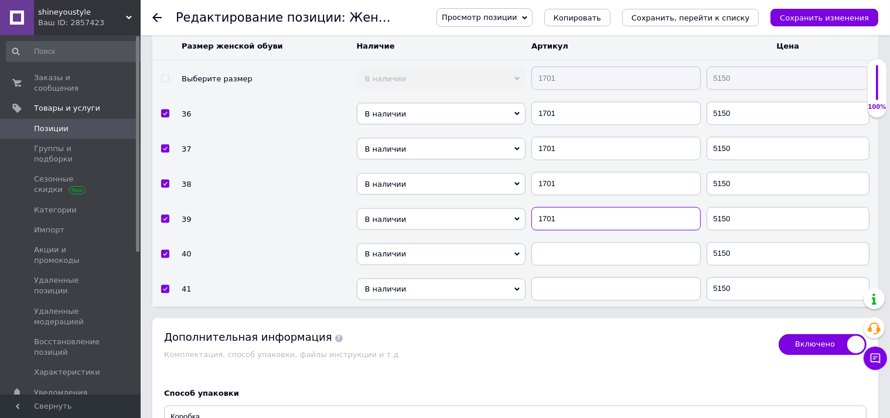
type input "1701"
paste input "1701"
checkbox input "true"
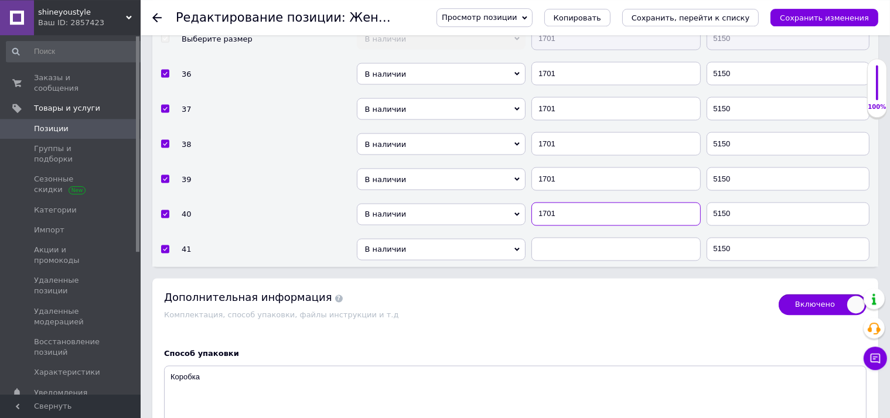
scroll to position [2042, 0]
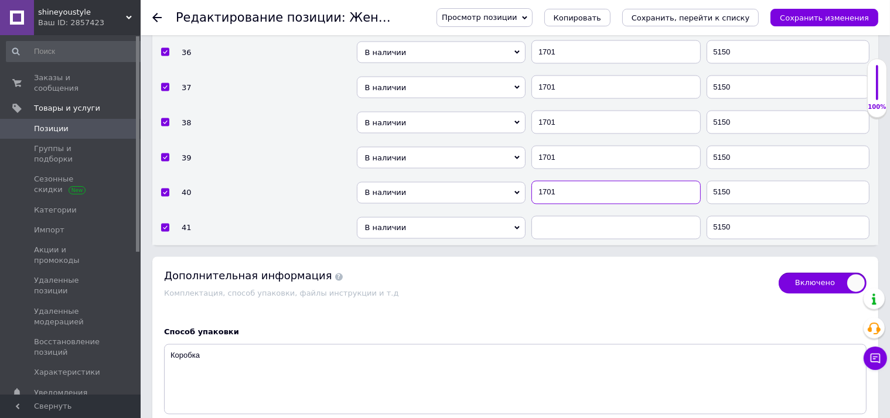
type input "1701"
paste input "1701"
checkbox input "true"
type input "1701"
click at [831, 21] on icon "Сохранить изменения" at bounding box center [824, 17] width 89 height 9
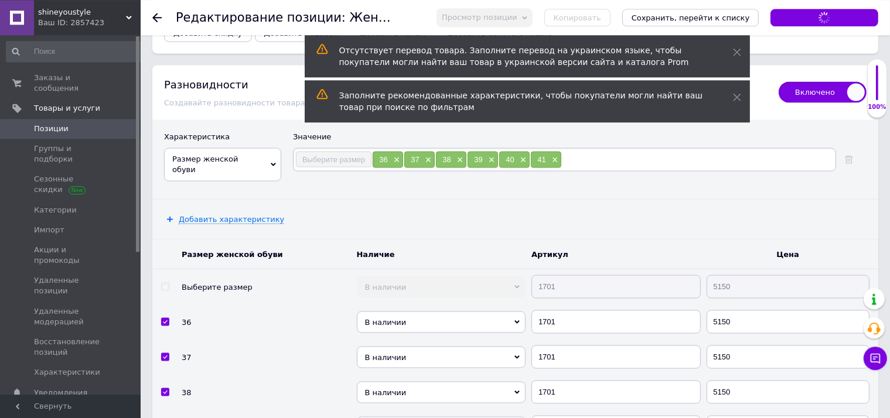
scroll to position [1671, 0]
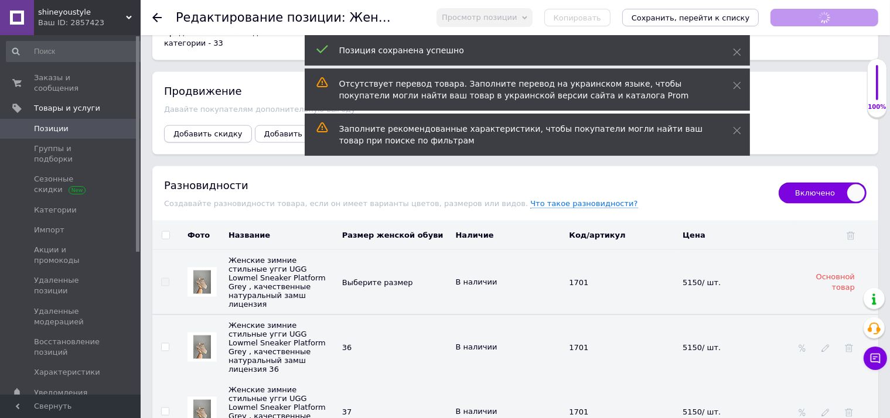
click at [212, 130] on span "Добавить скидку" at bounding box center [207, 134] width 69 height 9
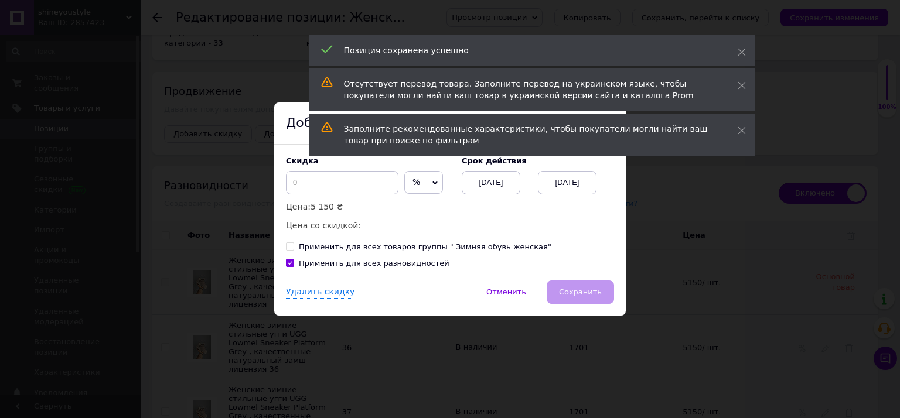
drag, startPoint x: 421, startPoint y: 179, endPoint x: 404, endPoint y: 207, distance: 32.9
click at [421, 181] on span "%" at bounding box center [423, 182] width 39 height 23
click at [405, 207] on li "₴" at bounding box center [424, 207] width 38 height 16
click at [324, 180] on input at bounding box center [342, 182] width 113 height 23
checkbox input "true"
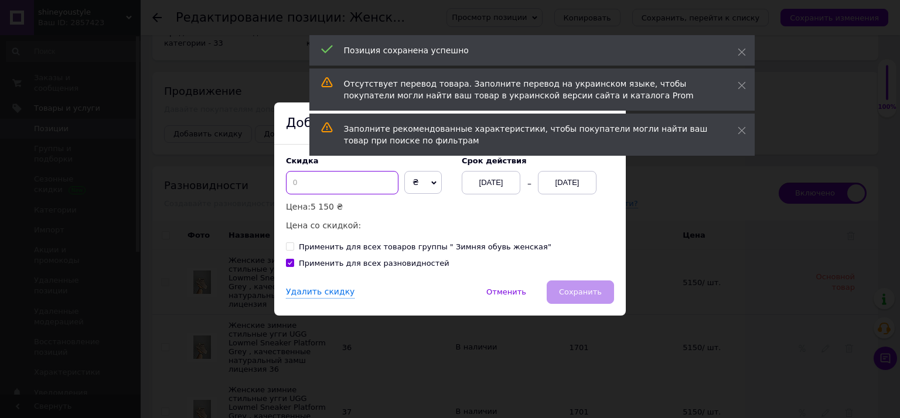
type input "5"
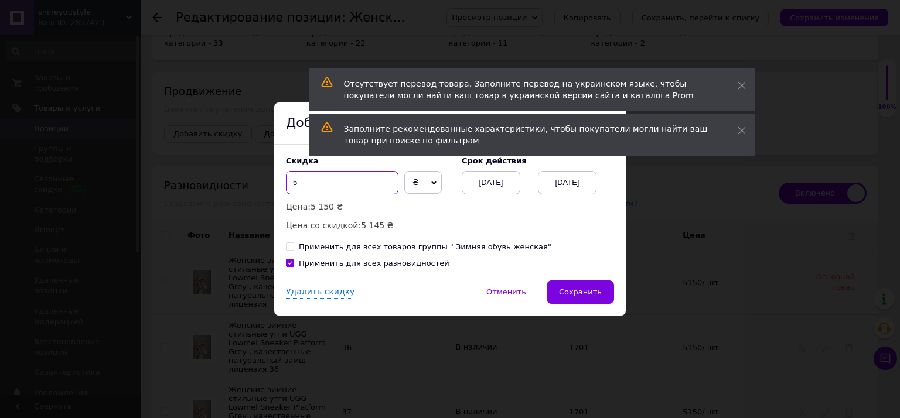
checkbox input "true"
type input "50"
checkbox input "true"
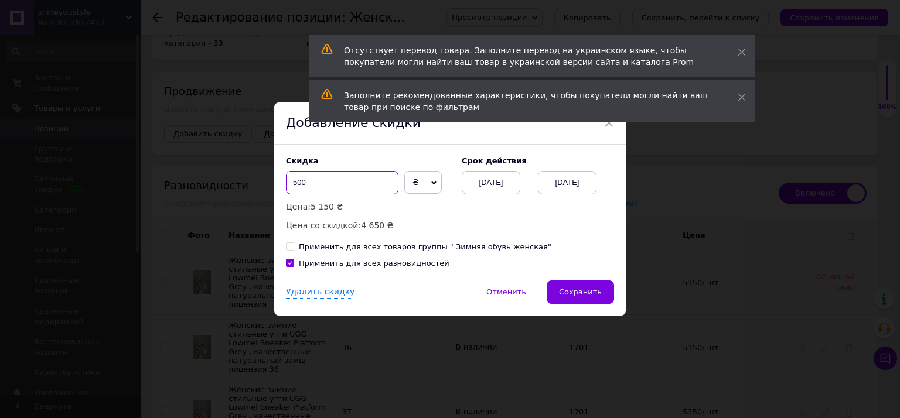
type input "500"
click at [573, 185] on div "[DATE]" at bounding box center [567, 182] width 59 height 23
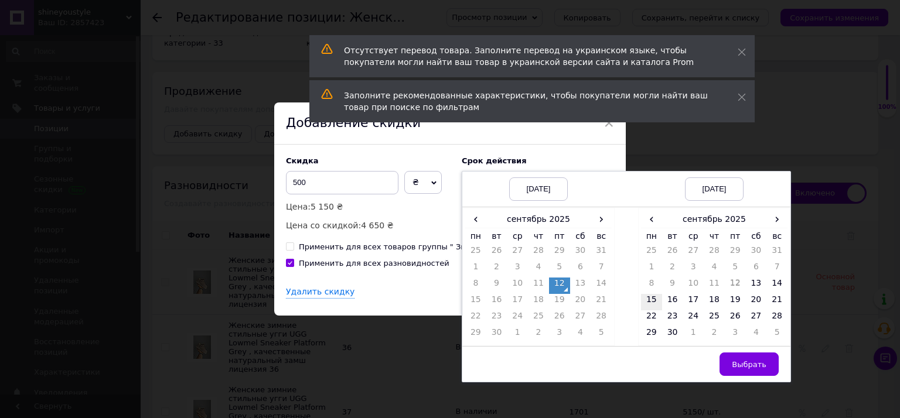
click at [646, 302] on td "15" at bounding box center [651, 302] width 21 height 16
click at [756, 357] on button "Выбрать" at bounding box center [749, 364] width 59 height 23
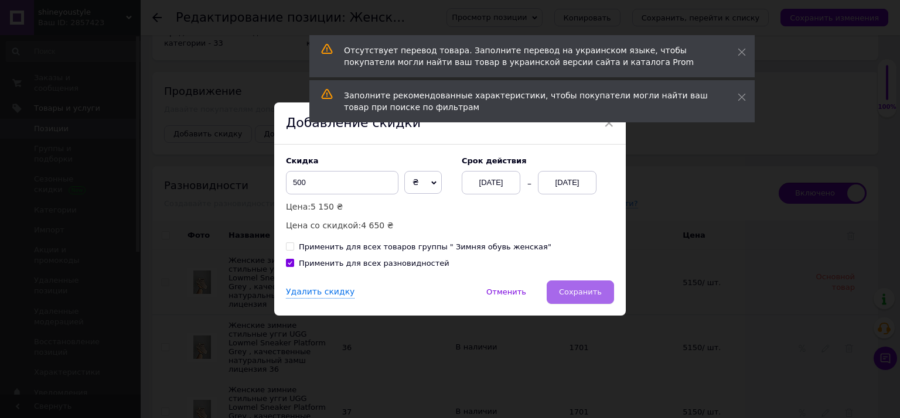
drag, startPoint x: 578, startPoint y: 291, endPoint x: 785, endPoint y: 176, distance: 236.9
click at [578, 291] on span "Сохранить" at bounding box center [580, 292] width 43 height 9
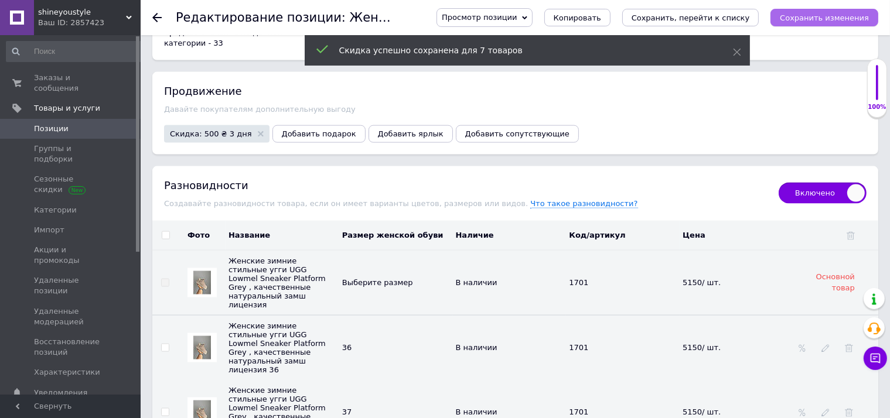
click at [840, 15] on icon "Сохранить изменения" at bounding box center [824, 17] width 89 height 9
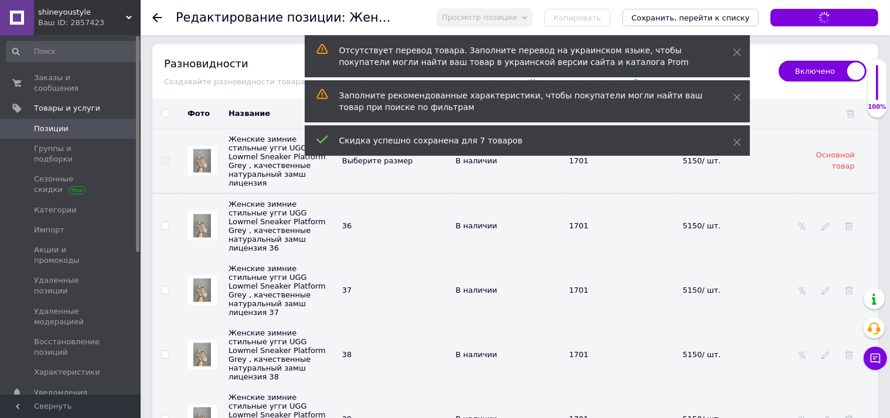
scroll to position [1795, 0]
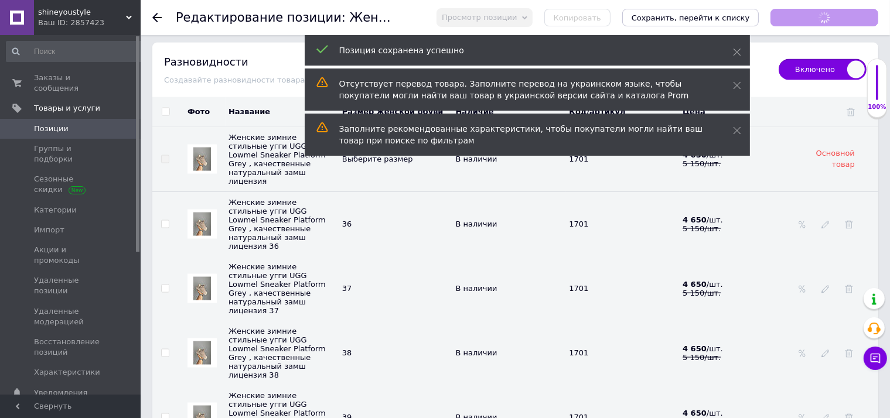
checkbox input "true"
click at [62, 124] on span "Позиции" at bounding box center [51, 129] width 35 height 11
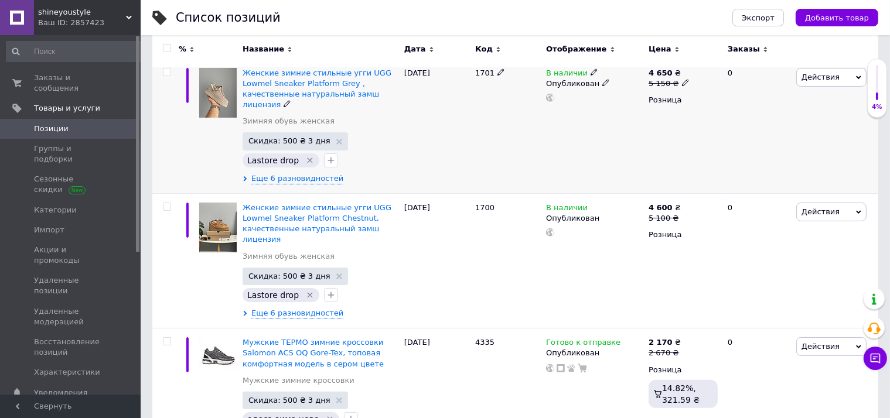
scroll to position [185, 0]
click at [822, 74] on span "Действия" at bounding box center [821, 76] width 38 height 9
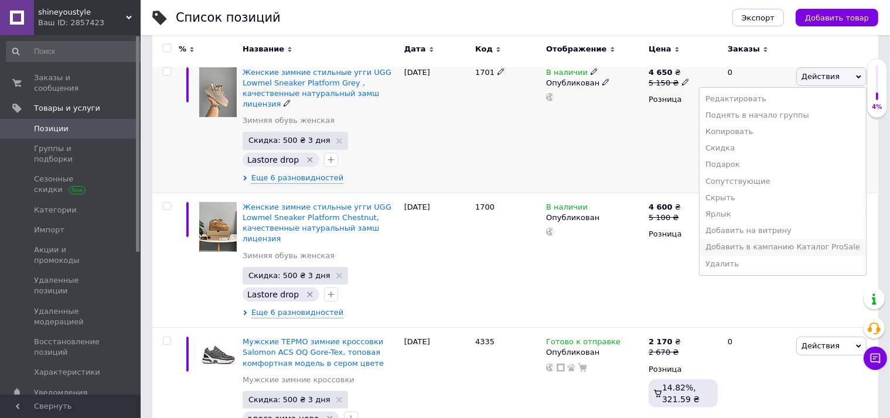
click at [735, 245] on li "Добавить в кампанию Каталог ProSale" at bounding box center [783, 247] width 166 height 16
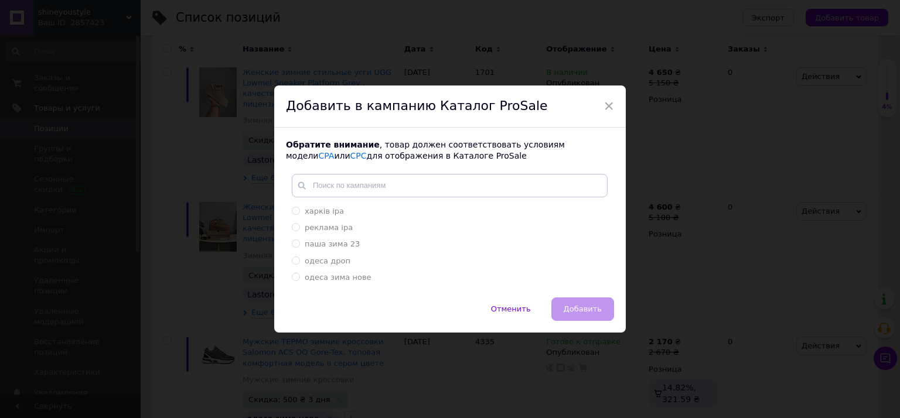
click at [667, 191] on div "× Добавить в кампанию Каталог ProSale Обратите внимание , товар должен соответс…" at bounding box center [450, 209] width 900 height 418
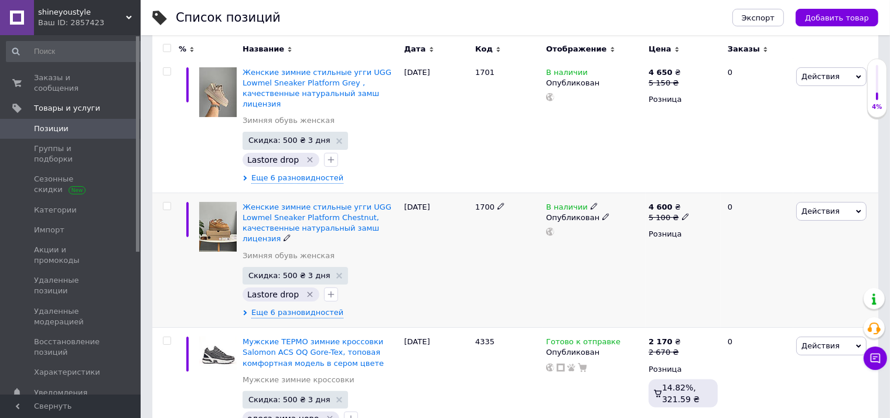
click at [683, 213] on span at bounding box center [686, 217] width 8 height 8
drag, startPoint x: 709, startPoint y: 188, endPoint x: 779, endPoint y: 179, distance: 70.8
click at [779, 188] on input "5100" at bounding box center [738, 199] width 89 height 23
type input "5150"
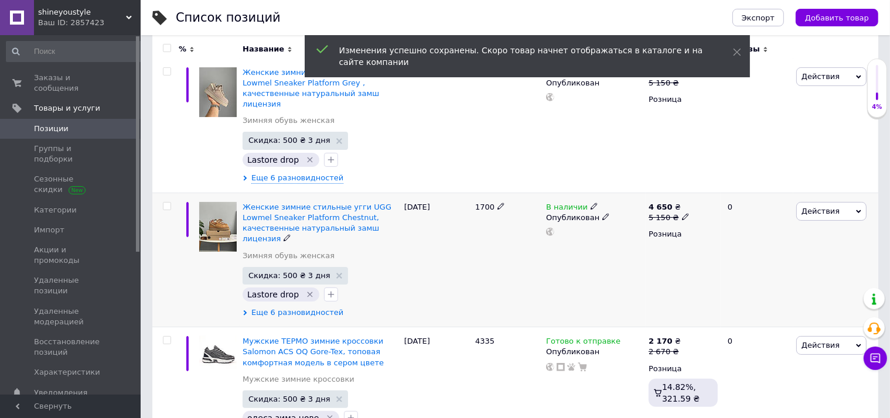
click at [309, 308] on span "Еще 6 разновидностей" at bounding box center [297, 313] width 92 height 11
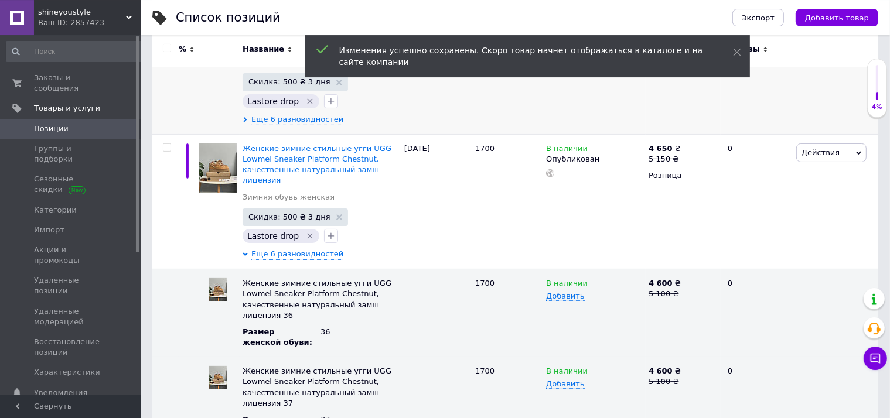
scroll to position [247, 0]
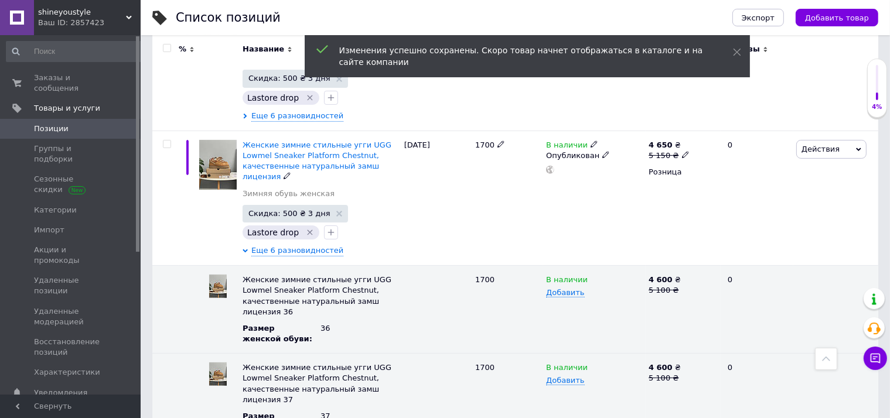
click at [676, 151] on div "5 150 ₴" at bounding box center [669, 156] width 40 height 11
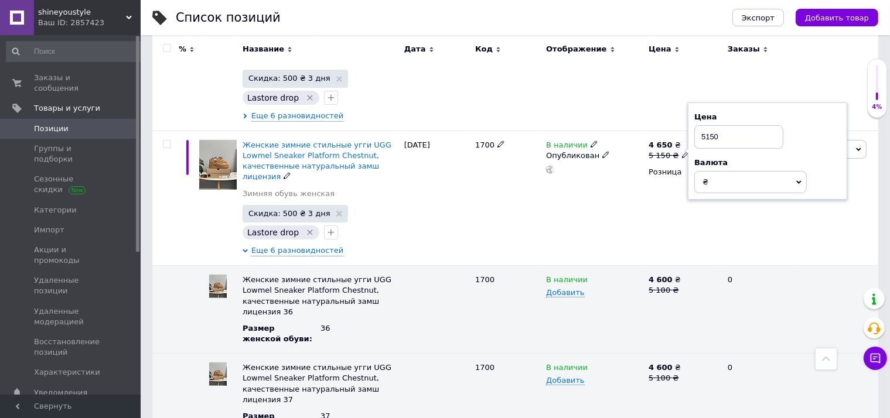
click at [719, 127] on input "5150" at bounding box center [738, 136] width 89 height 23
click at [672, 234] on div "4 650 ₴ 5 150 ₴ Цена 5150 Валюта ₴ $ € CHF £ ¥ PLN ₸ MDL HUF KGS CN¥ TRY ₩ lei …" at bounding box center [683, 198] width 75 height 135
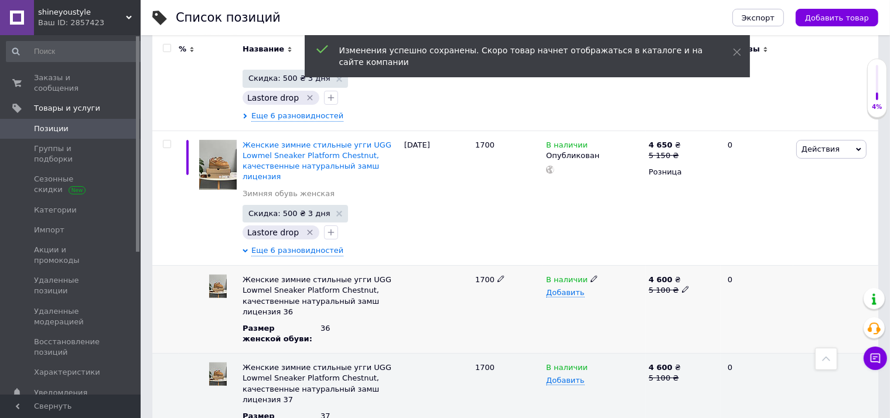
click at [682, 286] on icon at bounding box center [685, 289] width 7 height 7
click at [677, 271] on input "5100" at bounding box center [678, 280] width 67 height 18
type input "5150"
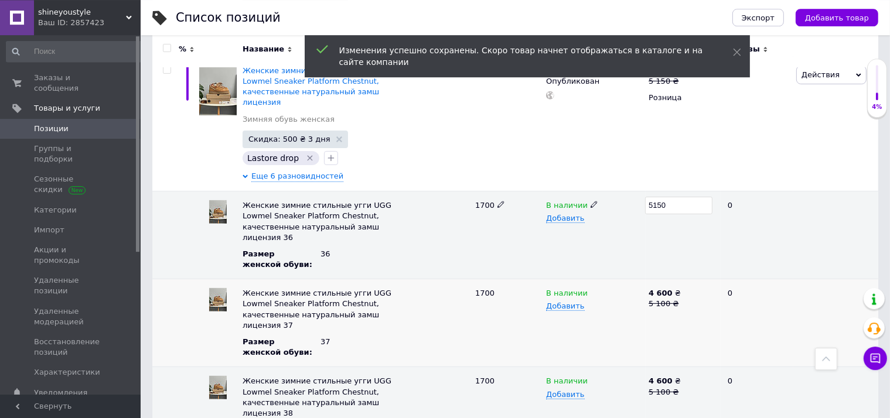
scroll to position [371, 0]
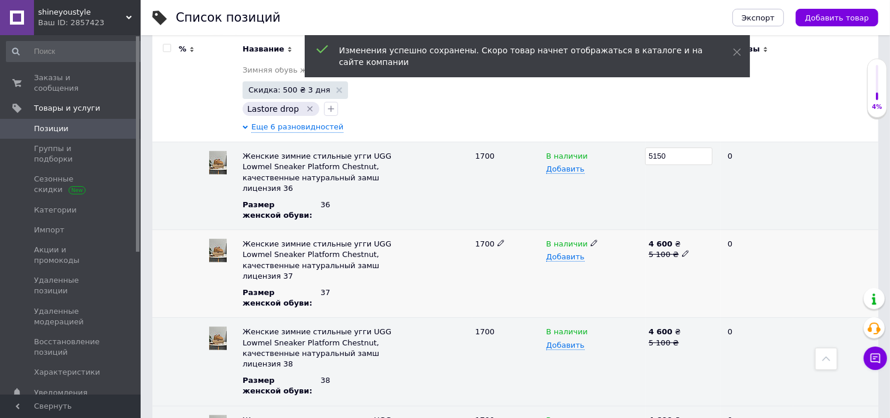
click at [683, 250] on span at bounding box center [686, 254] width 8 height 8
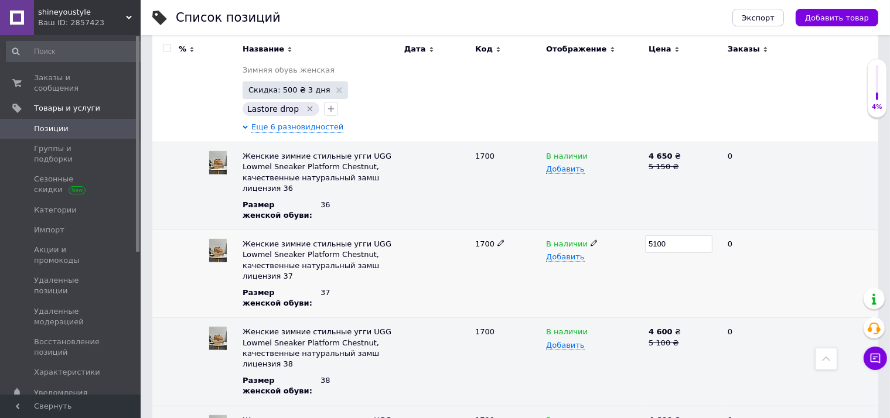
click at [680, 236] on input "5100" at bounding box center [678, 245] width 67 height 18
type input "5150"
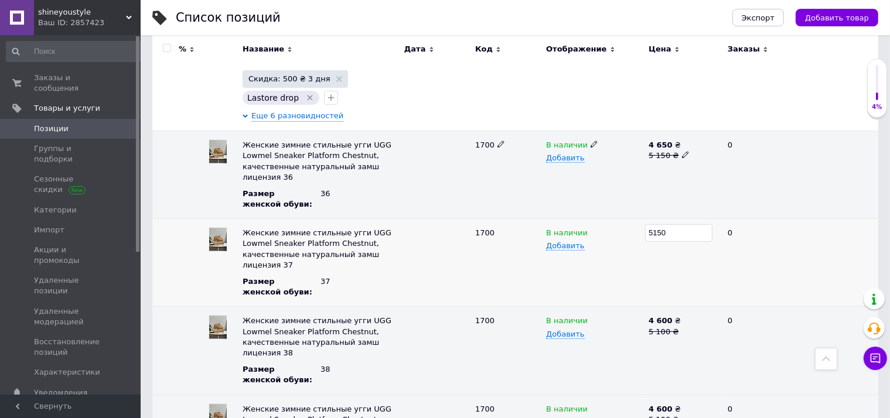
scroll to position [433, 0]
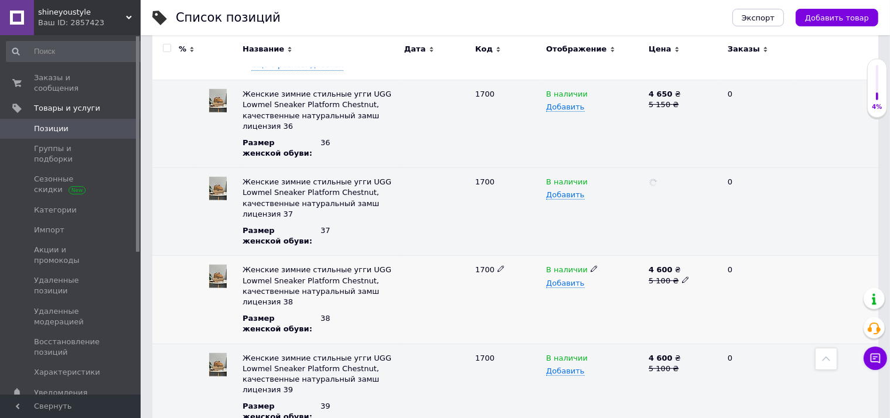
click at [682, 277] on icon at bounding box center [685, 280] width 7 height 7
click at [679, 261] on input "5100" at bounding box center [678, 270] width 67 height 18
type input "5150"
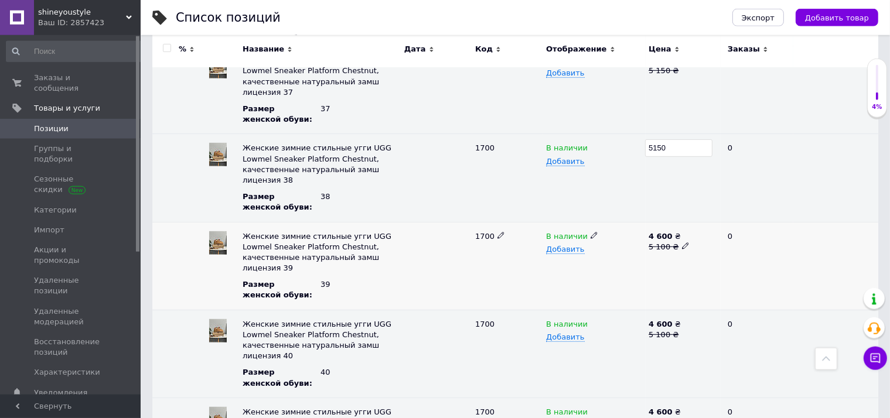
scroll to position [557, 0]
click at [682, 241] on icon at bounding box center [685, 244] width 7 height 7
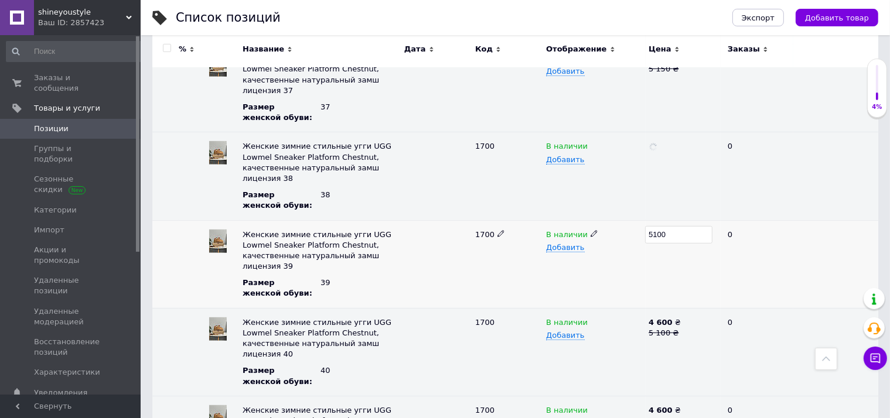
click at [672, 226] on input "5100" at bounding box center [678, 235] width 67 height 18
type input "5150"
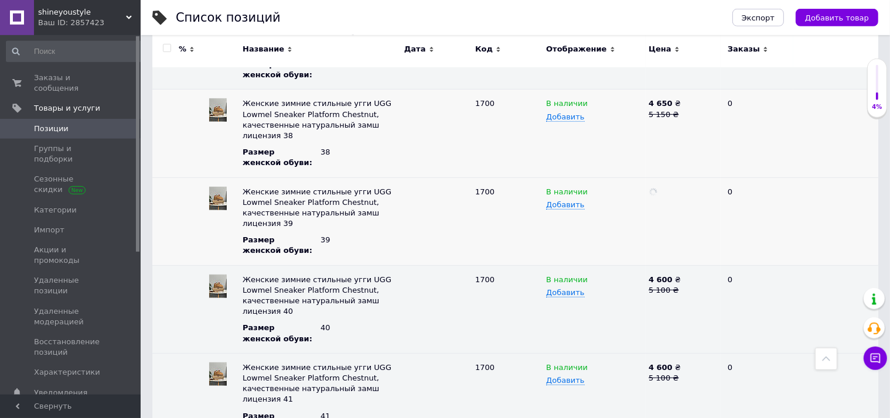
scroll to position [619, 0]
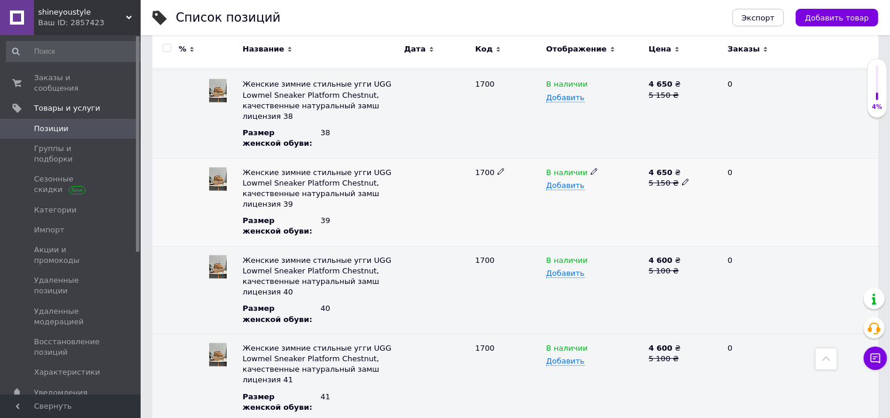
click at [663, 203] on div "4 650 ₴ 5 150 ₴" at bounding box center [683, 202] width 75 height 88
click at [680, 256] on div "4 600 ₴" at bounding box center [683, 261] width 69 height 11
click at [682, 267] on icon at bounding box center [685, 270] width 7 height 7
click at [679, 252] on input "5100" at bounding box center [678, 261] width 67 height 18
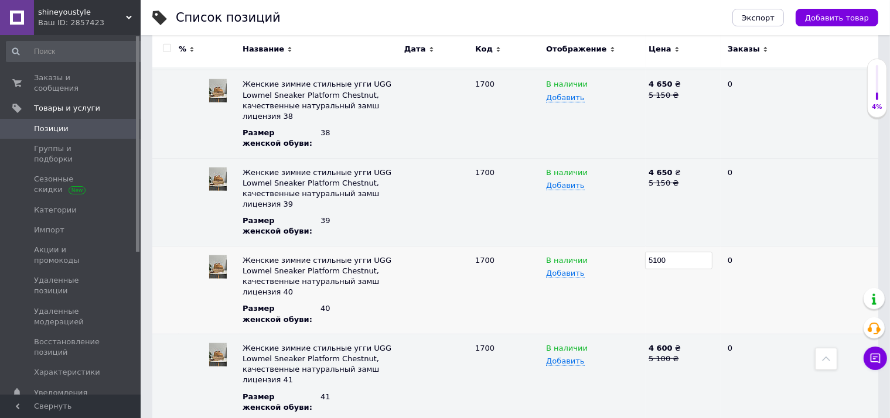
type input "5150"
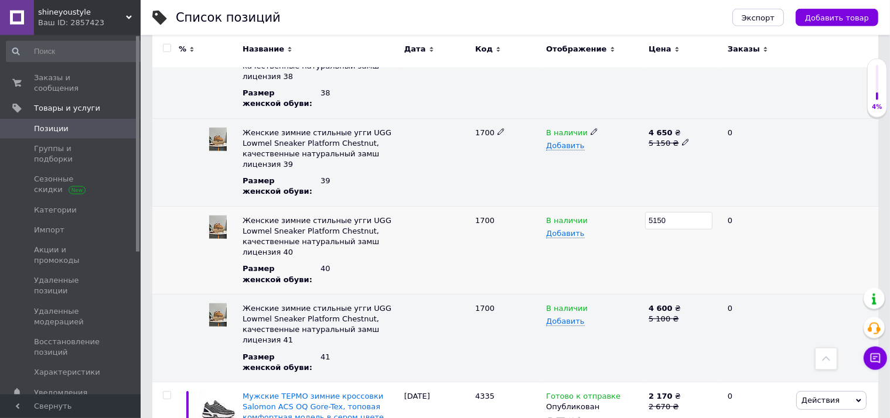
scroll to position [680, 0]
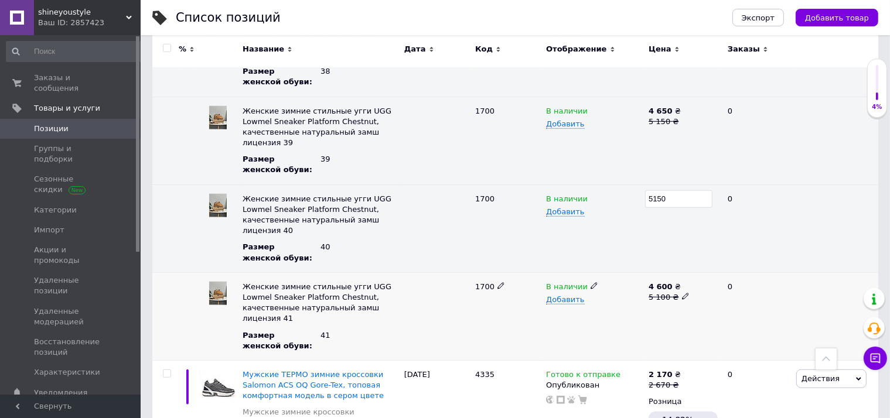
click at [683, 292] on span at bounding box center [686, 296] width 8 height 8
click at [676, 278] on input "5100" at bounding box center [678, 287] width 67 height 18
type input "5150"
click at [670, 229] on div "4 650 ₴ 5 150 ₴" at bounding box center [683, 229] width 75 height 88
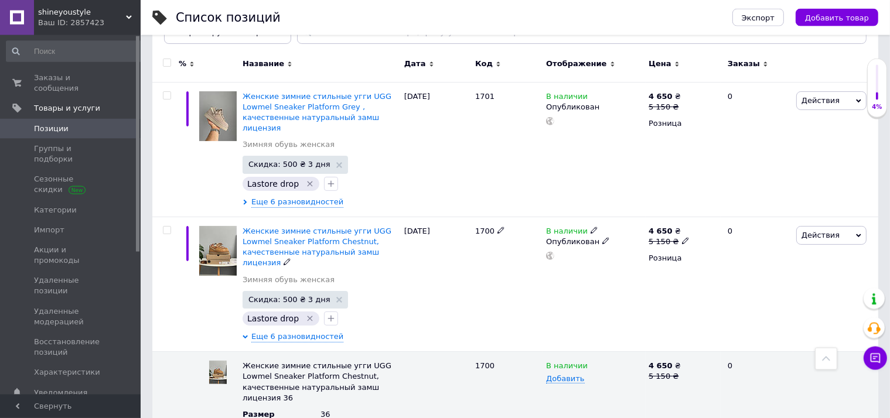
scroll to position [62, 0]
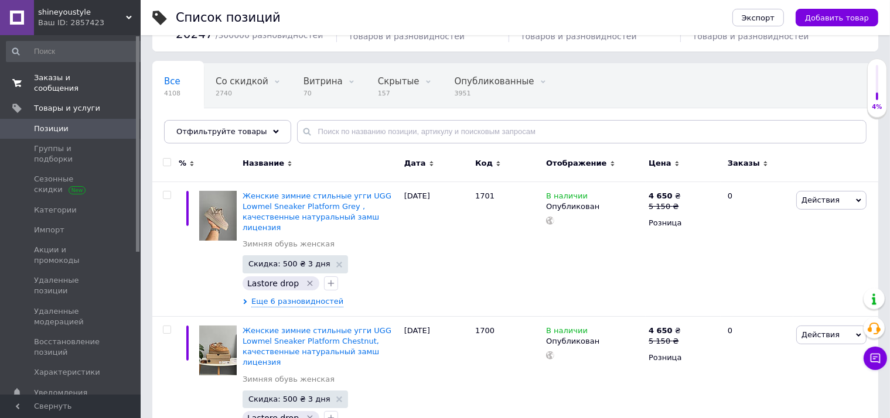
click at [90, 80] on span "Заказы и сообщения" at bounding box center [71, 83] width 74 height 21
